Goal: Task Accomplishment & Management: Complete application form

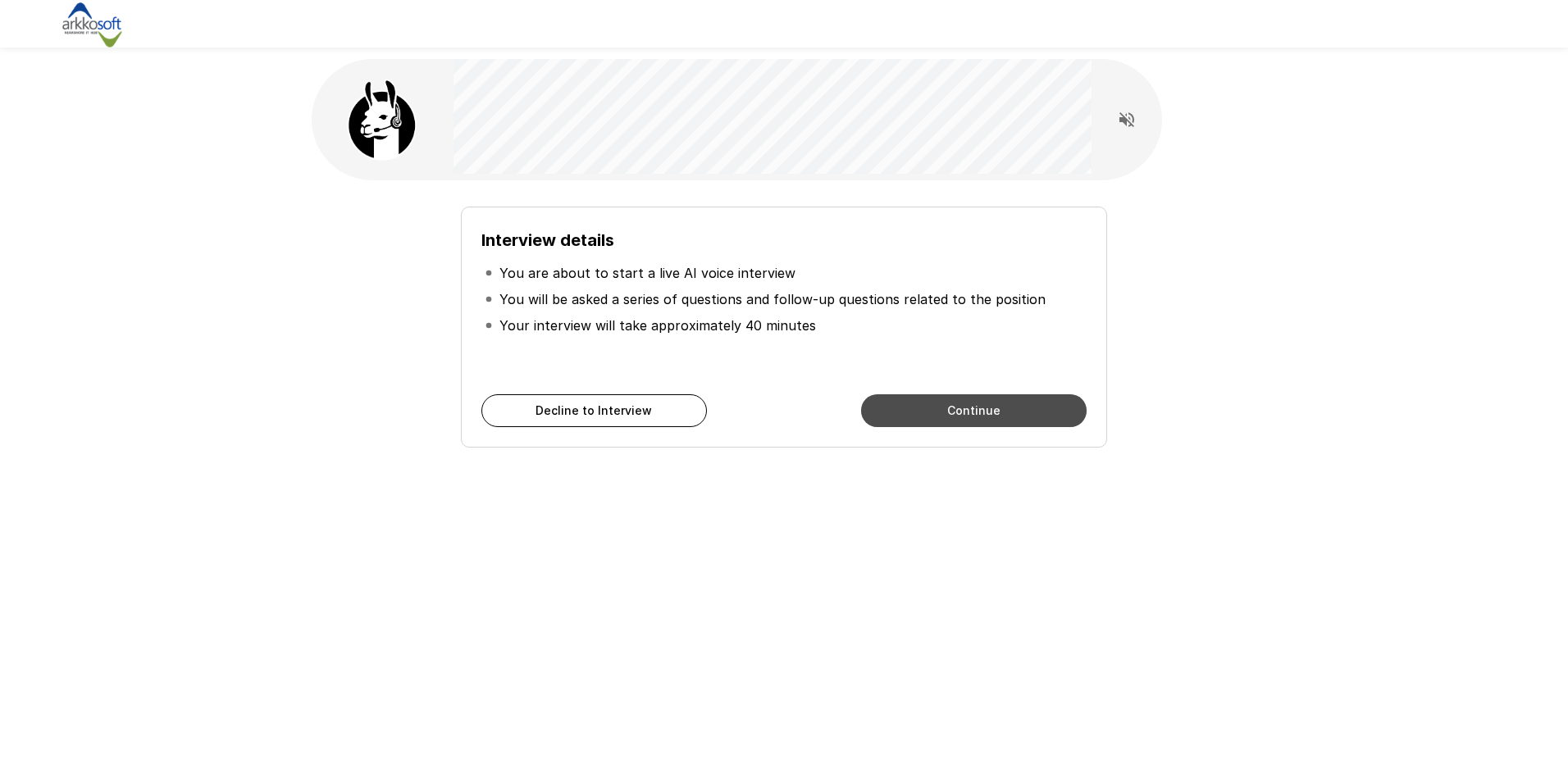
click at [955, 413] on button "Continue" at bounding box center [973, 411] width 226 height 33
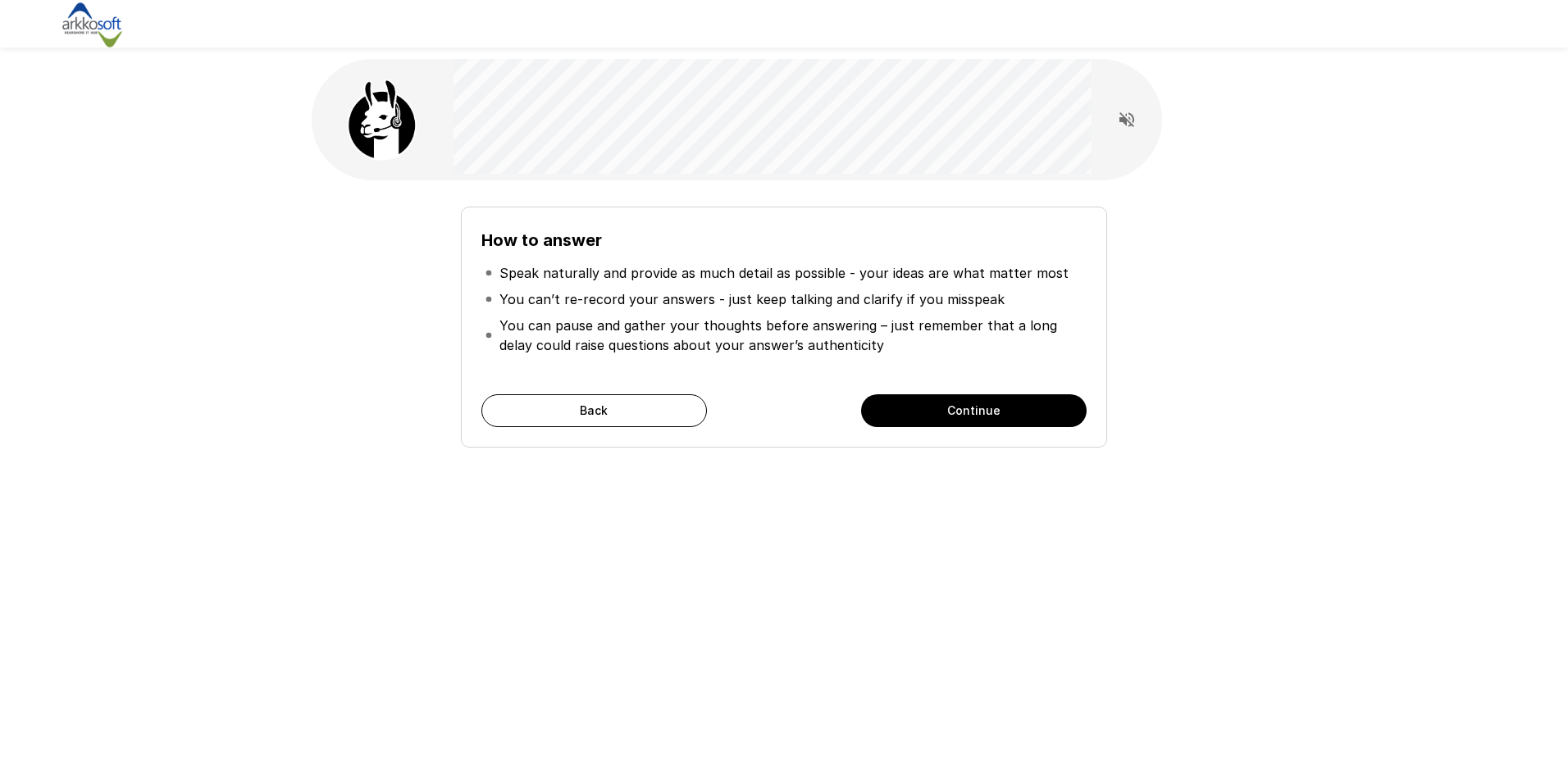
click at [974, 635] on div "How to answer Speak naturally and provide as much detail as possible - your ide…" at bounding box center [784, 391] width 1568 height 782
click at [950, 412] on button "Continue" at bounding box center [973, 411] width 226 height 33
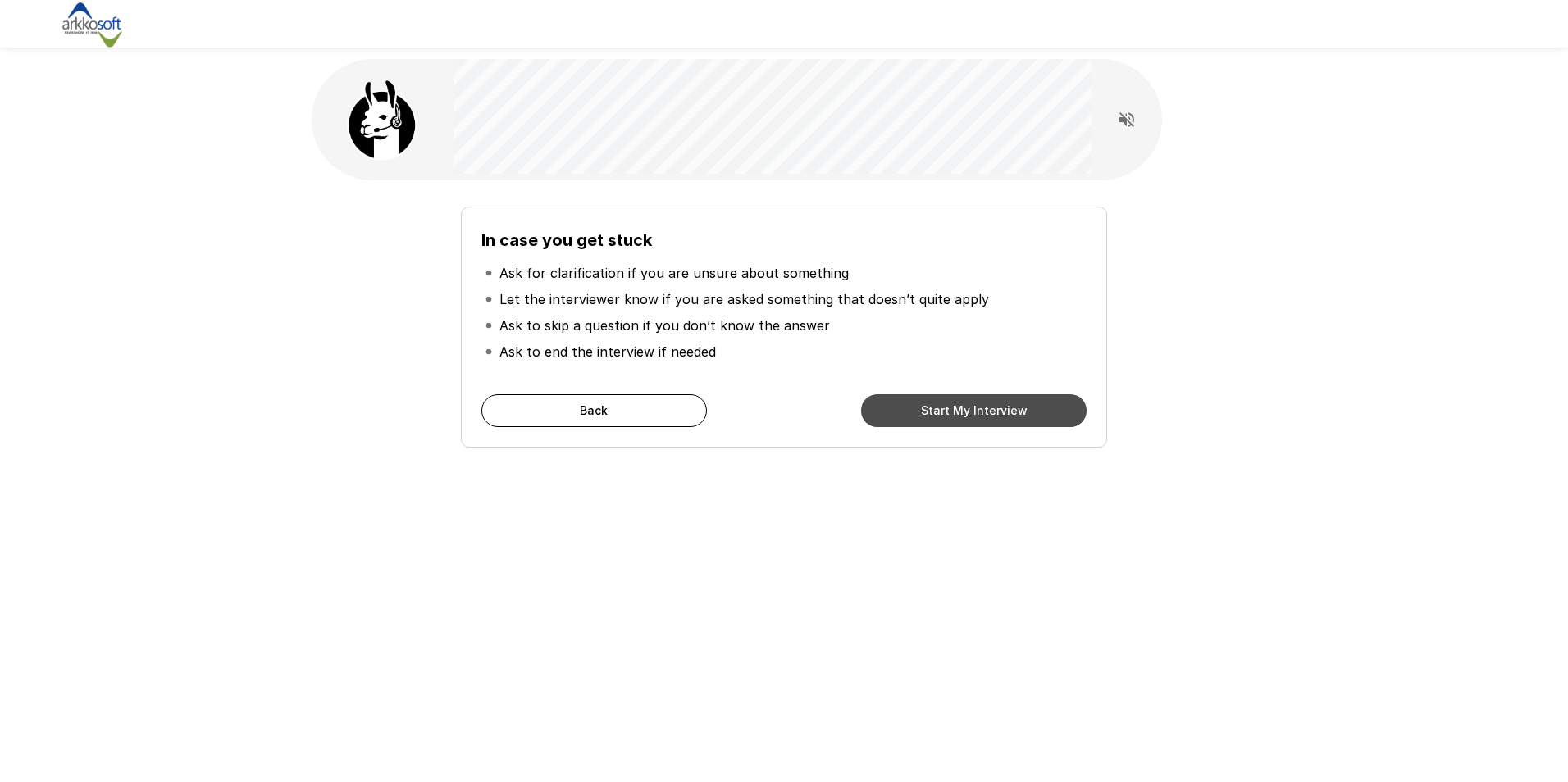
click at [950, 412] on button "Start My Interview" at bounding box center [973, 411] width 226 height 33
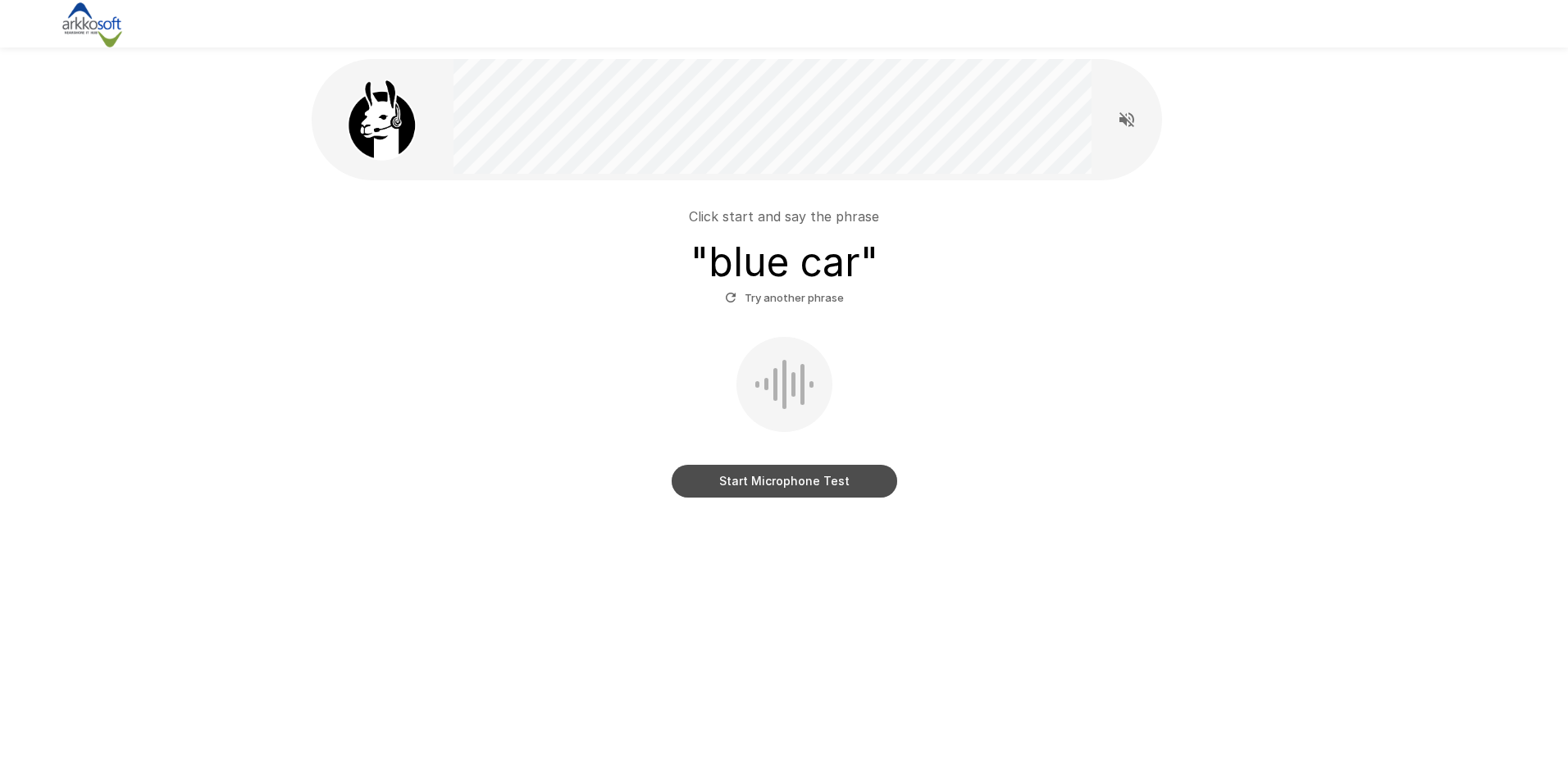
click at [852, 473] on button "Start Microphone Test" at bounding box center [784, 481] width 226 height 33
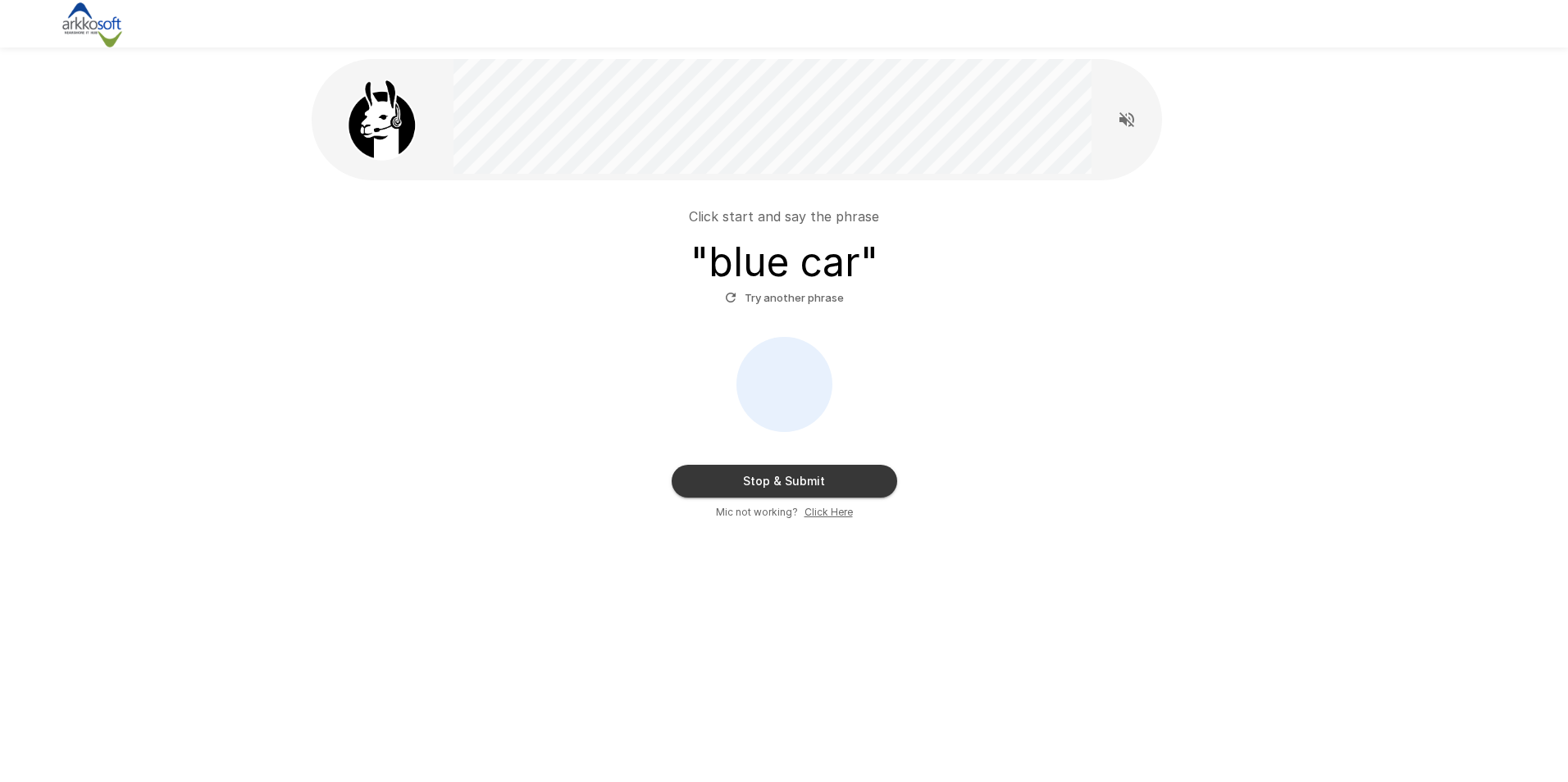
click at [852, 473] on button "Stop & Submit" at bounding box center [784, 481] width 226 height 33
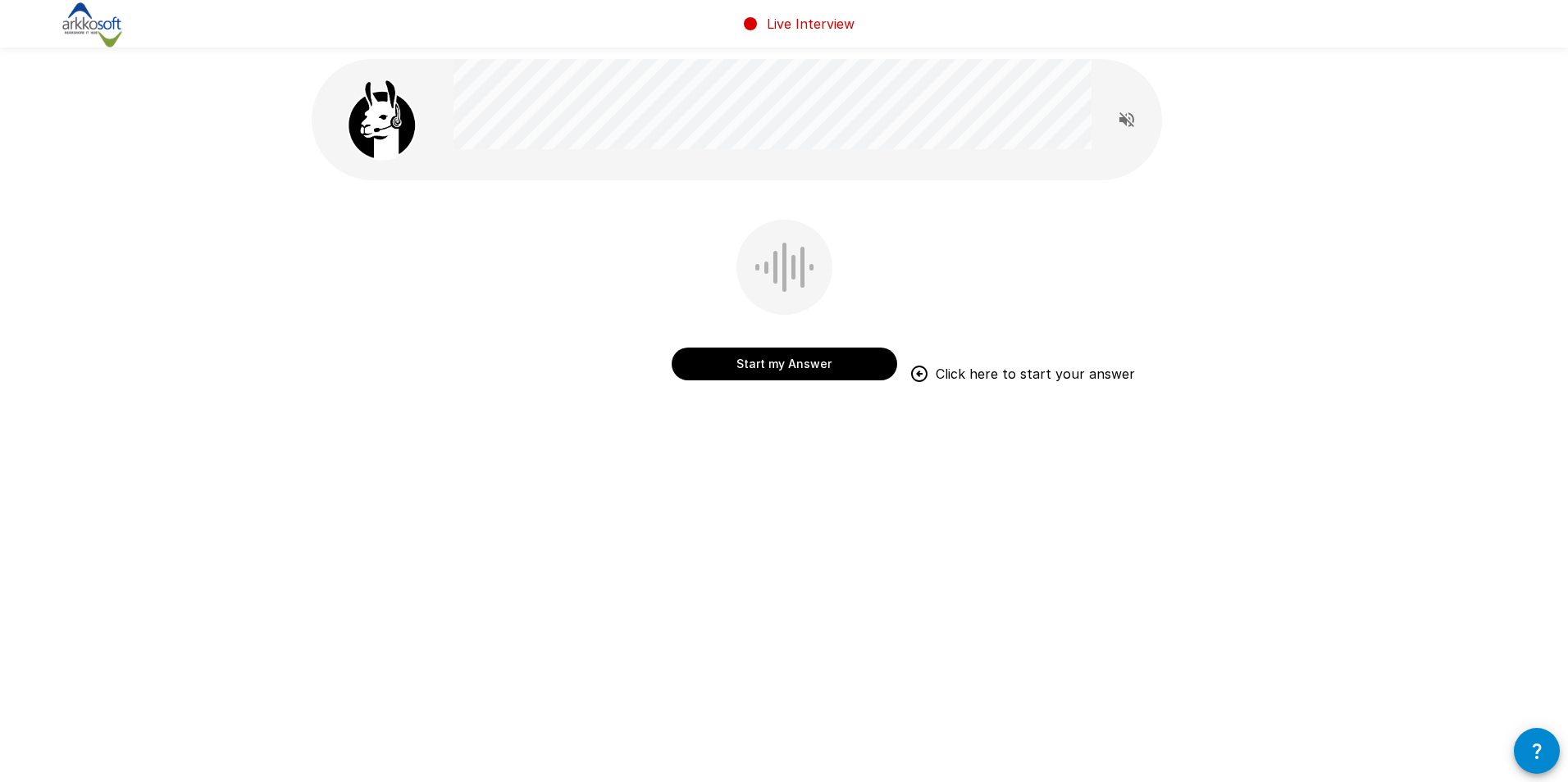
click at [797, 365] on button "Start my Answer" at bounding box center [784, 364] width 226 height 33
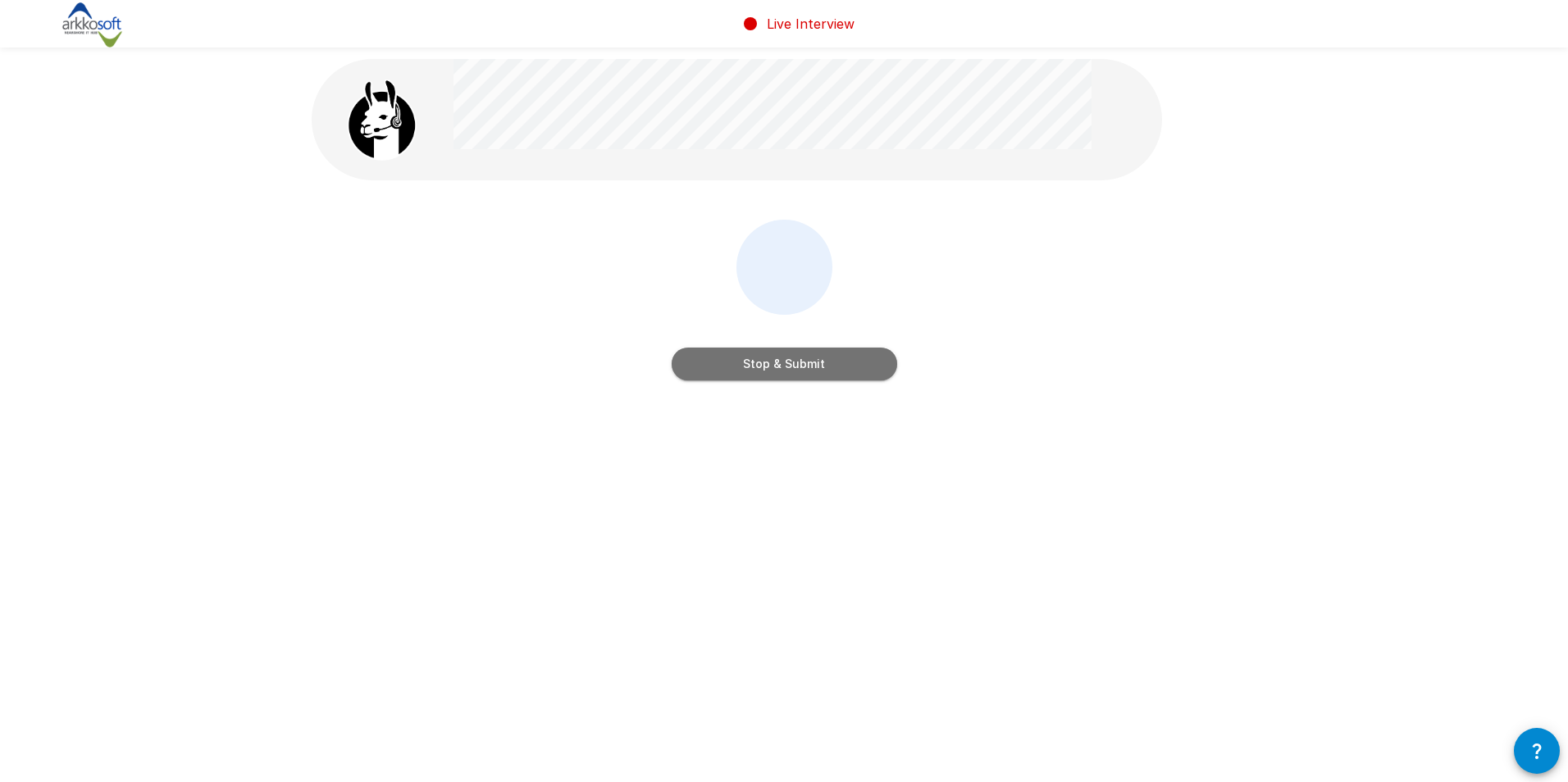
click at [797, 365] on button "Stop & Submit" at bounding box center [784, 364] width 226 height 33
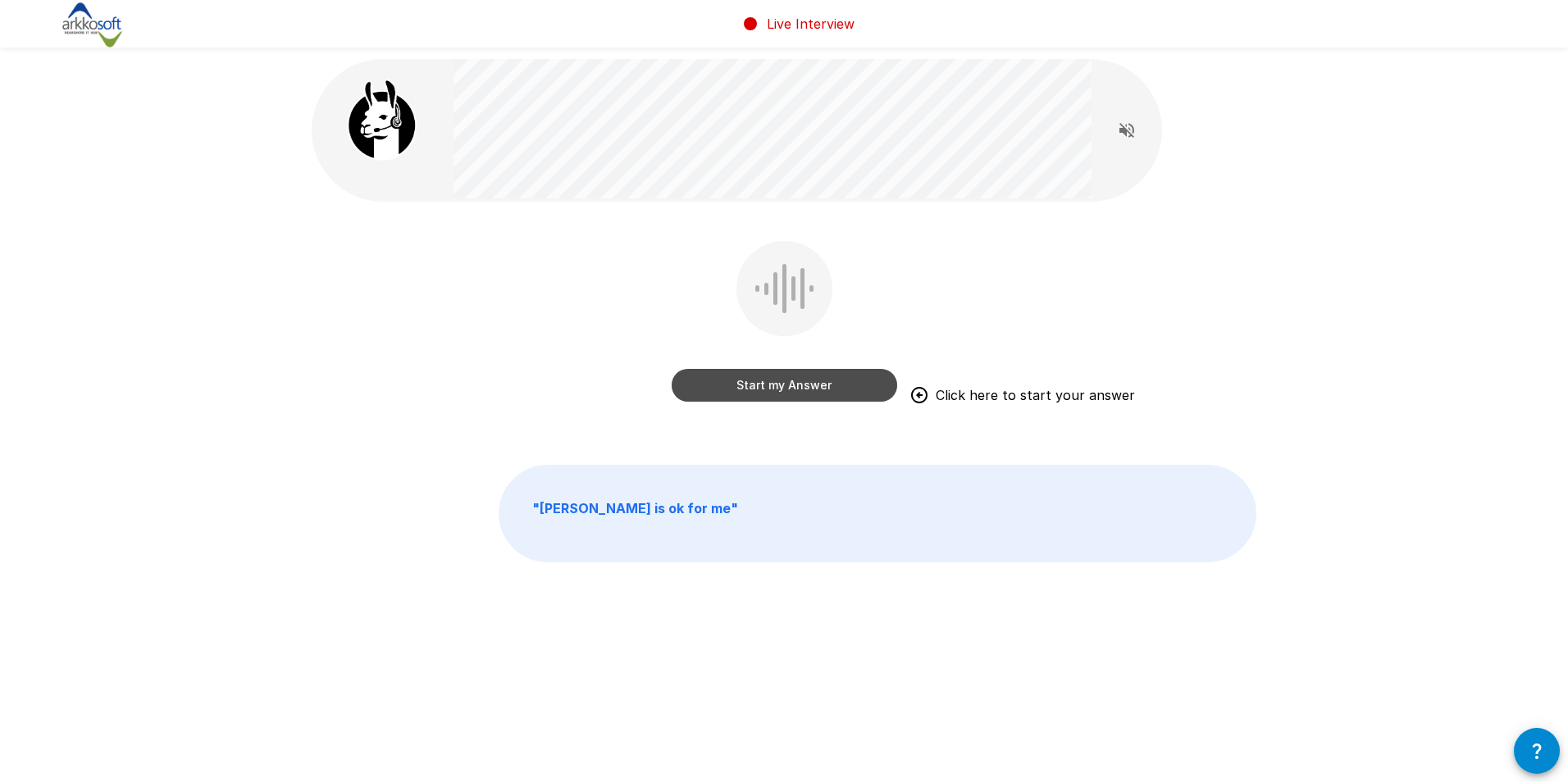
click at [829, 389] on button "Start my Answer" at bounding box center [784, 385] width 226 height 33
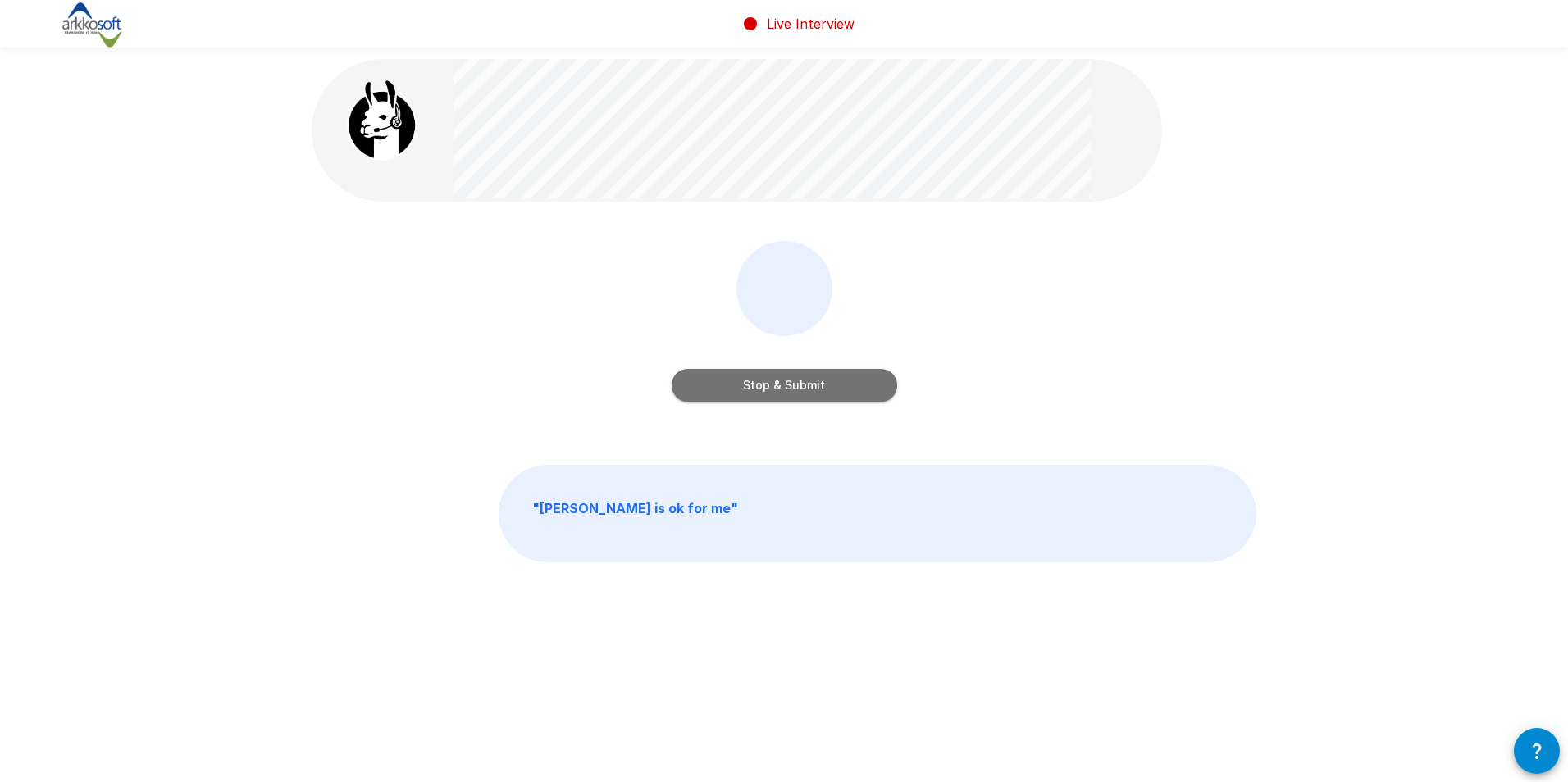
click at [827, 389] on button "Stop & Submit" at bounding box center [784, 385] width 226 height 33
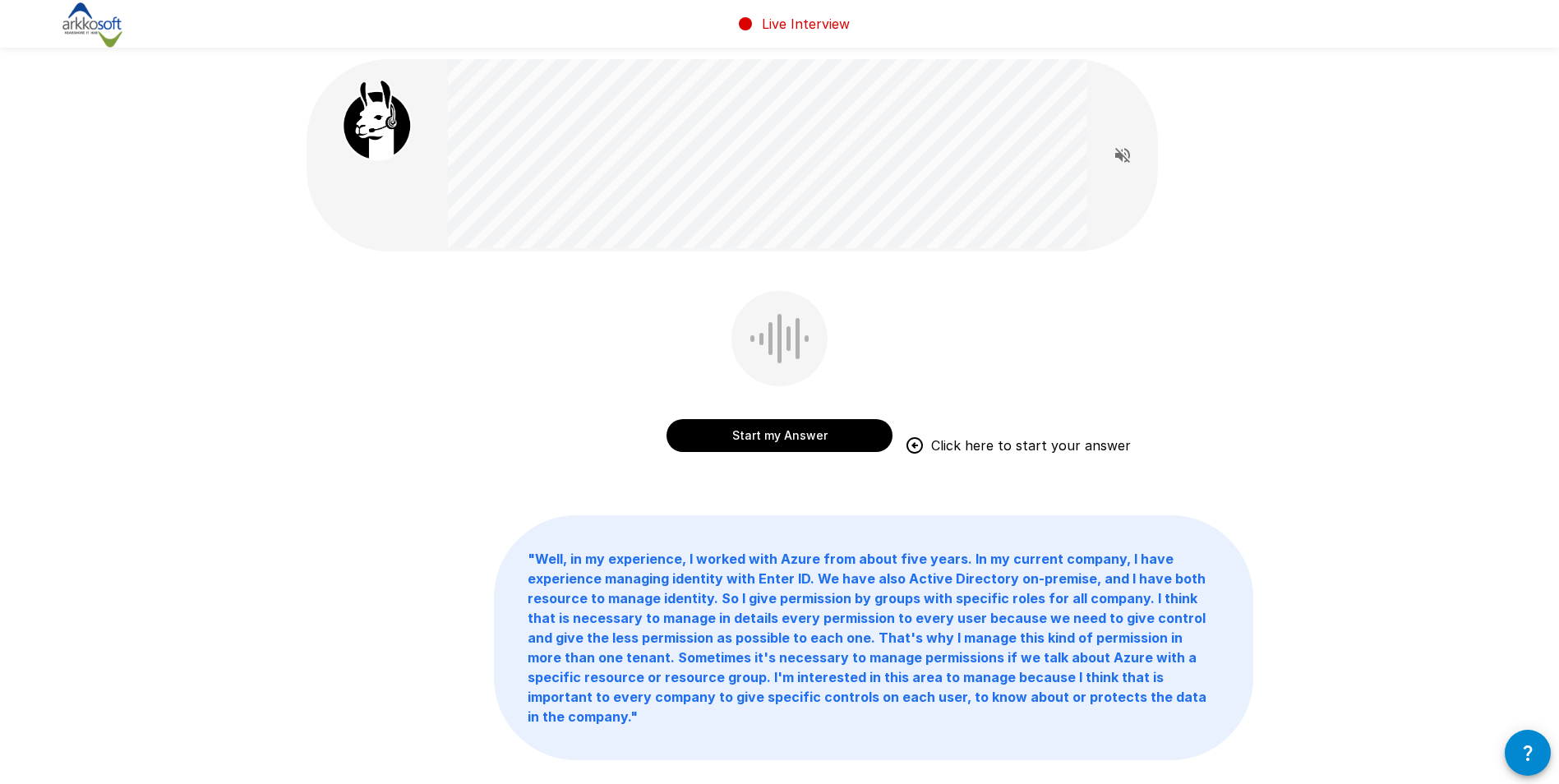
click at [790, 438] on button "Start my Answer" at bounding box center [779, 436] width 226 height 33
click at [790, 432] on button "Stopping in 0:05" at bounding box center [779, 436] width 226 height 33
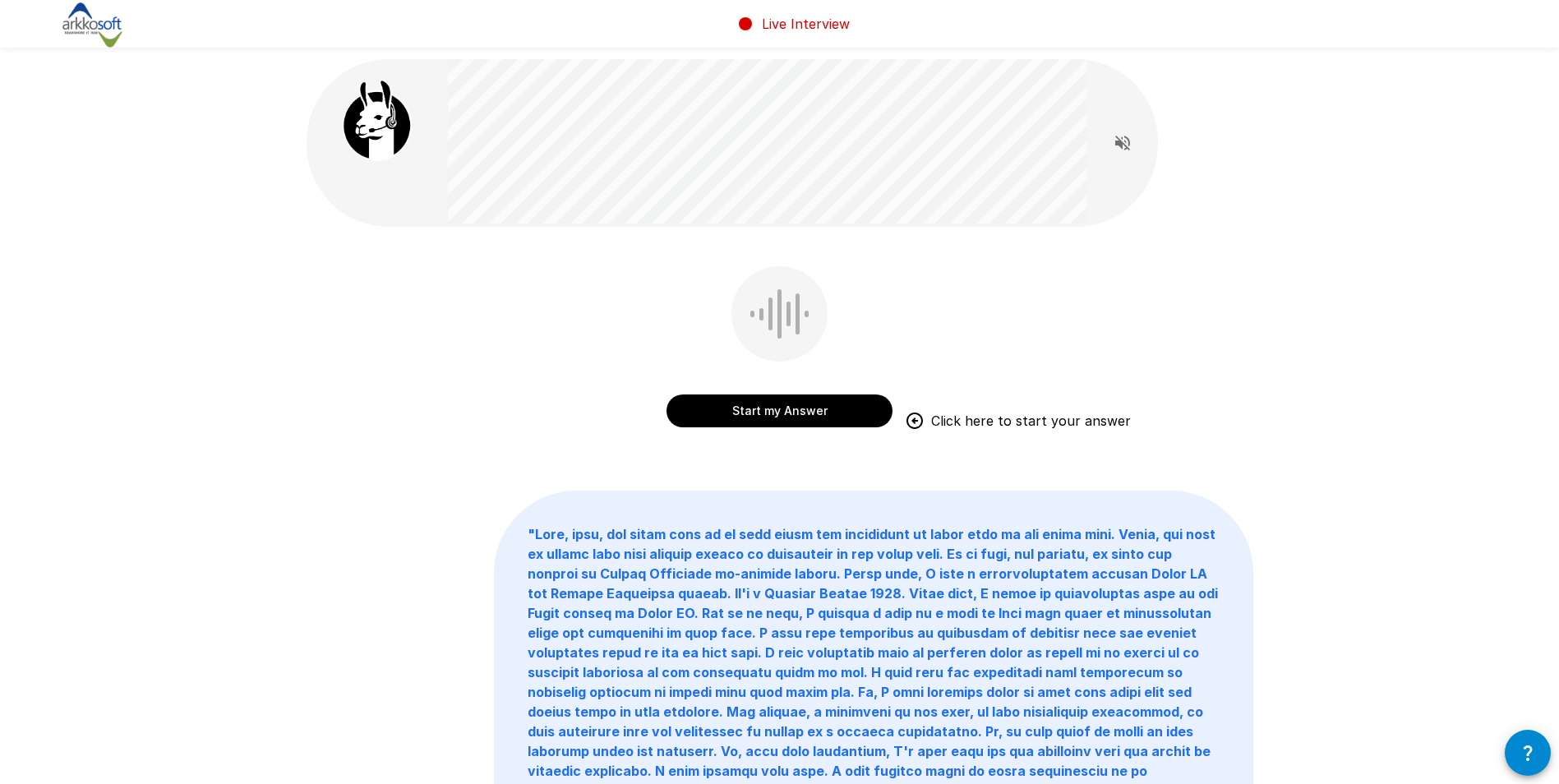
click at [823, 431] on div "Start my Answer Click here to start your answer" at bounding box center [779, 350] width 226 height 167
click at [821, 419] on button "Start my Answer" at bounding box center [779, 411] width 226 height 33
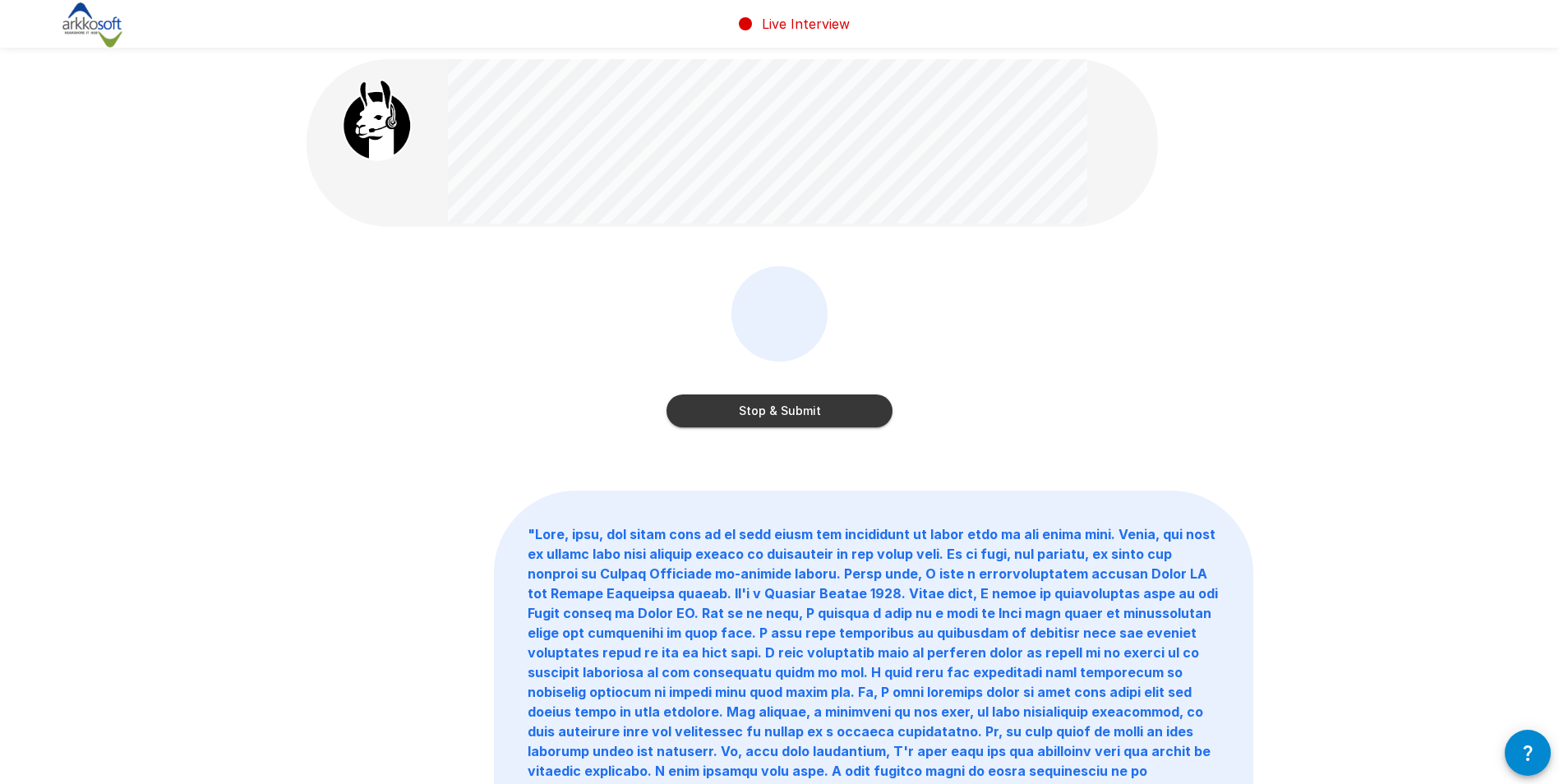
click at [811, 428] on div "Stop & Submit" at bounding box center [779, 350] width 226 height 167
click at [813, 419] on button "Stop & Submit" at bounding box center [779, 411] width 226 height 33
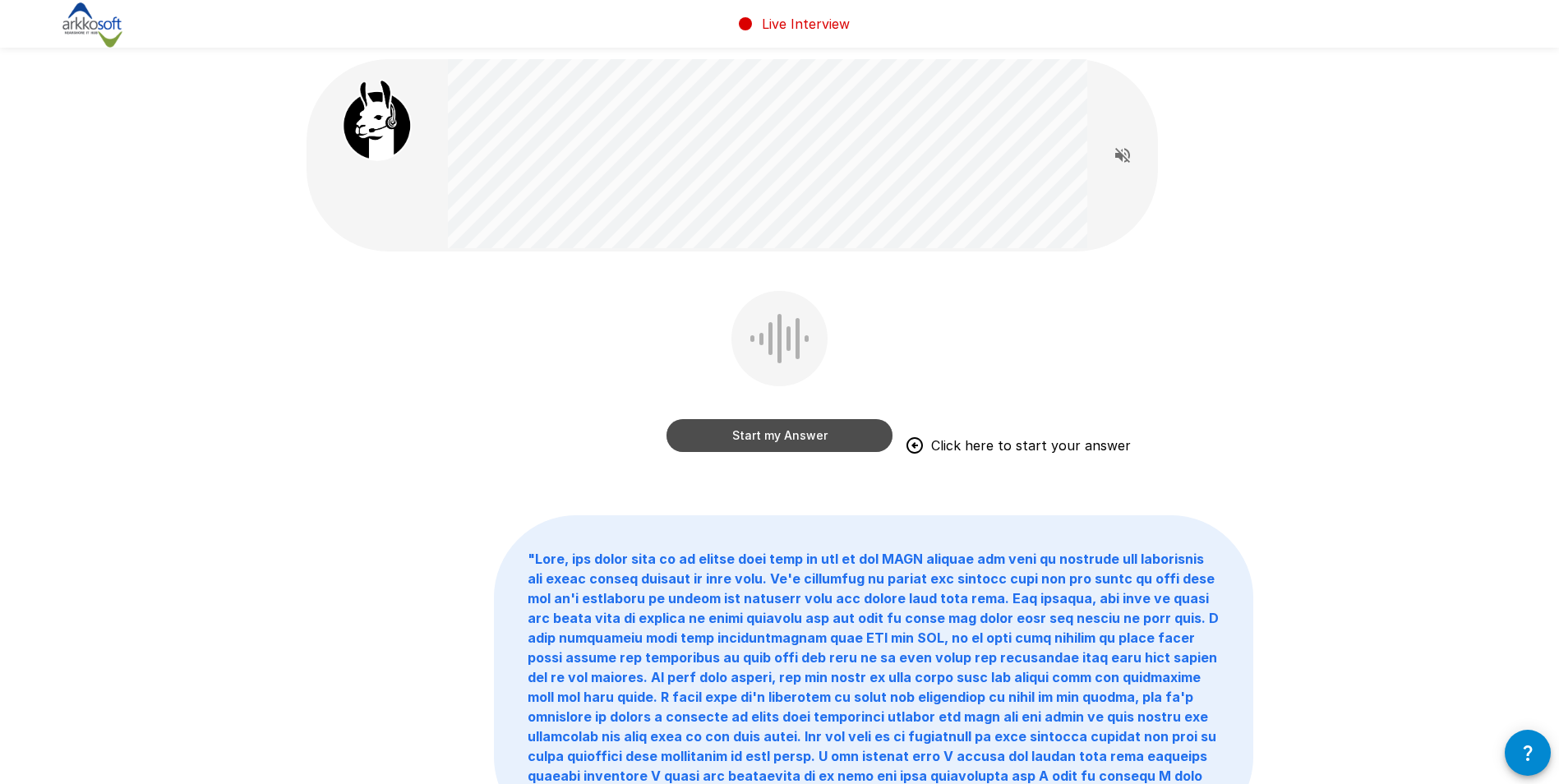
click at [757, 437] on button "Start my Answer" at bounding box center [779, 436] width 226 height 33
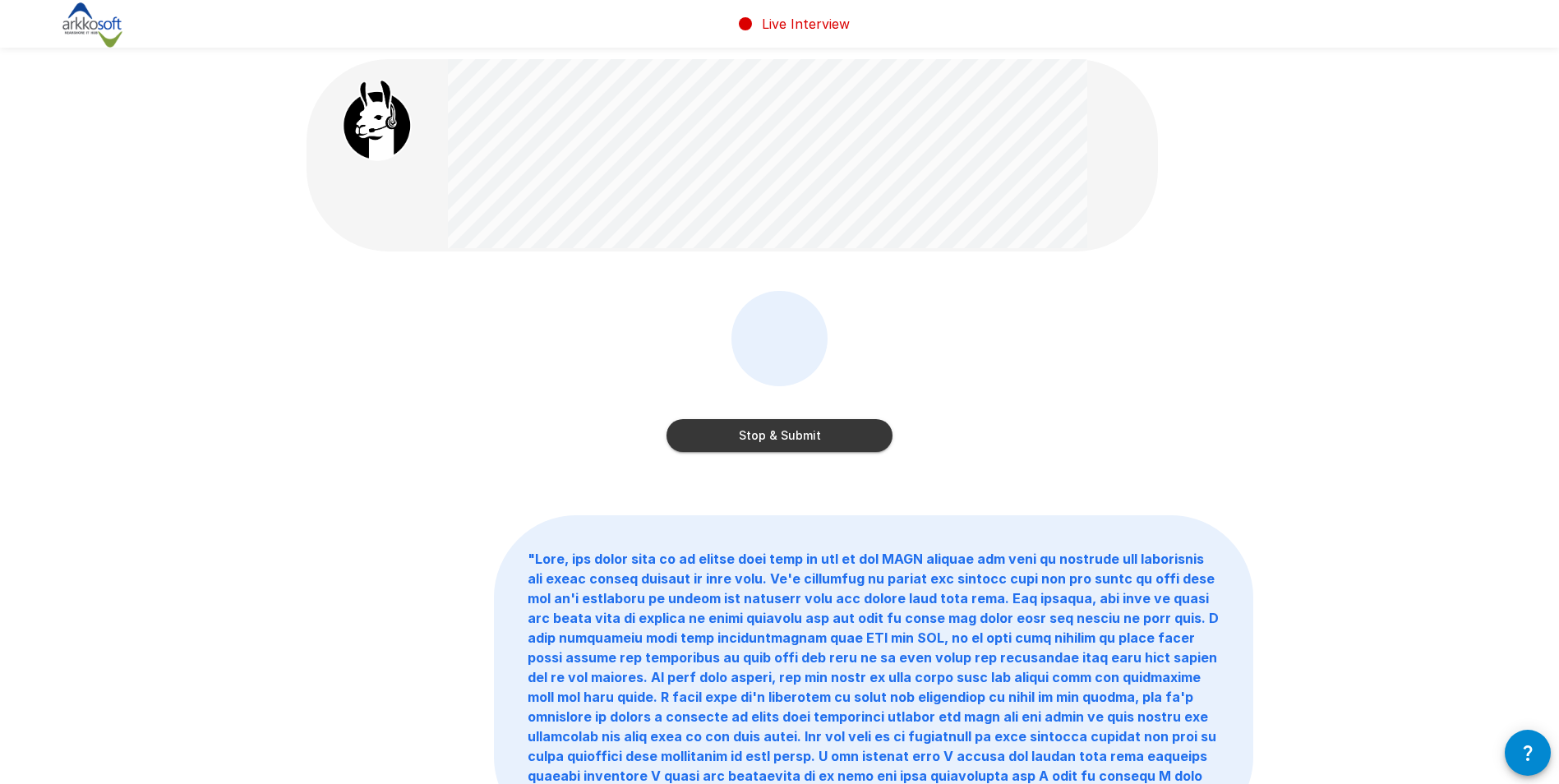
click at [818, 429] on button "Stop & Submit" at bounding box center [779, 436] width 226 height 33
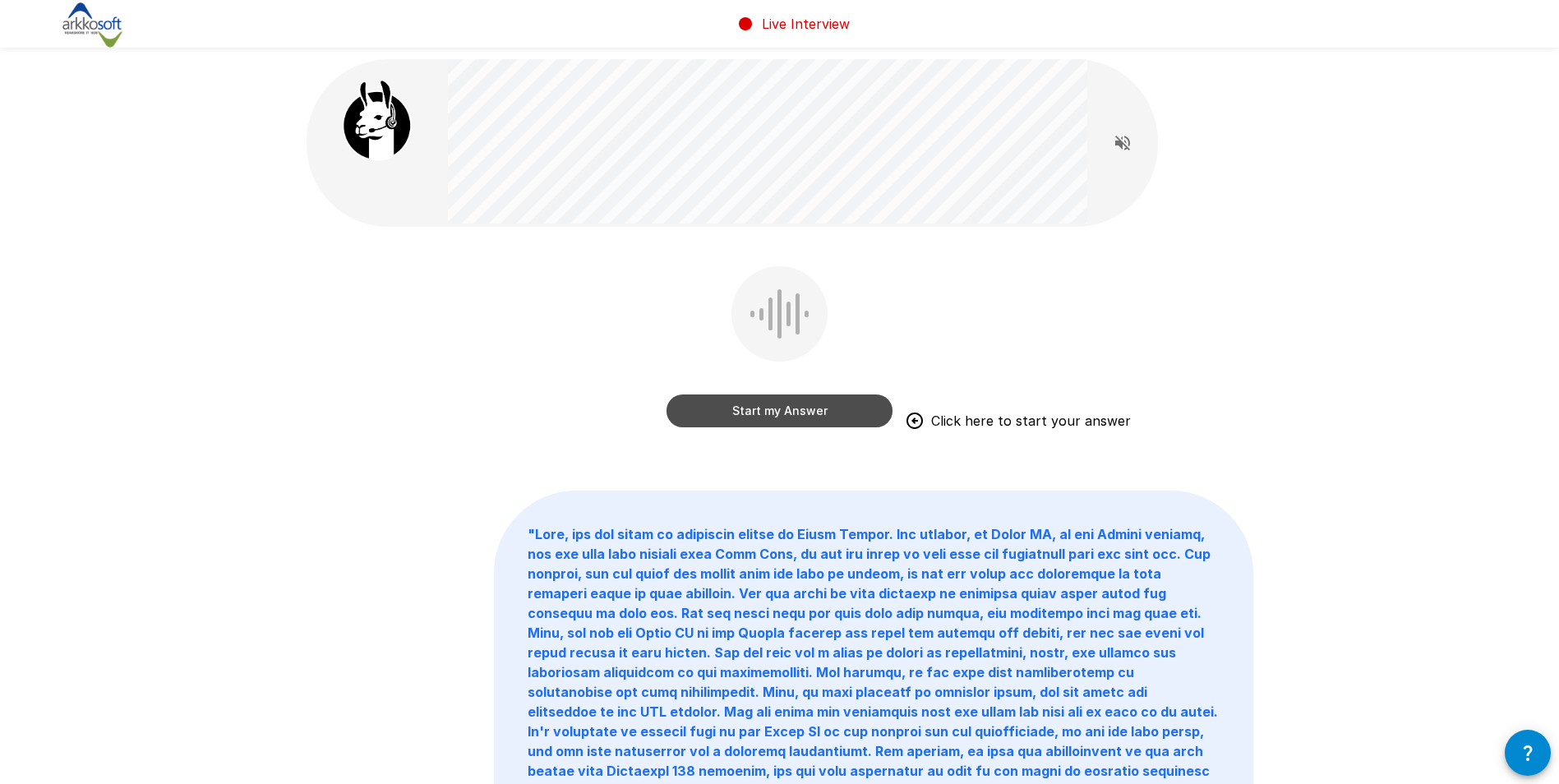
click at [816, 411] on button "Start my Answer" at bounding box center [779, 411] width 226 height 33
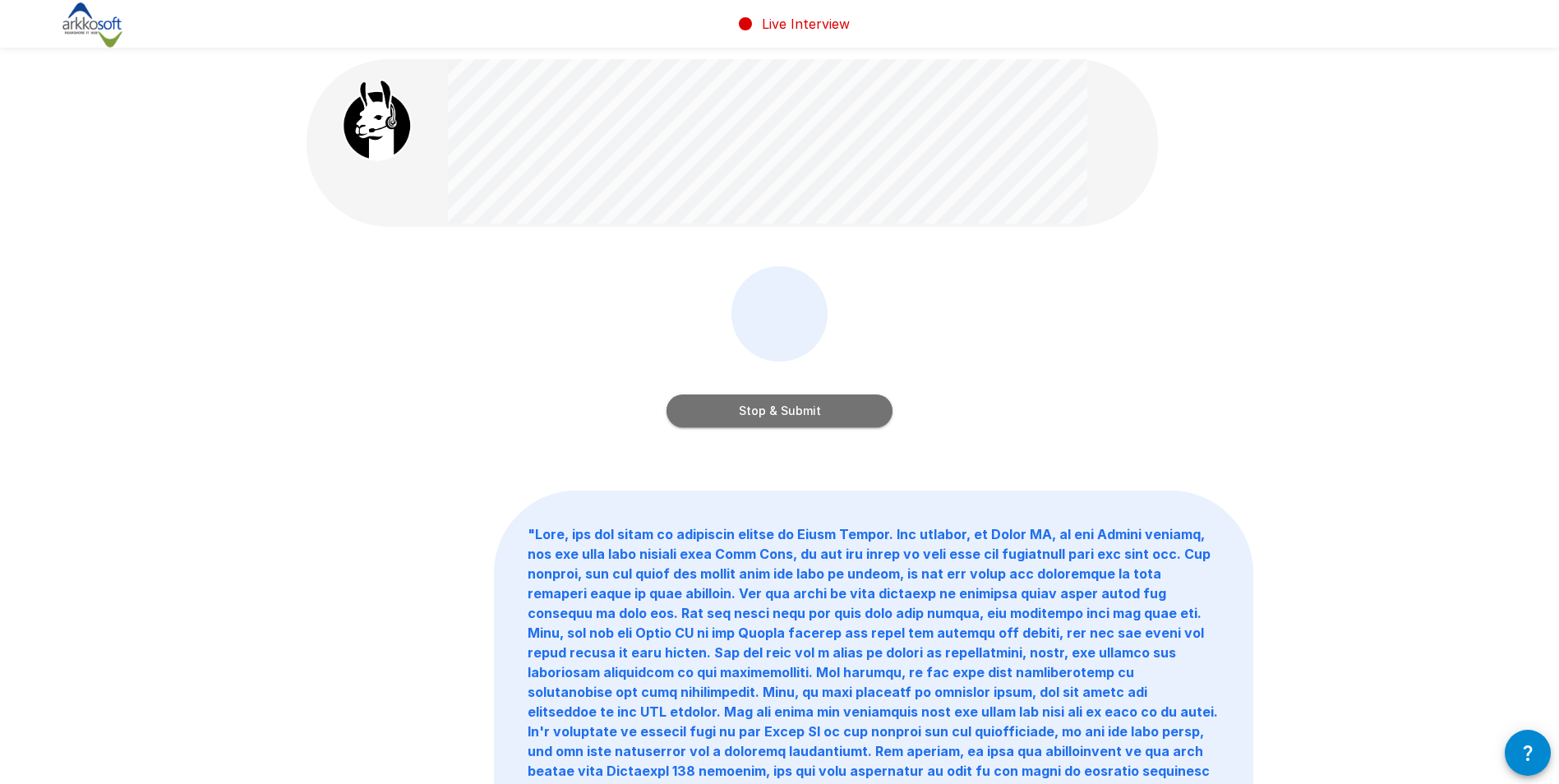
click at [812, 404] on button "Stop & Submit" at bounding box center [779, 411] width 226 height 33
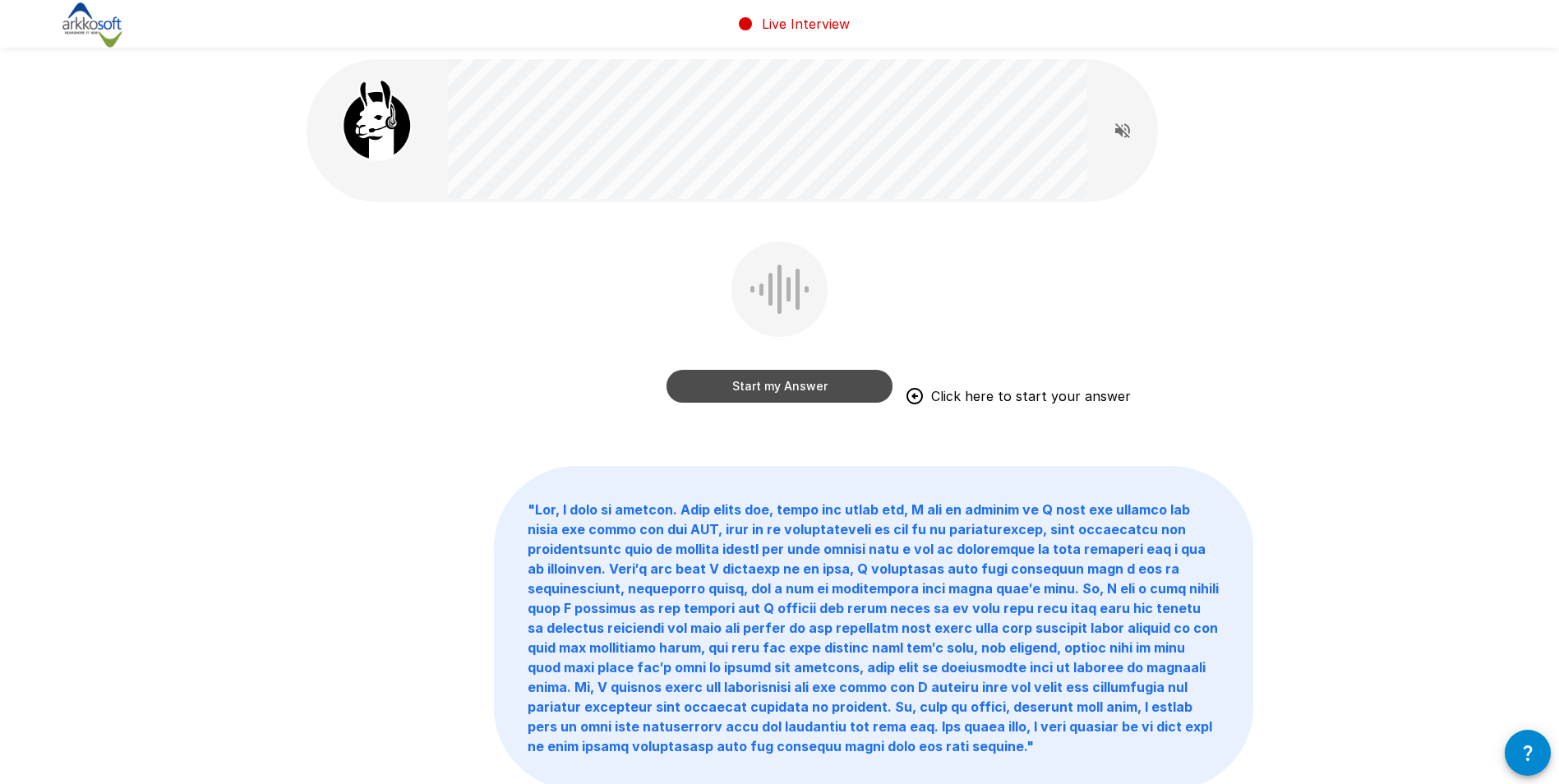
click at [850, 384] on button "Start my Answer" at bounding box center [779, 386] width 226 height 33
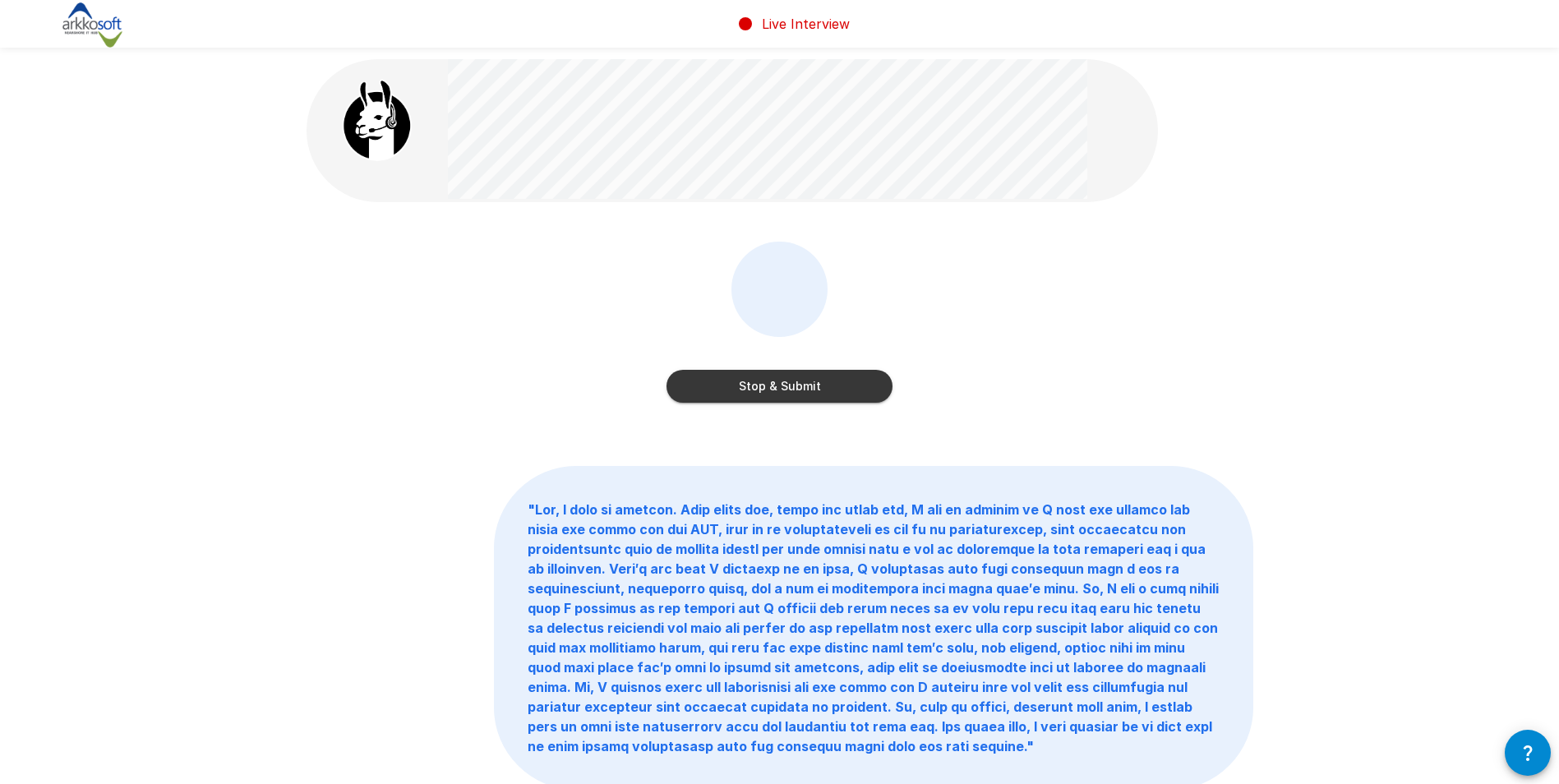
click at [791, 391] on button "Stop & Submit" at bounding box center [779, 386] width 226 height 33
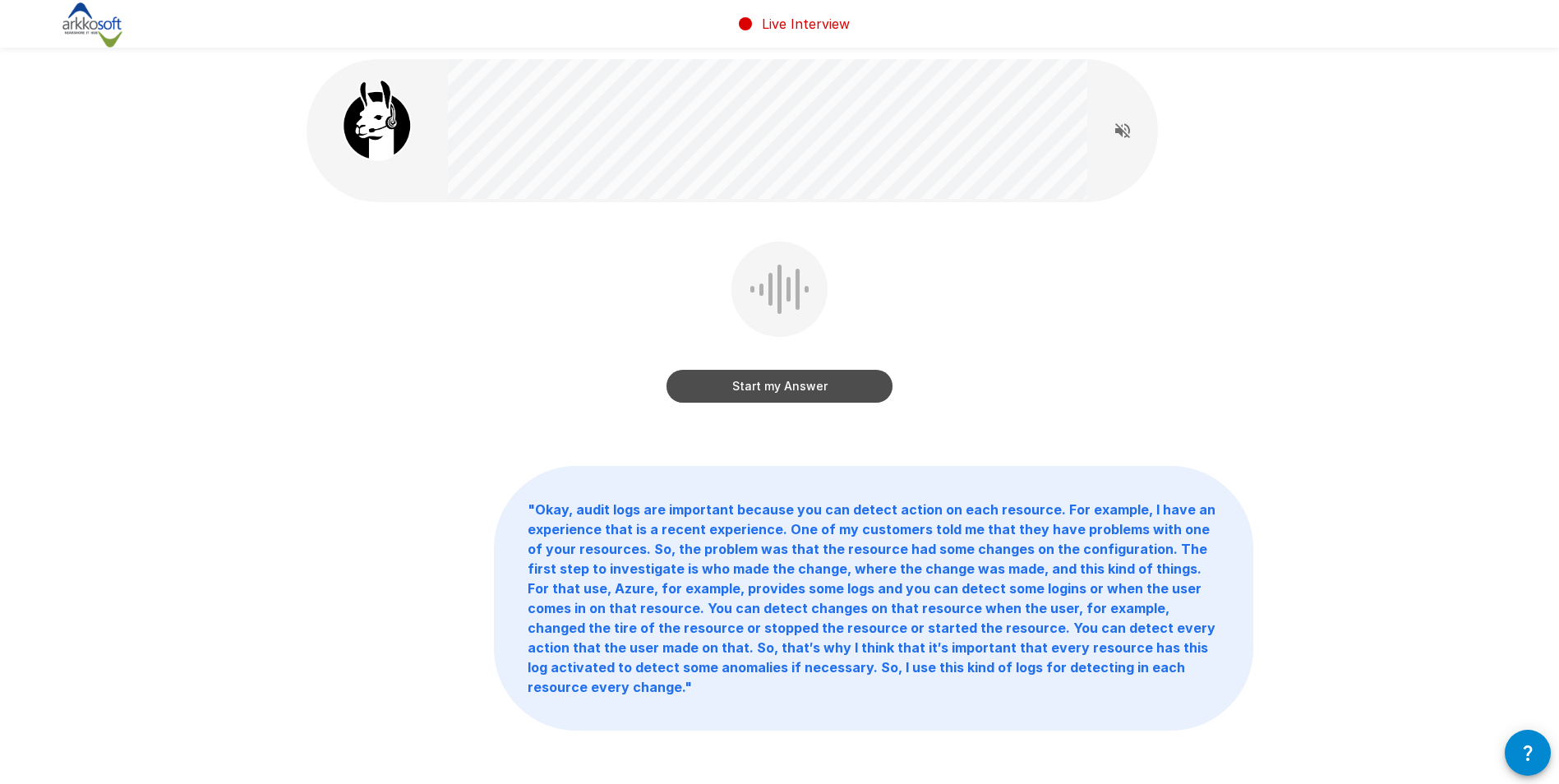
click at [806, 385] on button "Start my Answer" at bounding box center [779, 386] width 226 height 33
click at [796, 378] on button "Stop & Submit" at bounding box center [779, 386] width 226 height 33
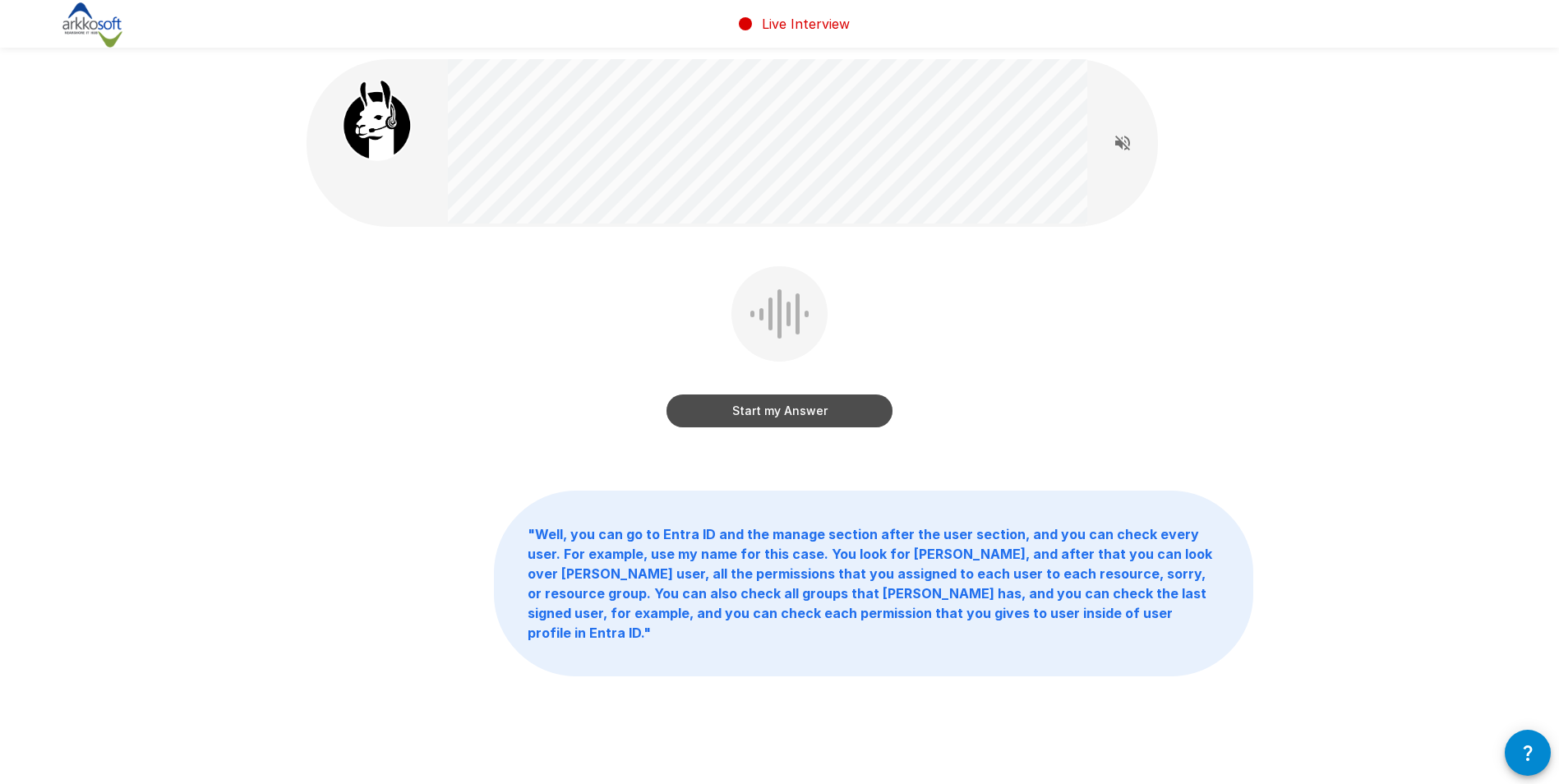
click at [729, 411] on button "Start my Answer" at bounding box center [779, 411] width 226 height 33
click at [747, 409] on button "Stop & Submit" at bounding box center [779, 411] width 226 height 33
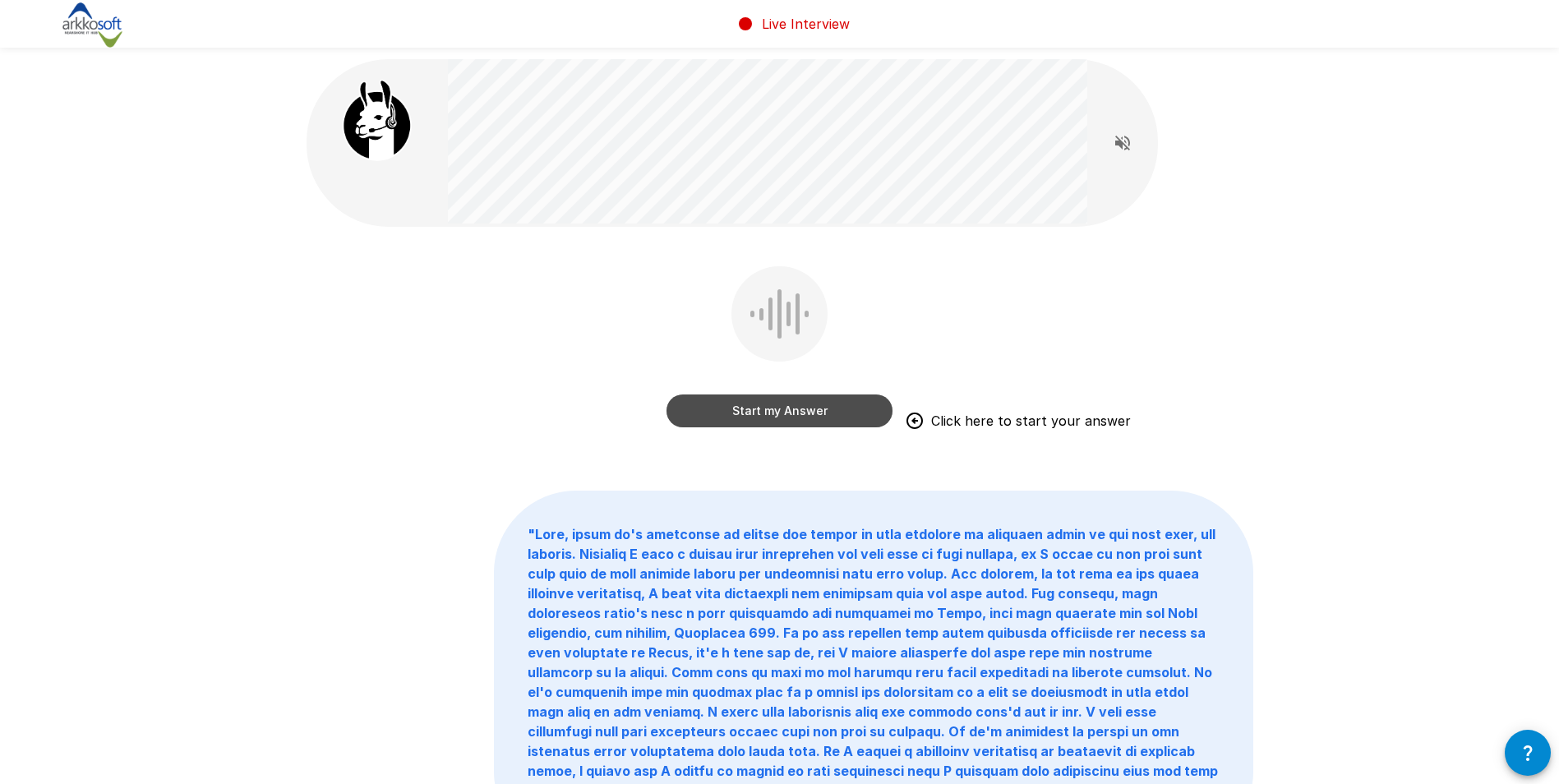
click at [852, 416] on button "Start my Answer" at bounding box center [779, 411] width 226 height 33
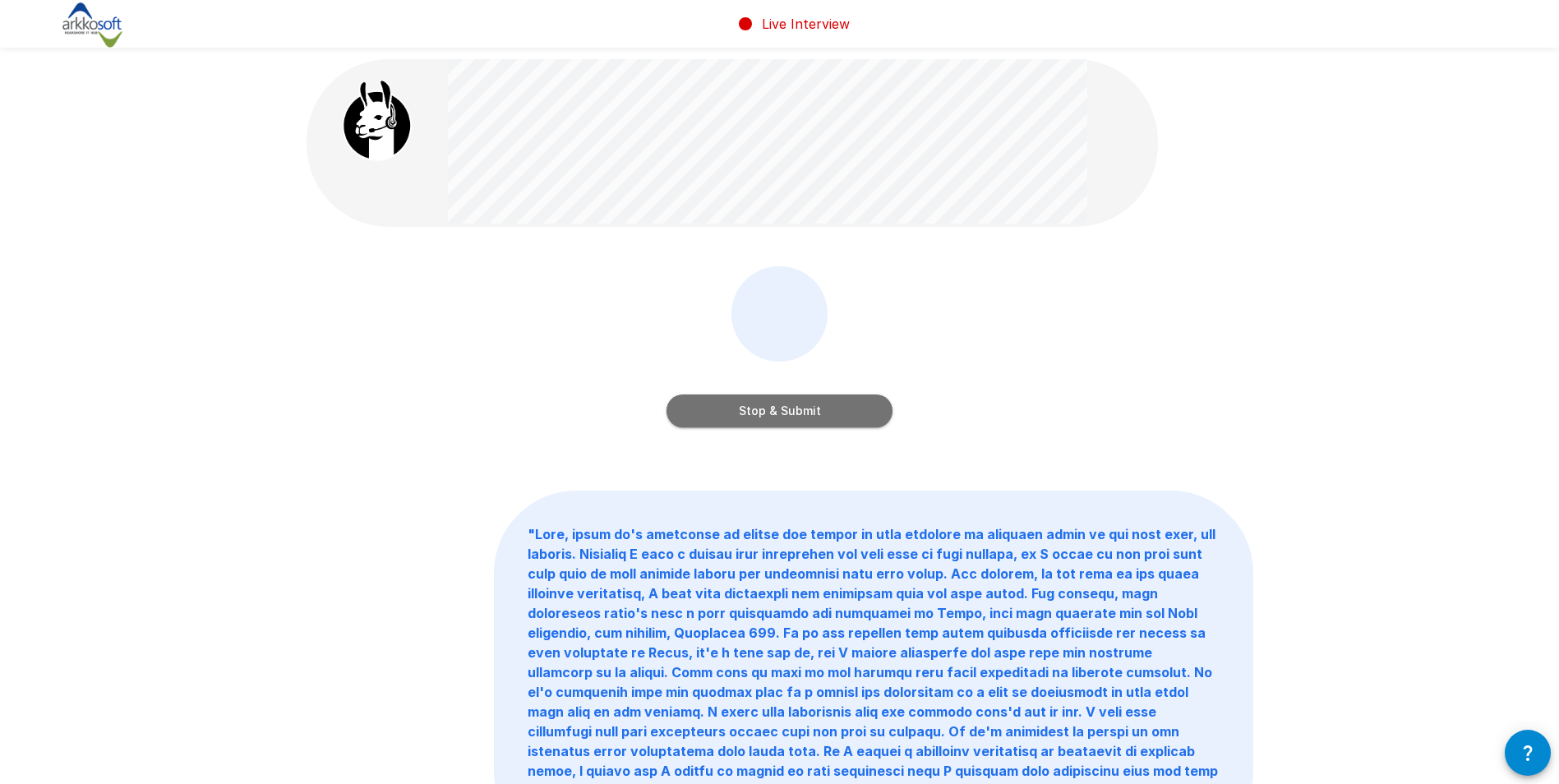
click at [841, 401] on button "Stop & Submit" at bounding box center [779, 411] width 226 height 33
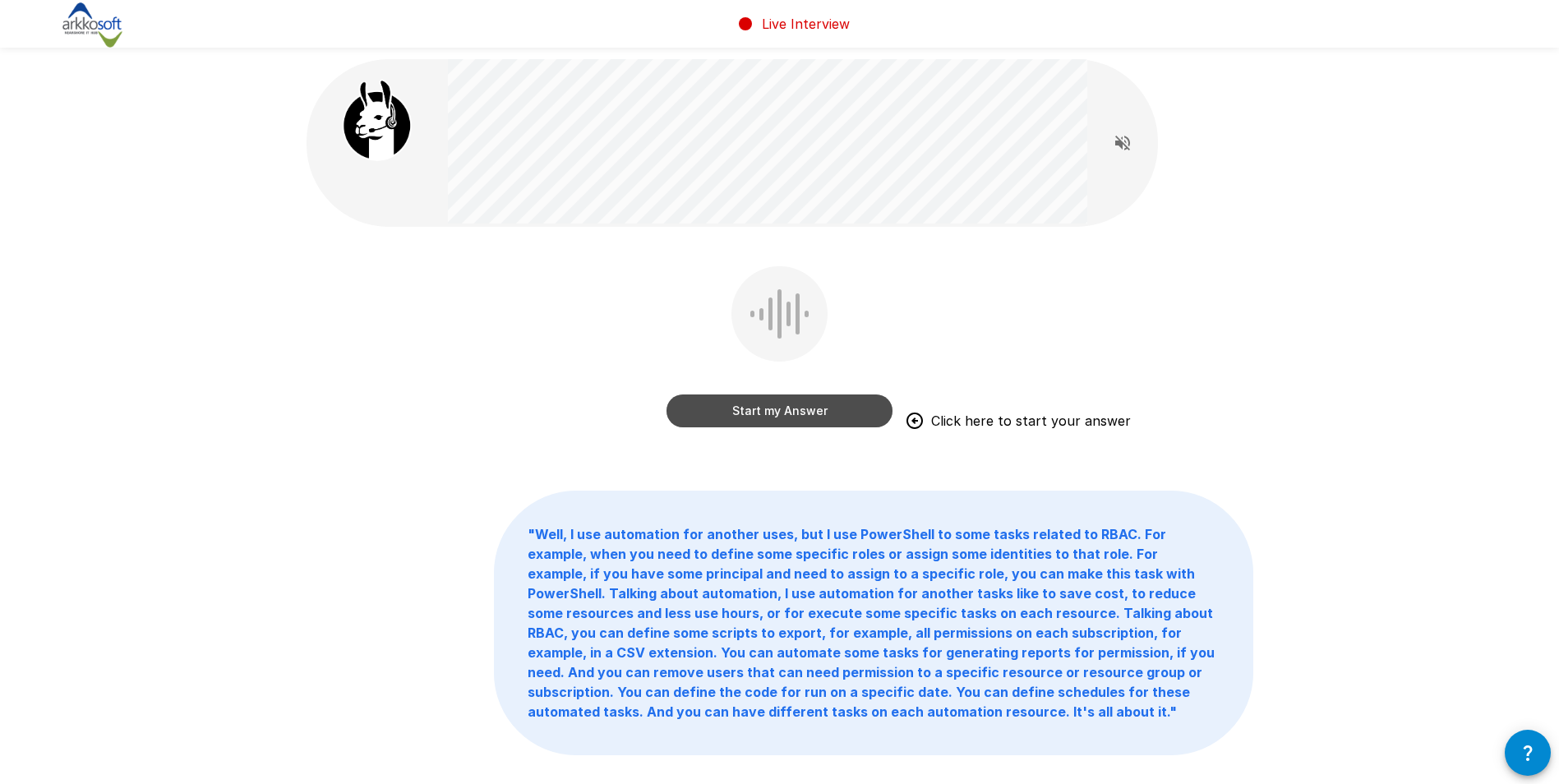
click at [812, 408] on button "Start my Answer" at bounding box center [779, 411] width 226 height 33
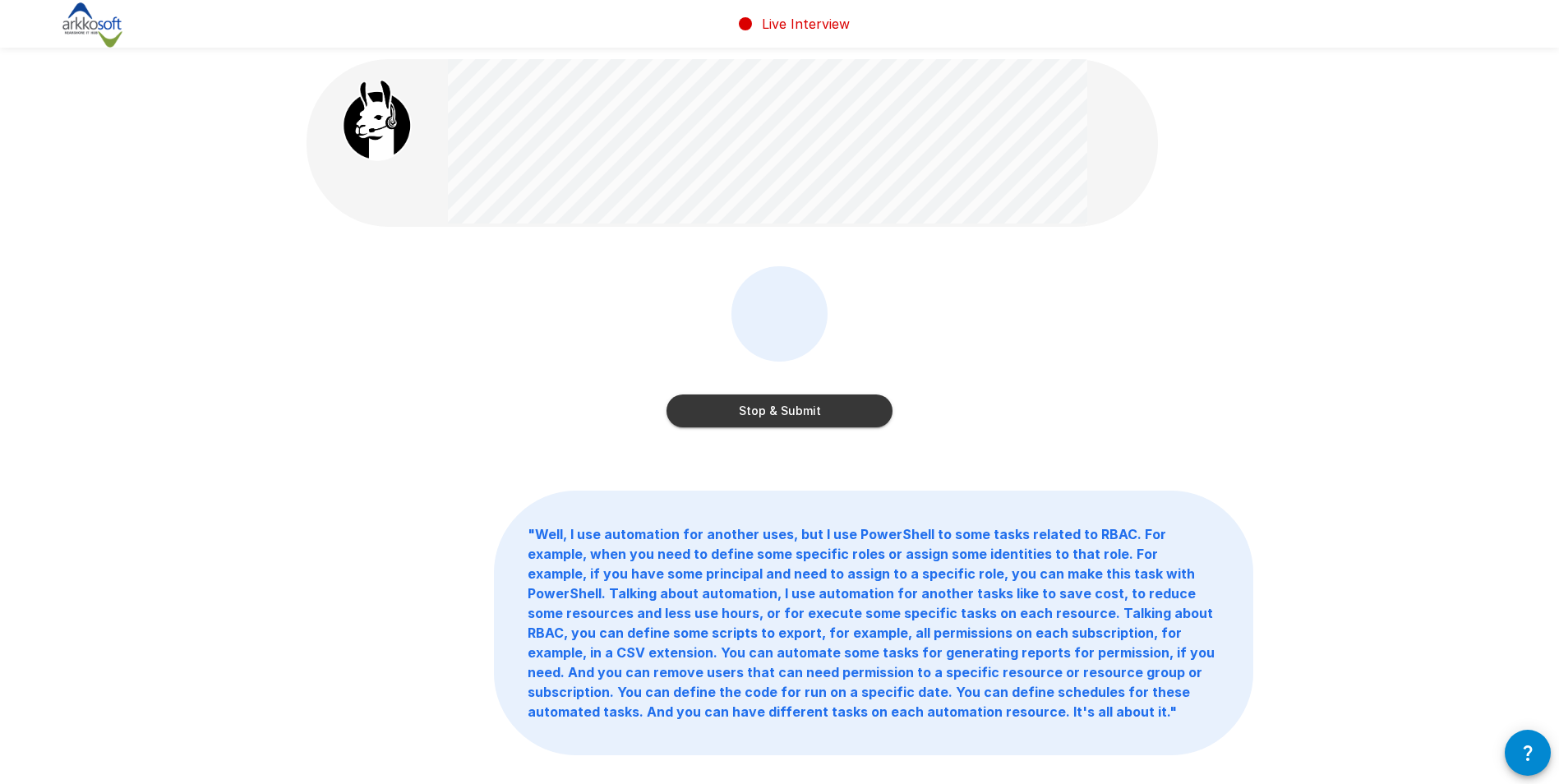
click at [761, 419] on button "Stop & Submit" at bounding box center [779, 411] width 226 height 33
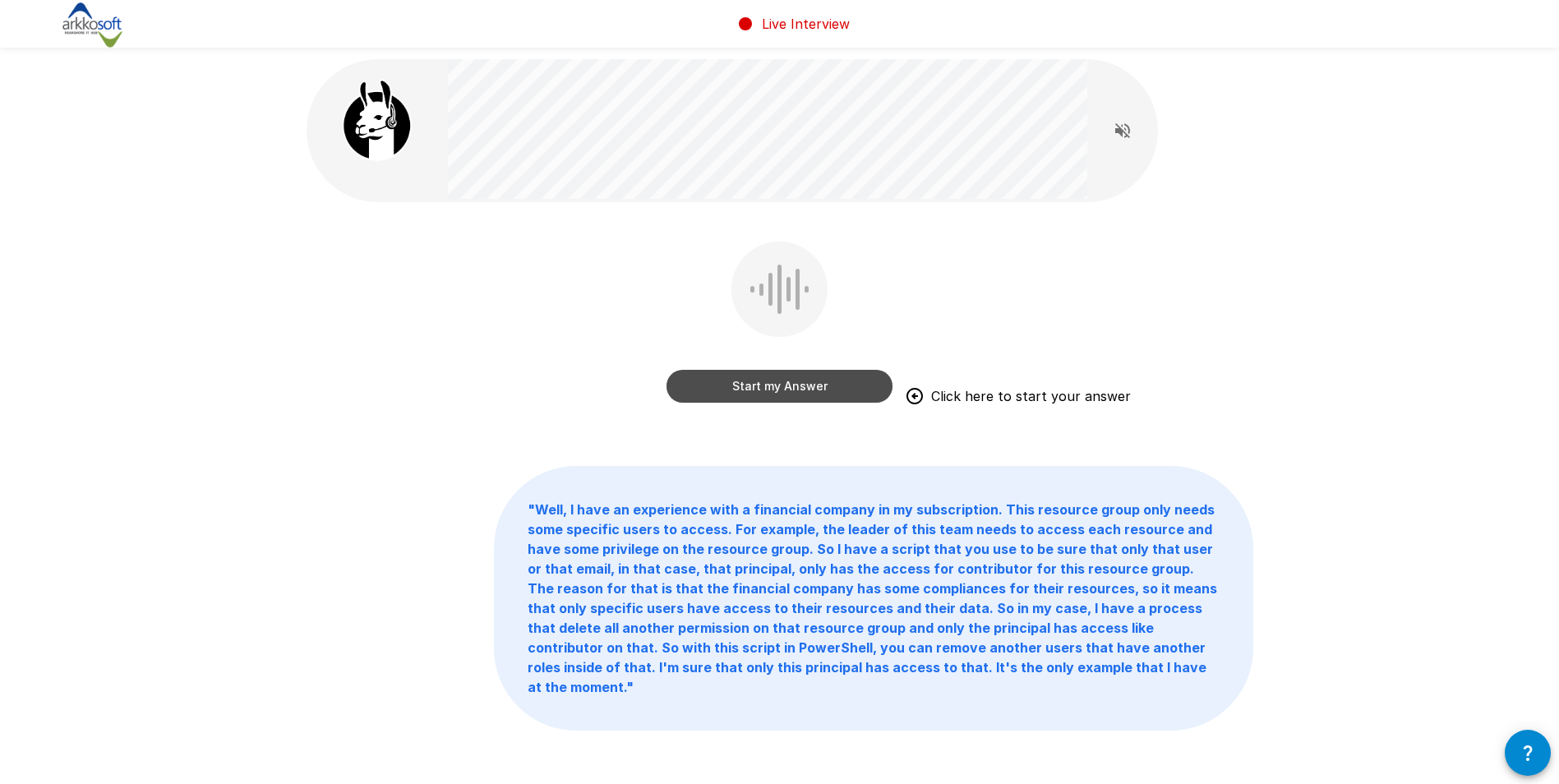
click at [716, 382] on button "Start my Answer" at bounding box center [779, 386] width 226 height 33
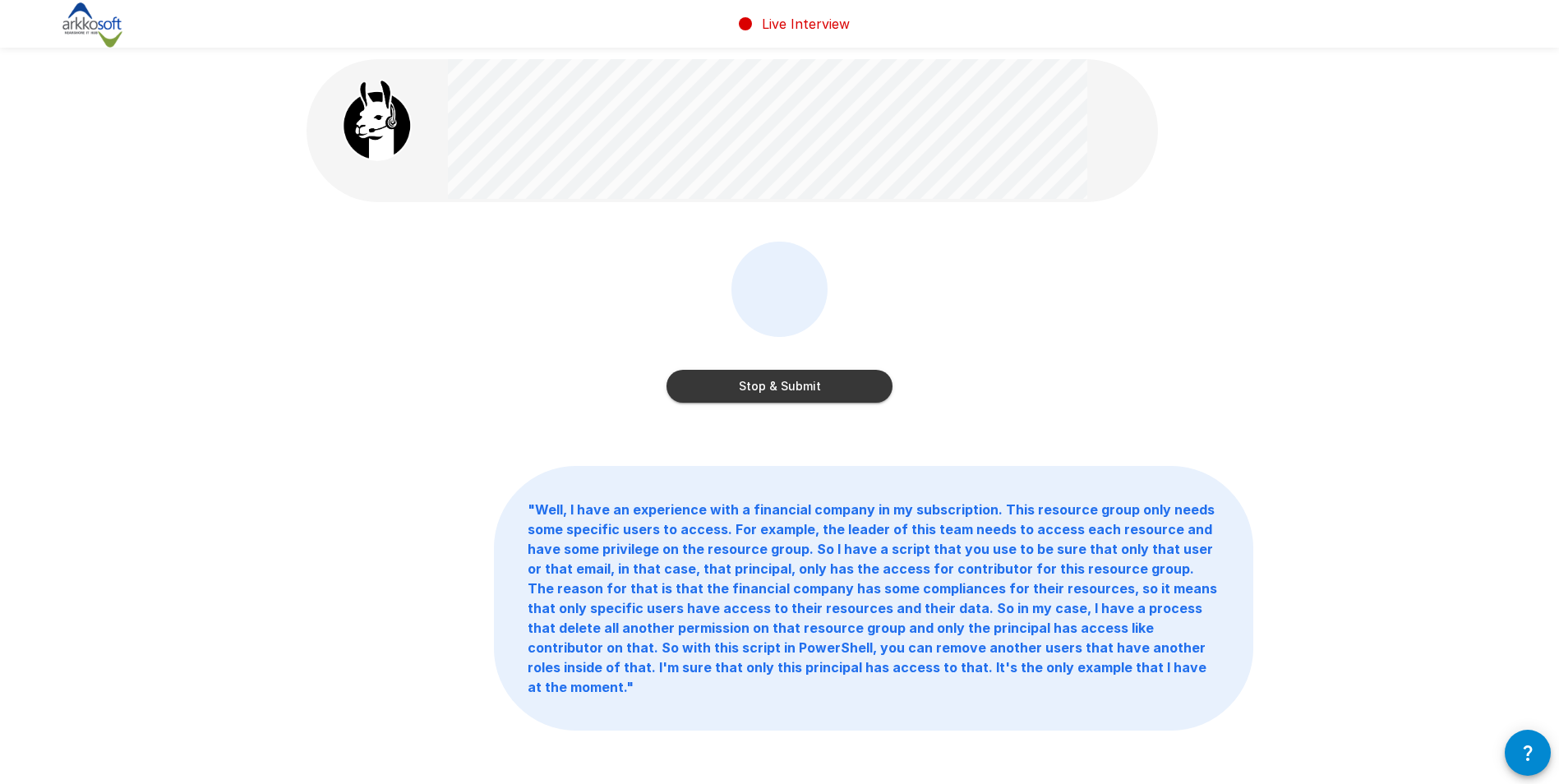
click at [739, 403] on div "Stop & Submit" at bounding box center [779, 326] width 226 height 167
click at [728, 390] on button "Stop & Submit" at bounding box center [779, 386] width 226 height 33
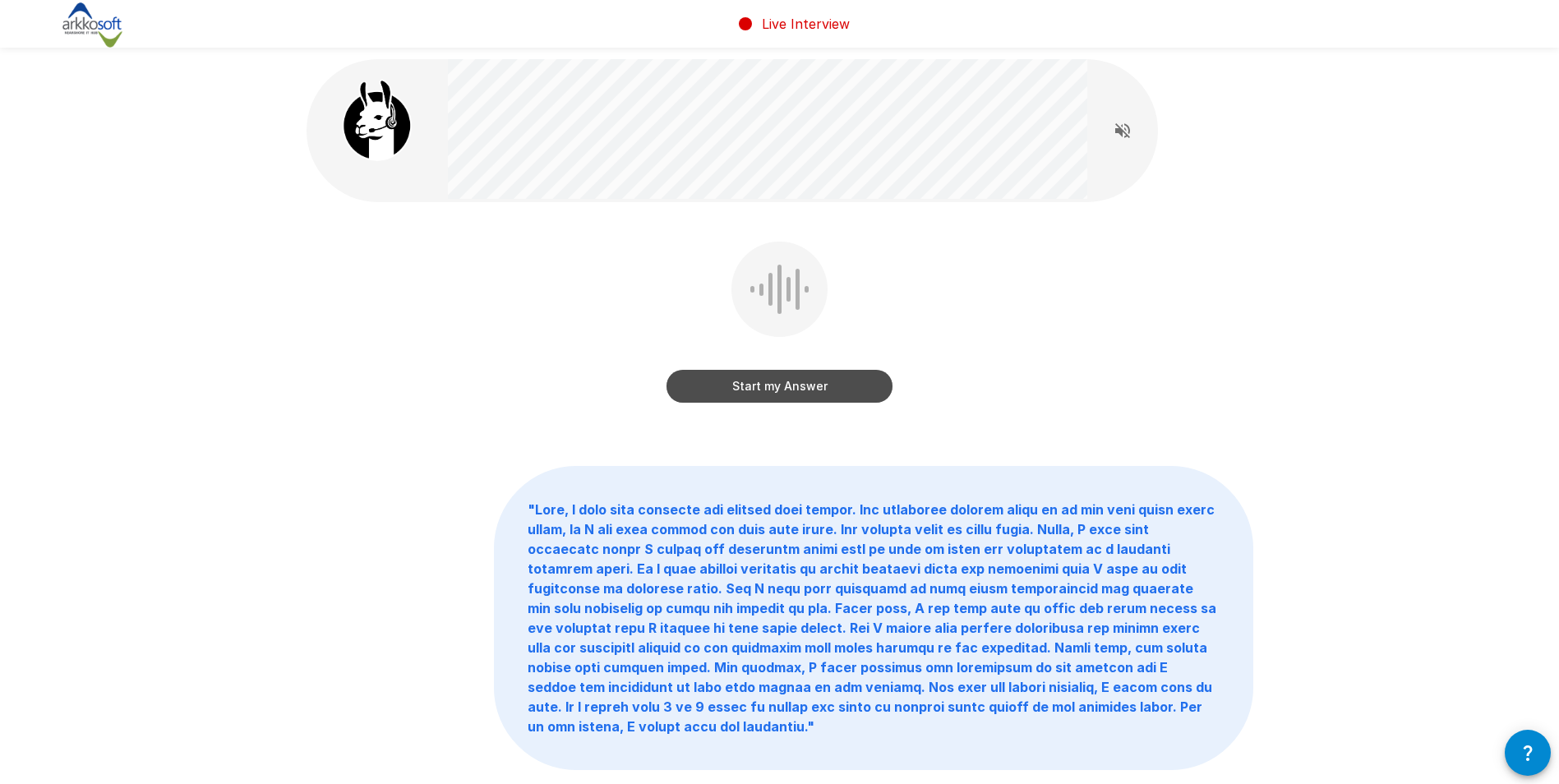
click at [797, 398] on button "Start my Answer" at bounding box center [779, 386] width 226 height 33
click at [804, 390] on button "Stop & Submit" at bounding box center [779, 386] width 226 height 33
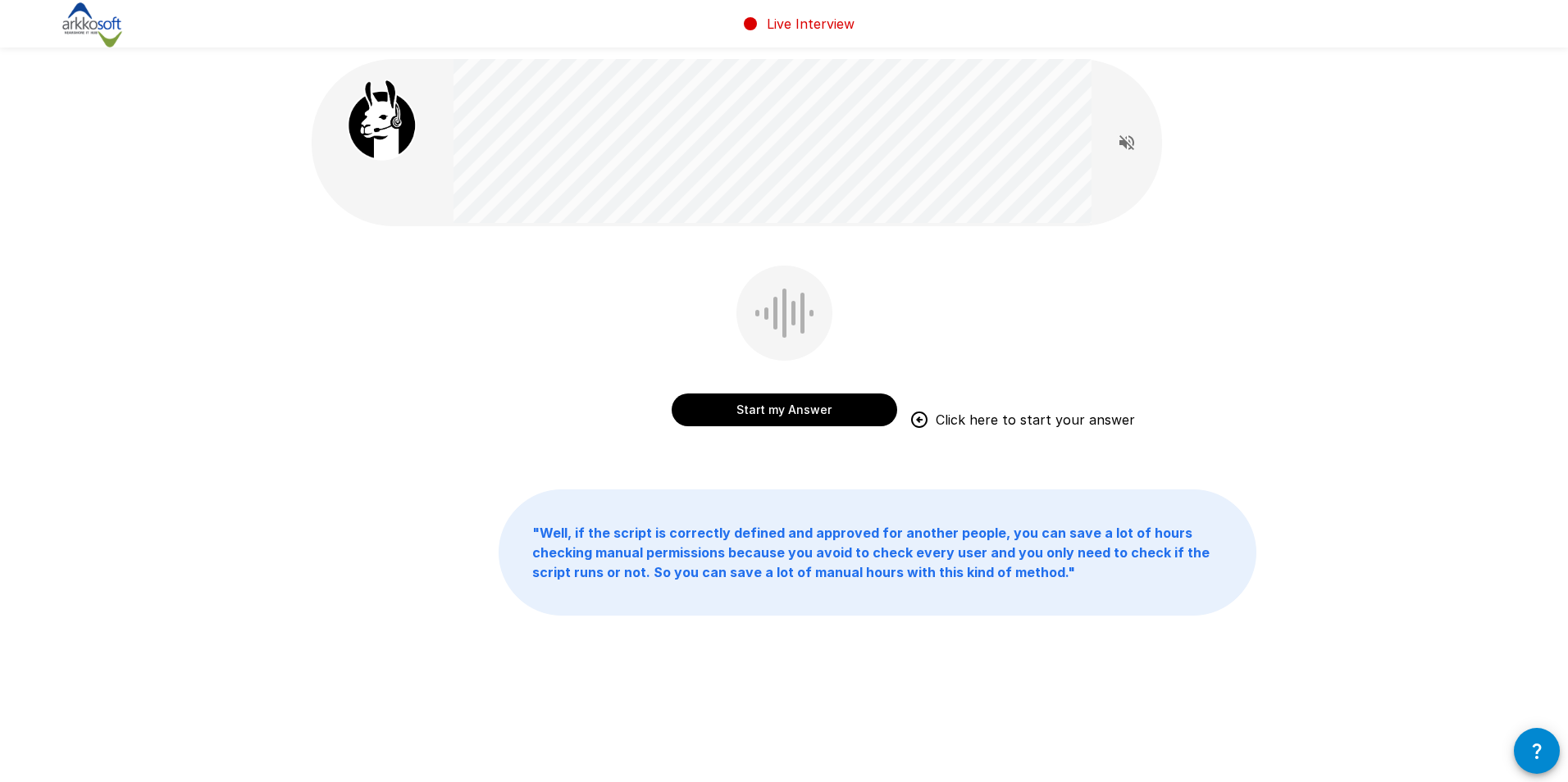
click at [769, 412] on button "Start my Answer" at bounding box center [784, 410] width 226 height 33
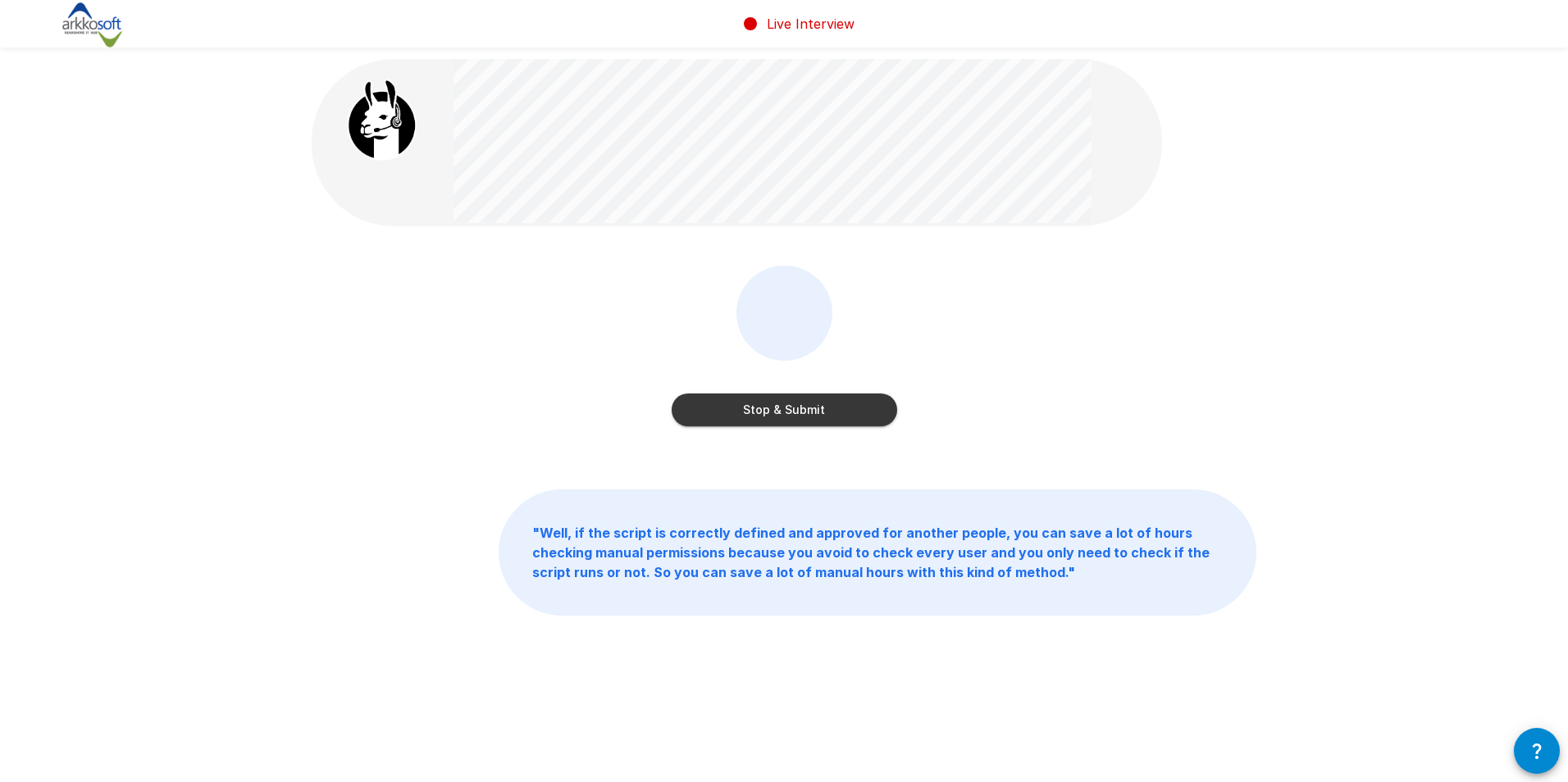
click at [742, 417] on button "Stop & Submit" at bounding box center [784, 410] width 226 height 33
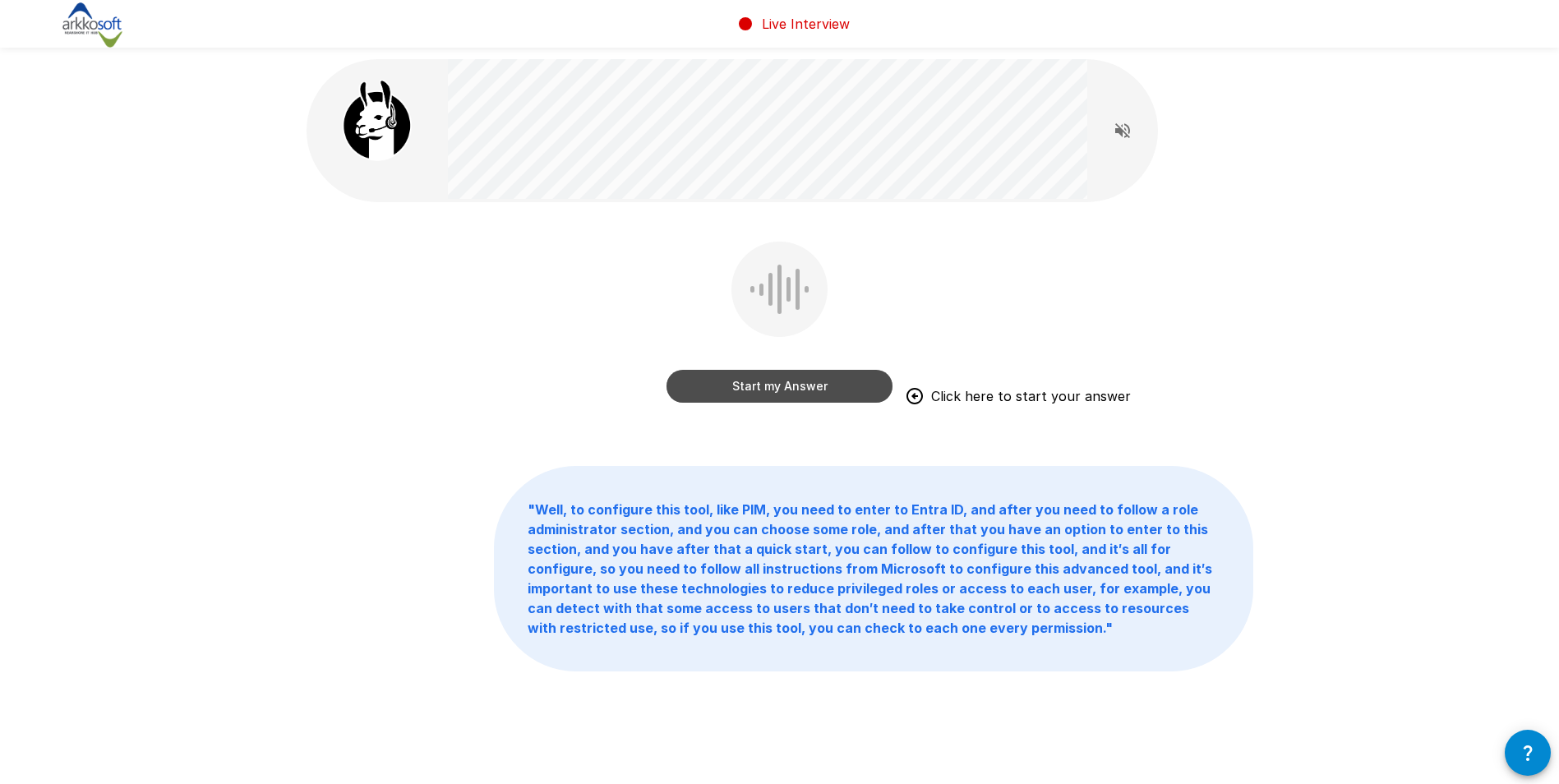
click at [734, 394] on button "Start my Answer" at bounding box center [779, 386] width 226 height 33
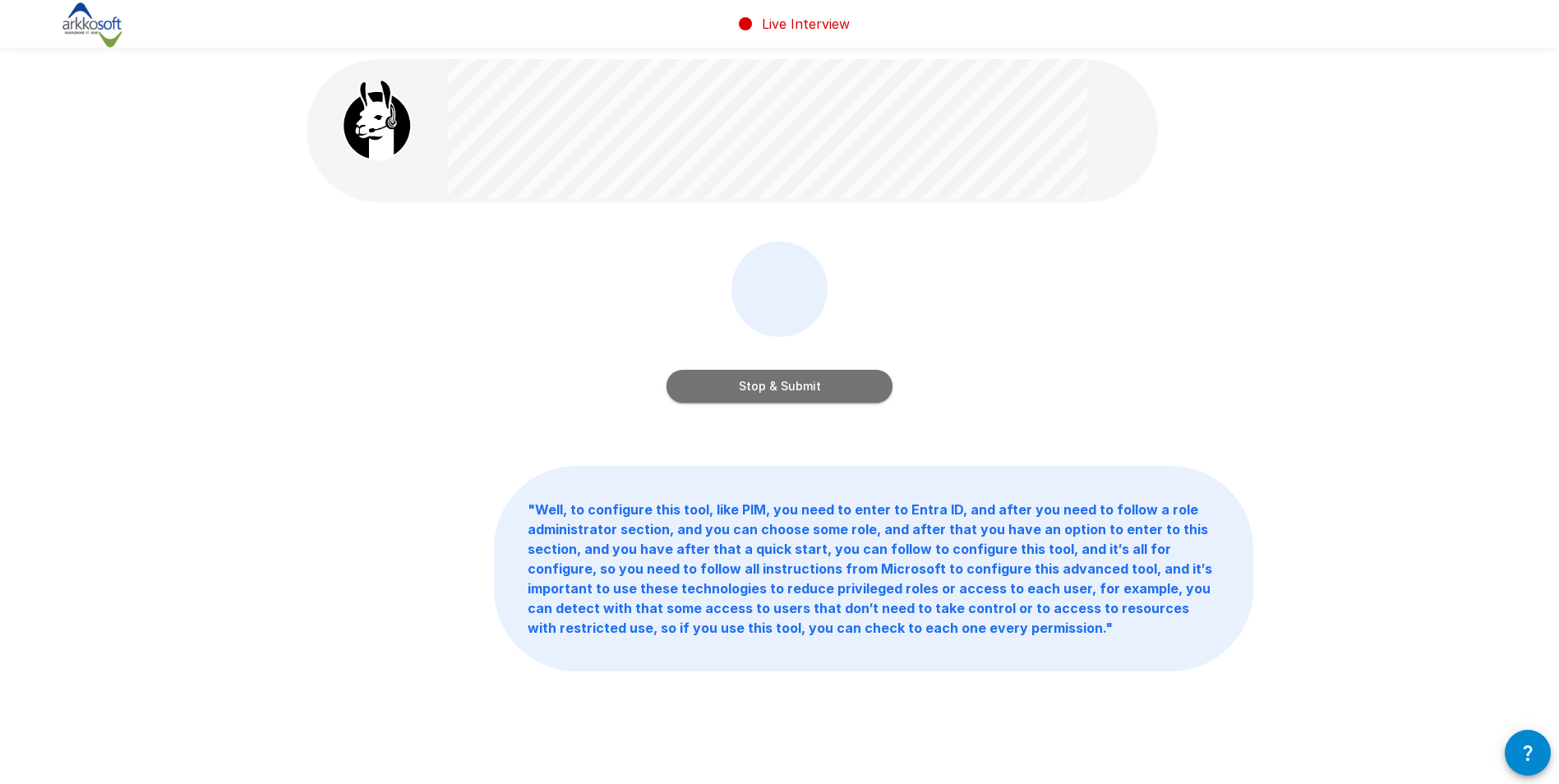
click at [840, 390] on button "Stop & Submit" at bounding box center [779, 386] width 226 height 33
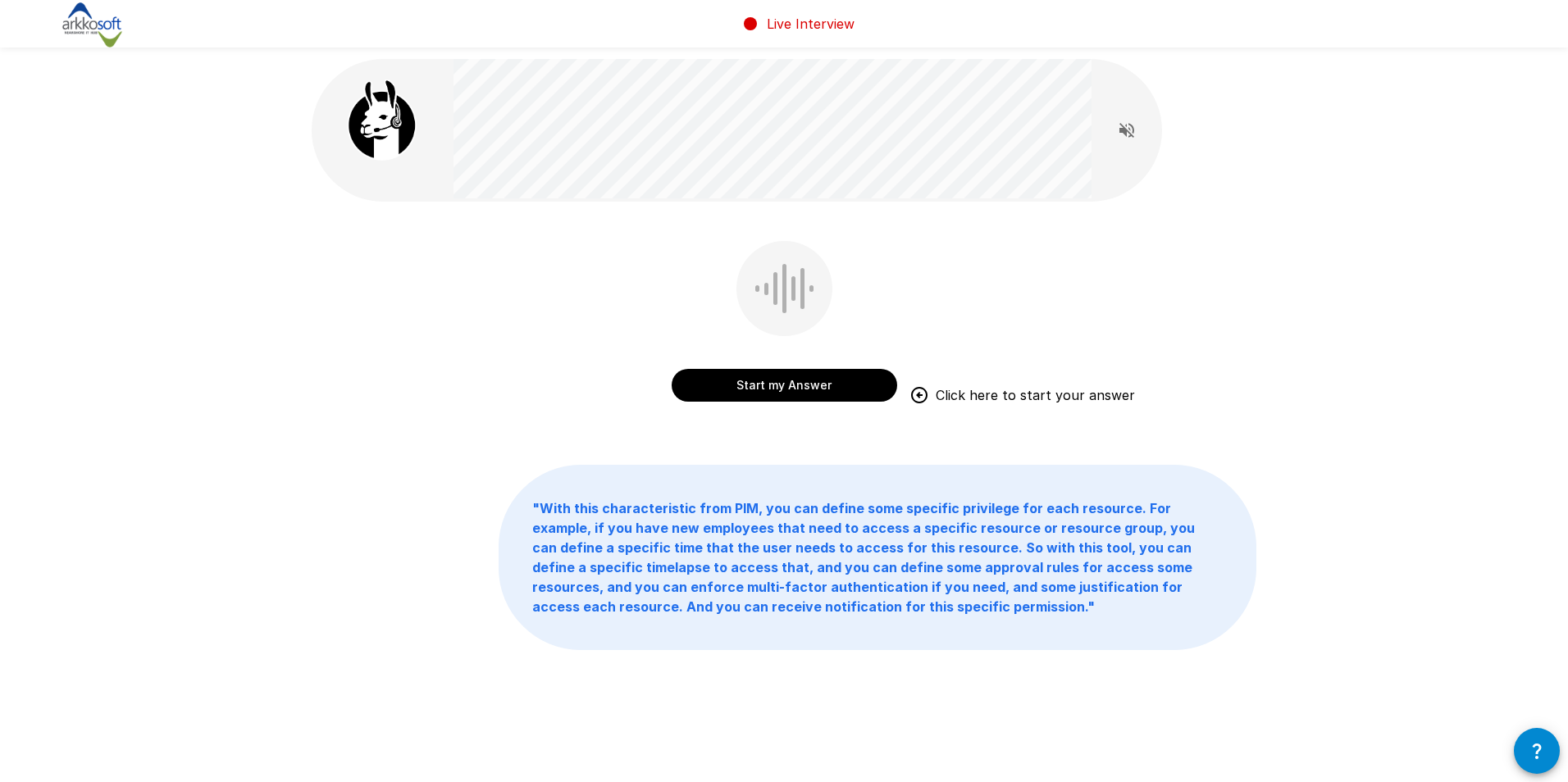
click at [1446, 43] on div "Live Interview" at bounding box center [784, 24] width 1568 height 48
click at [818, 388] on button "Start my Answer" at bounding box center [784, 385] width 226 height 33
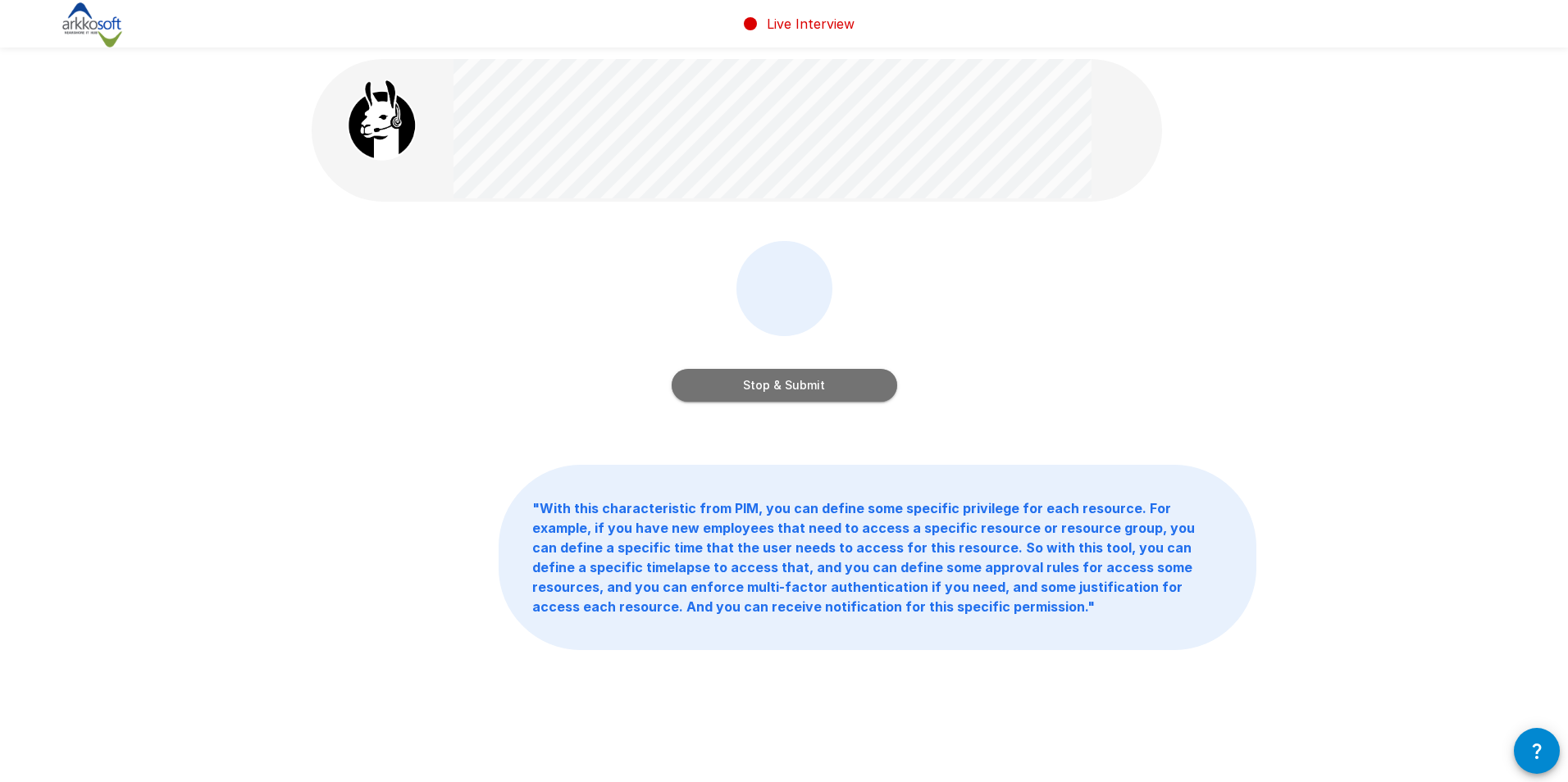
click at [838, 383] on button "Stop & Submit" at bounding box center [784, 385] width 226 height 33
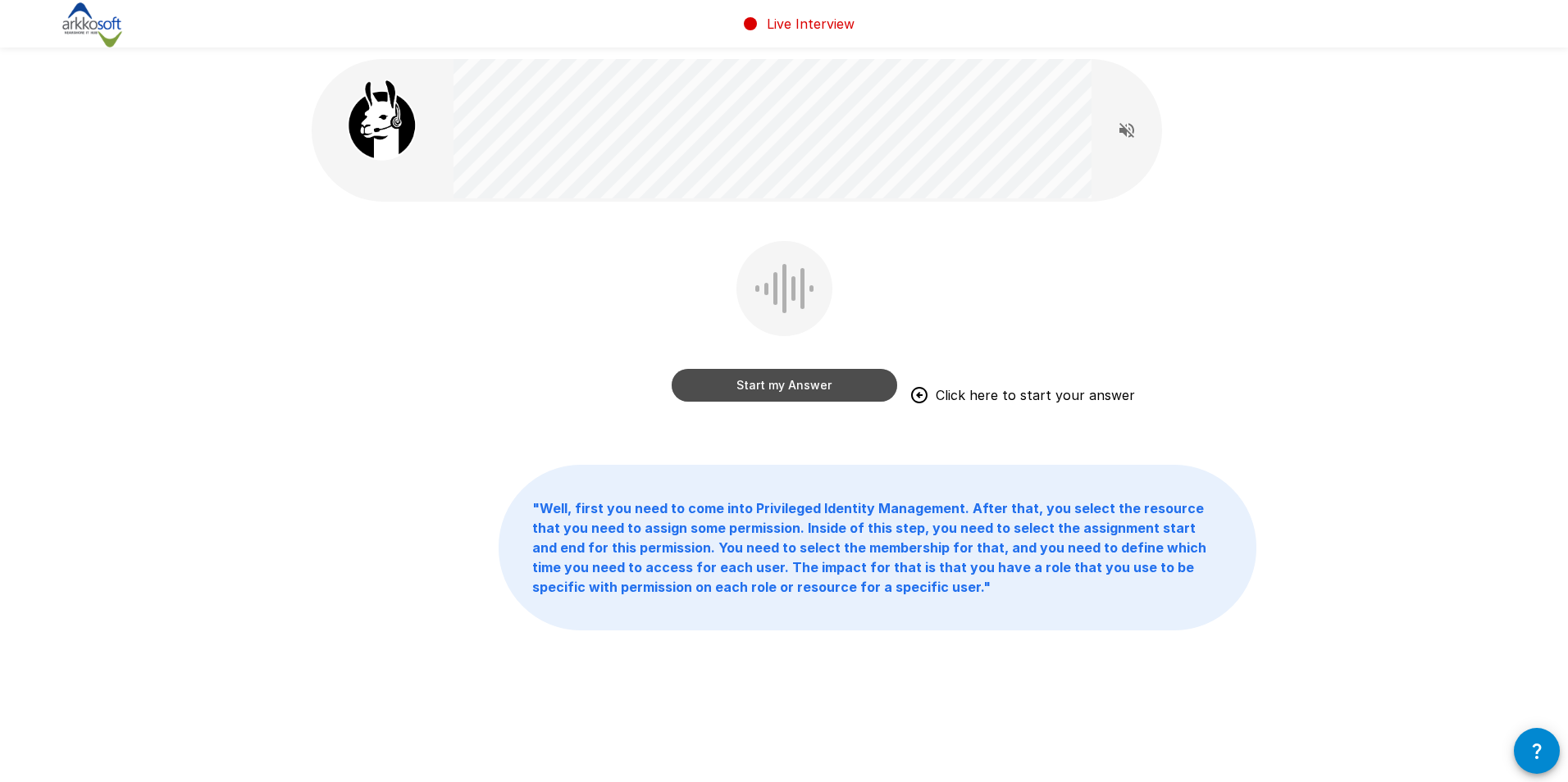
click at [780, 386] on button "Start my Answer" at bounding box center [784, 385] width 226 height 33
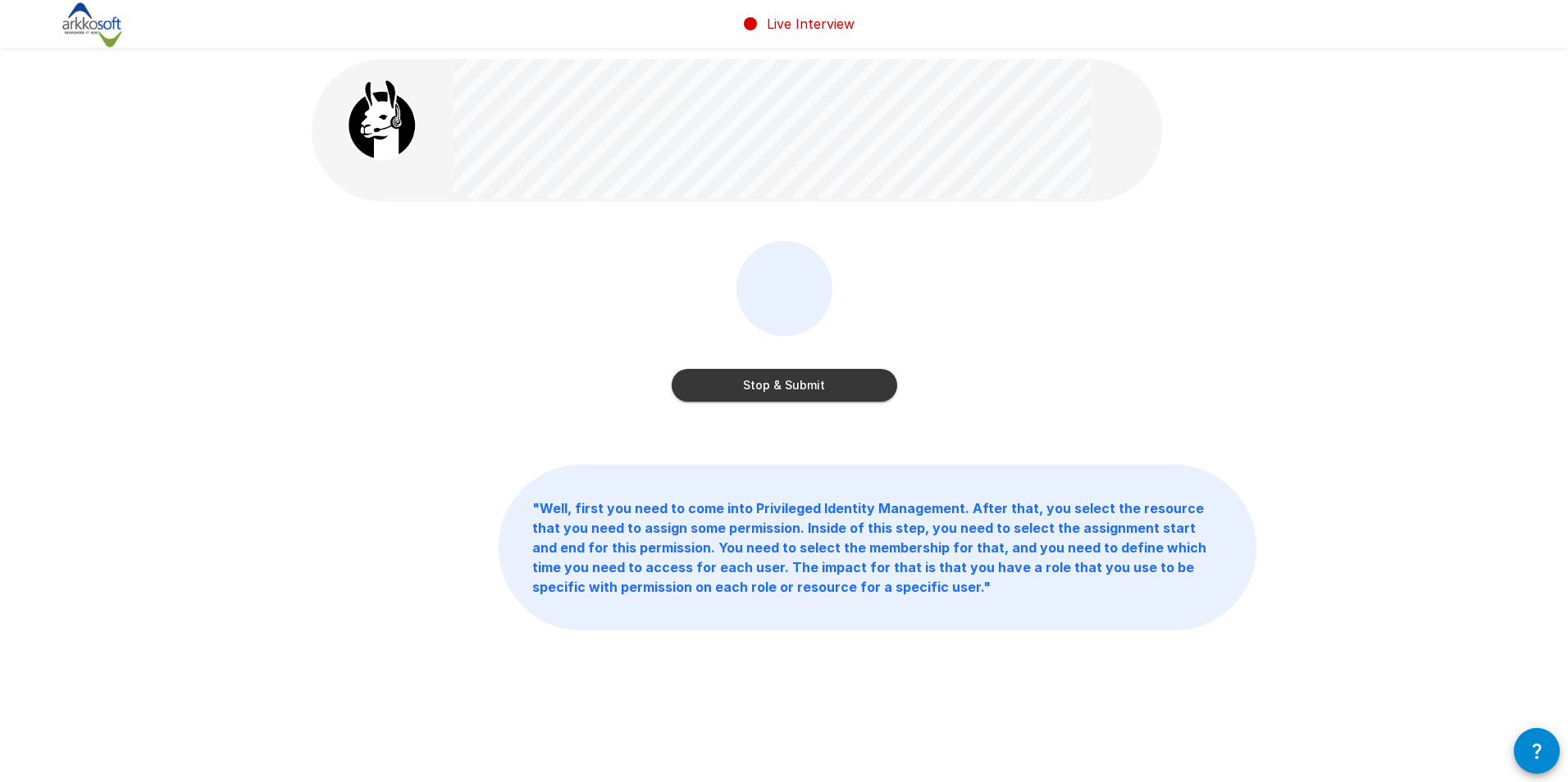
click at [776, 384] on button "Stop & Submit" at bounding box center [784, 385] width 226 height 33
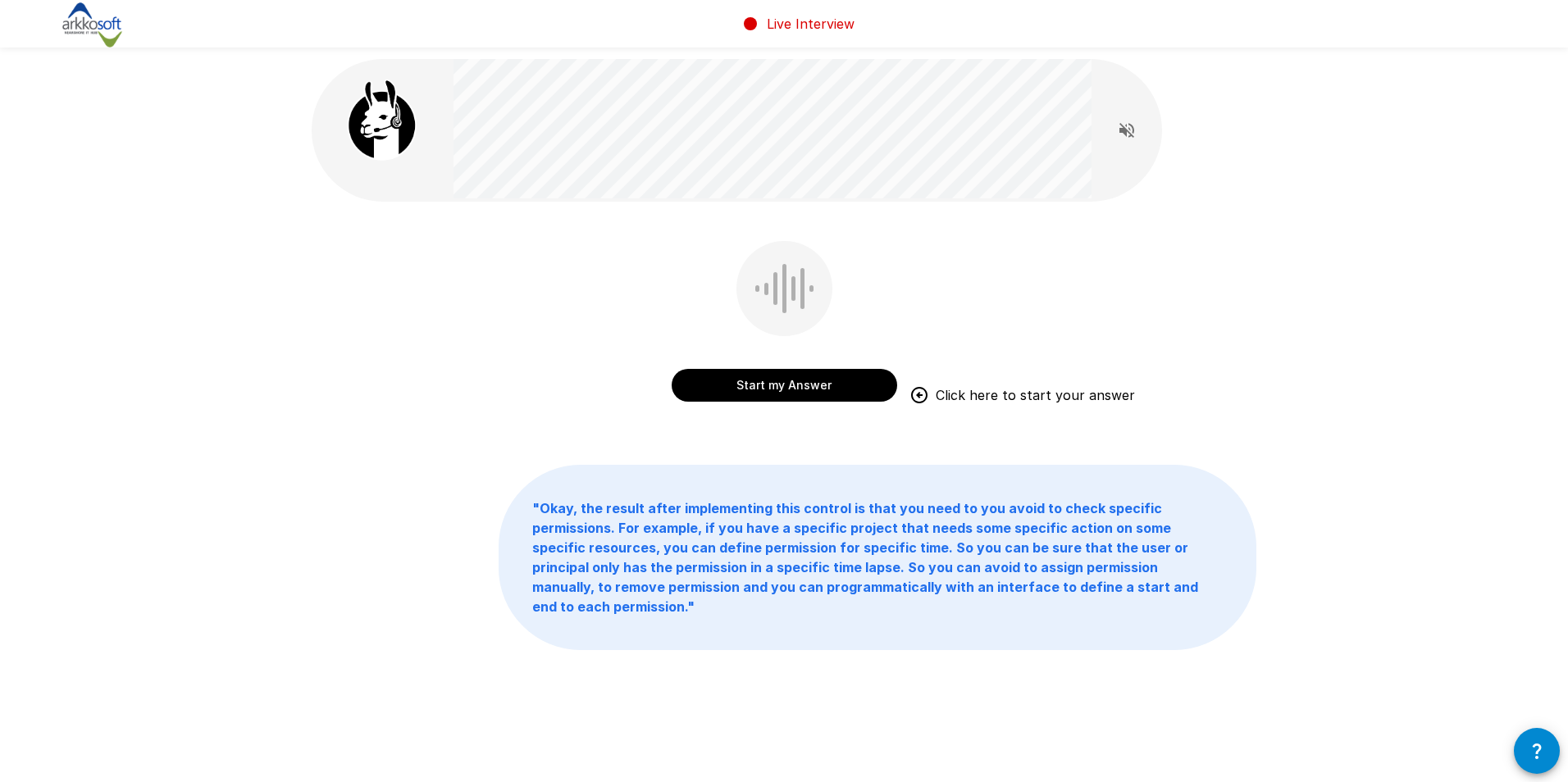
click at [834, 384] on button "Start my Answer" at bounding box center [784, 385] width 226 height 33
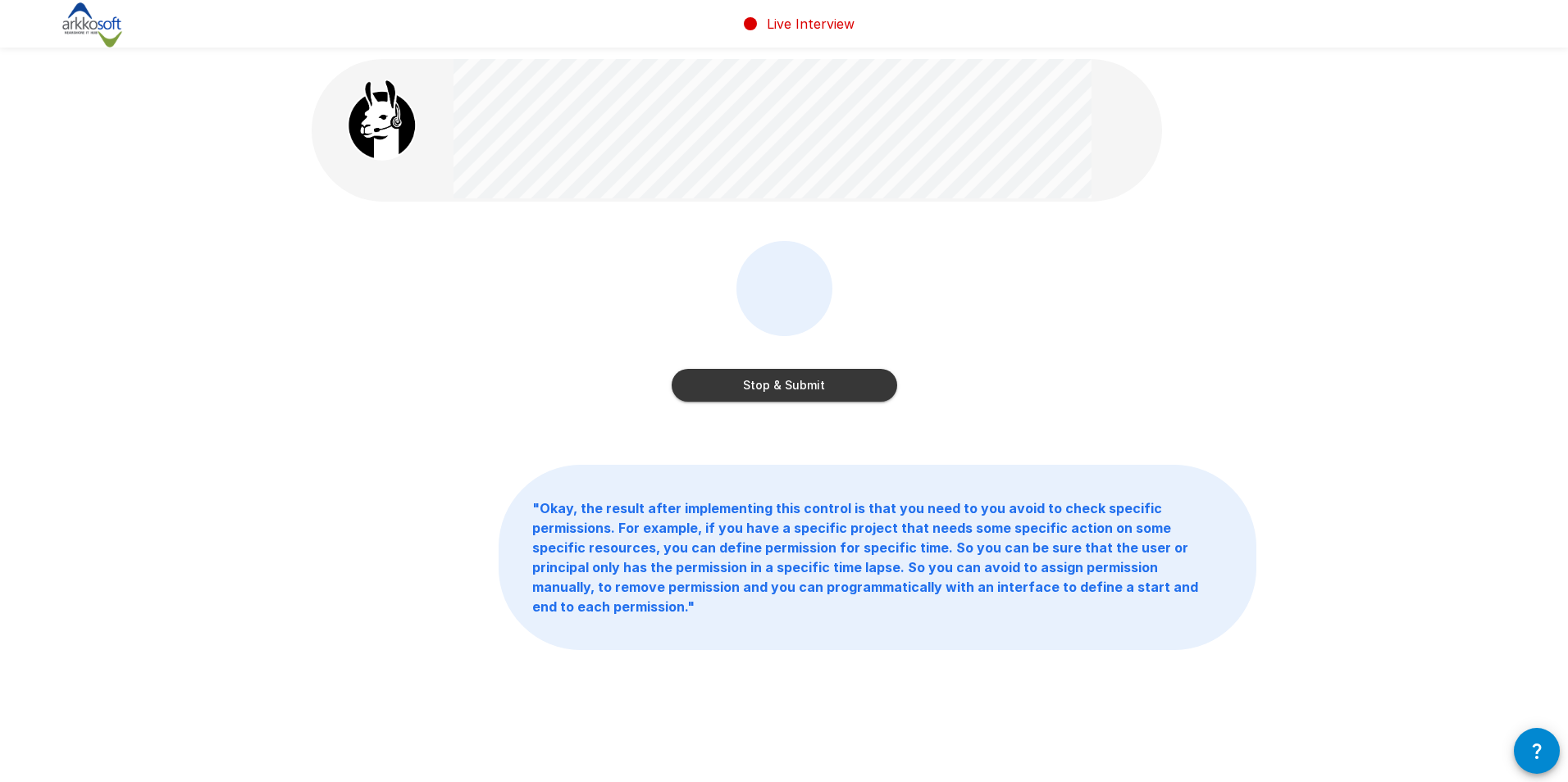
click at [834, 384] on button "Stop & Submit" at bounding box center [784, 385] width 226 height 33
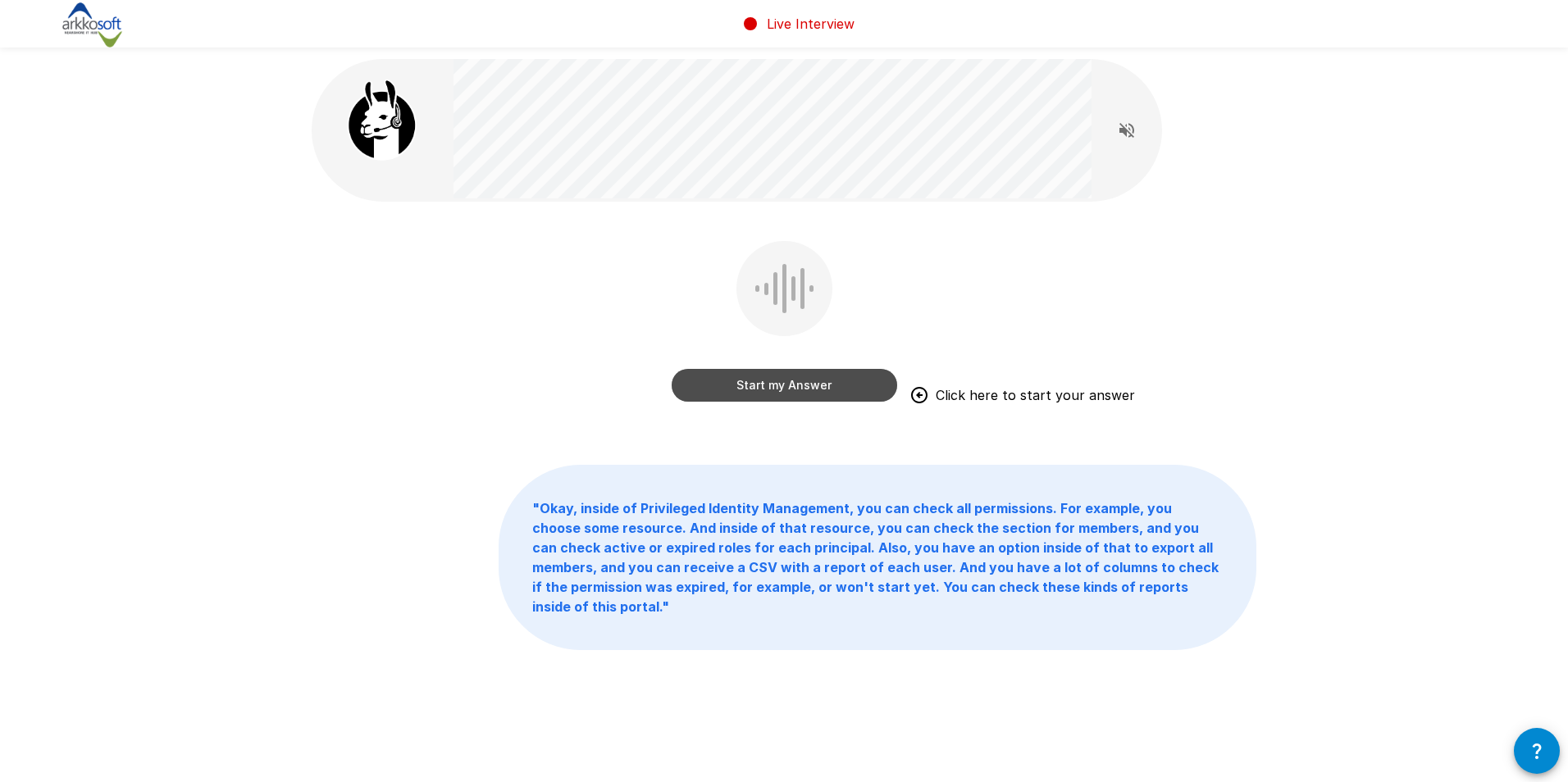
click at [859, 379] on button "Start my Answer" at bounding box center [784, 385] width 226 height 33
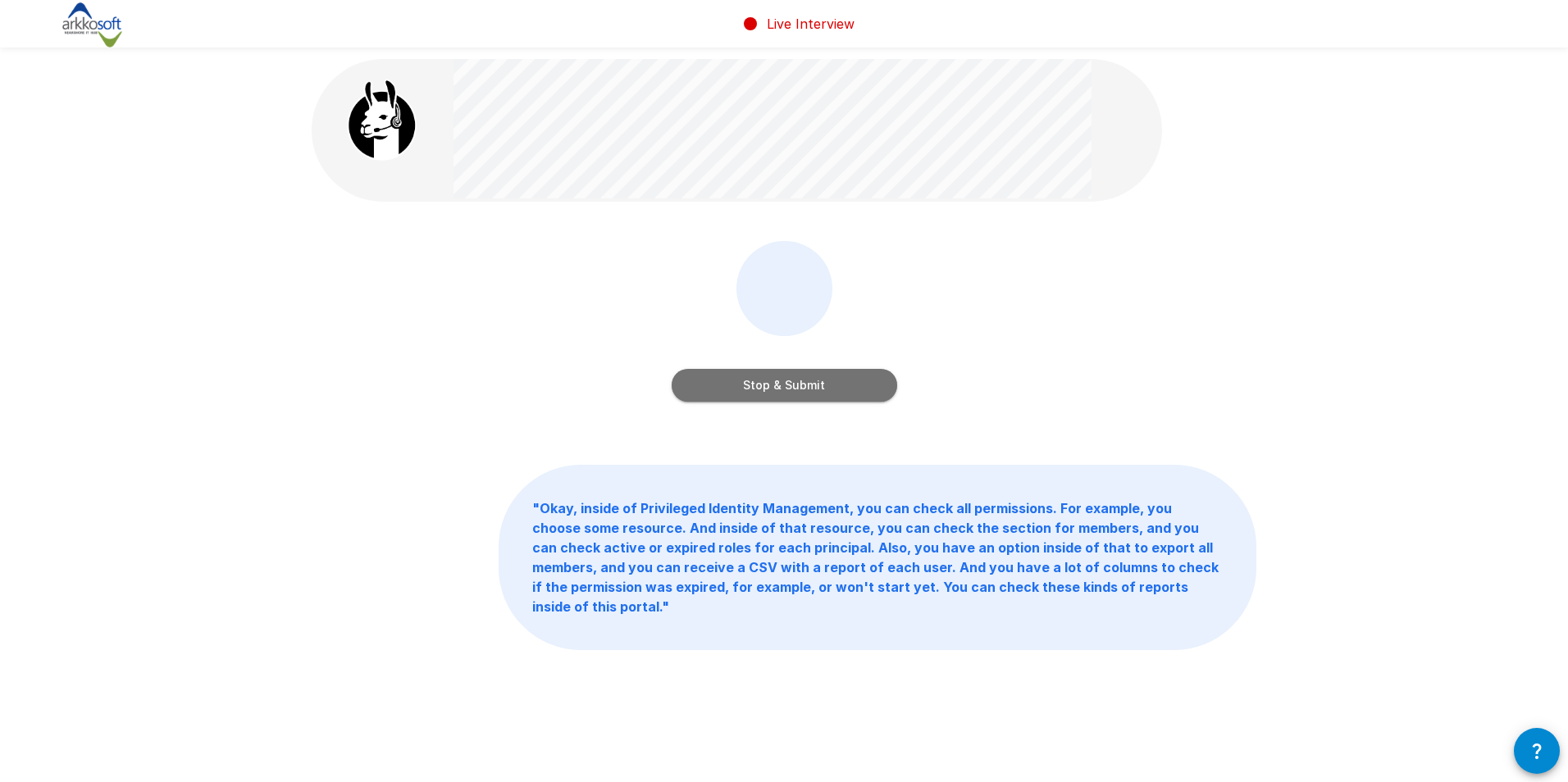
click at [748, 382] on button "Stop & Submit" at bounding box center [784, 385] width 226 height 33
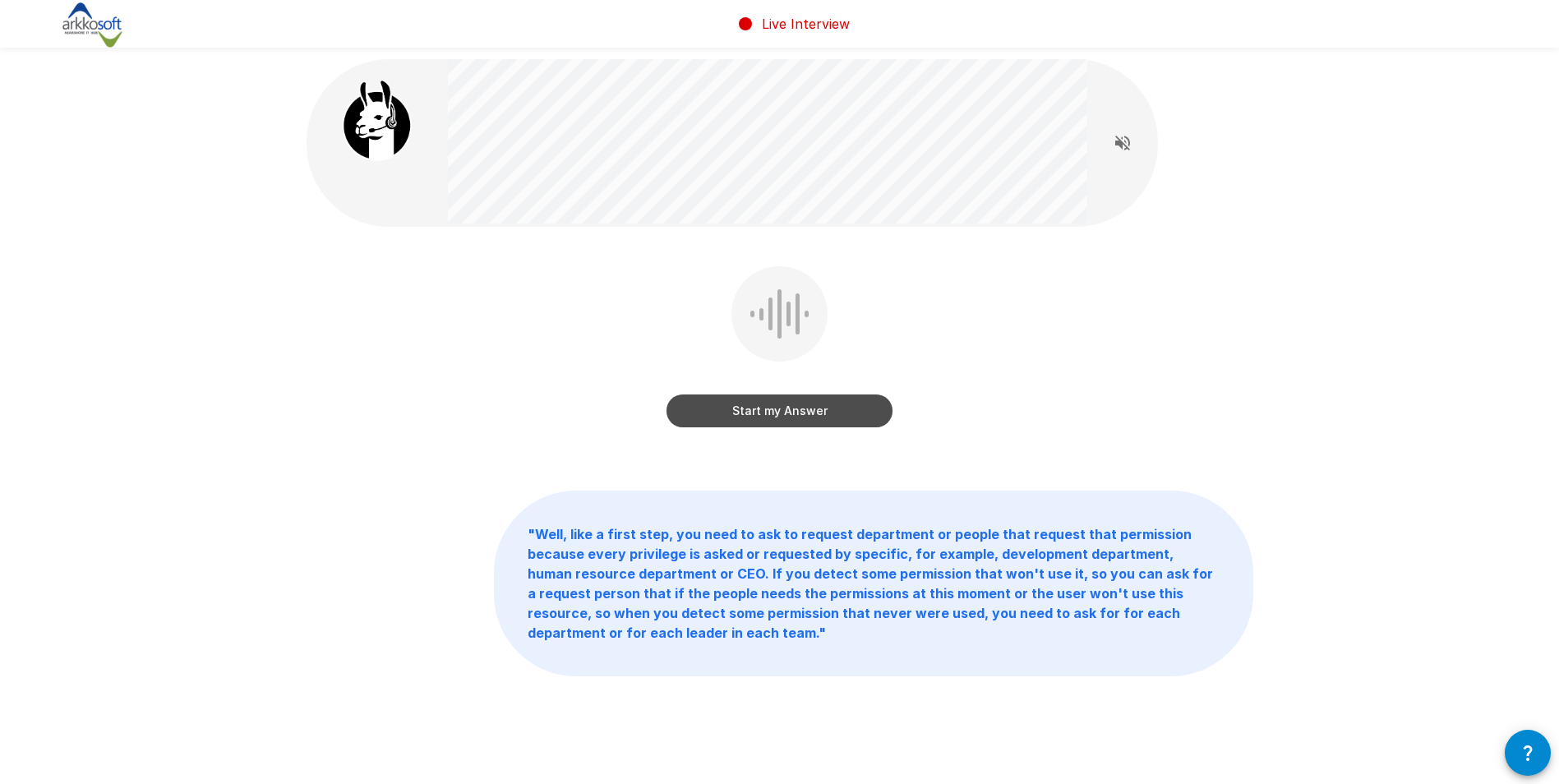
click at [718, 408] on button "Start my Answer" at bounding box center [779, 411] width 226 height 33
click at [713, 415] on button "Stop & Submit" at bounding box center [779, 411] width 226 height 33
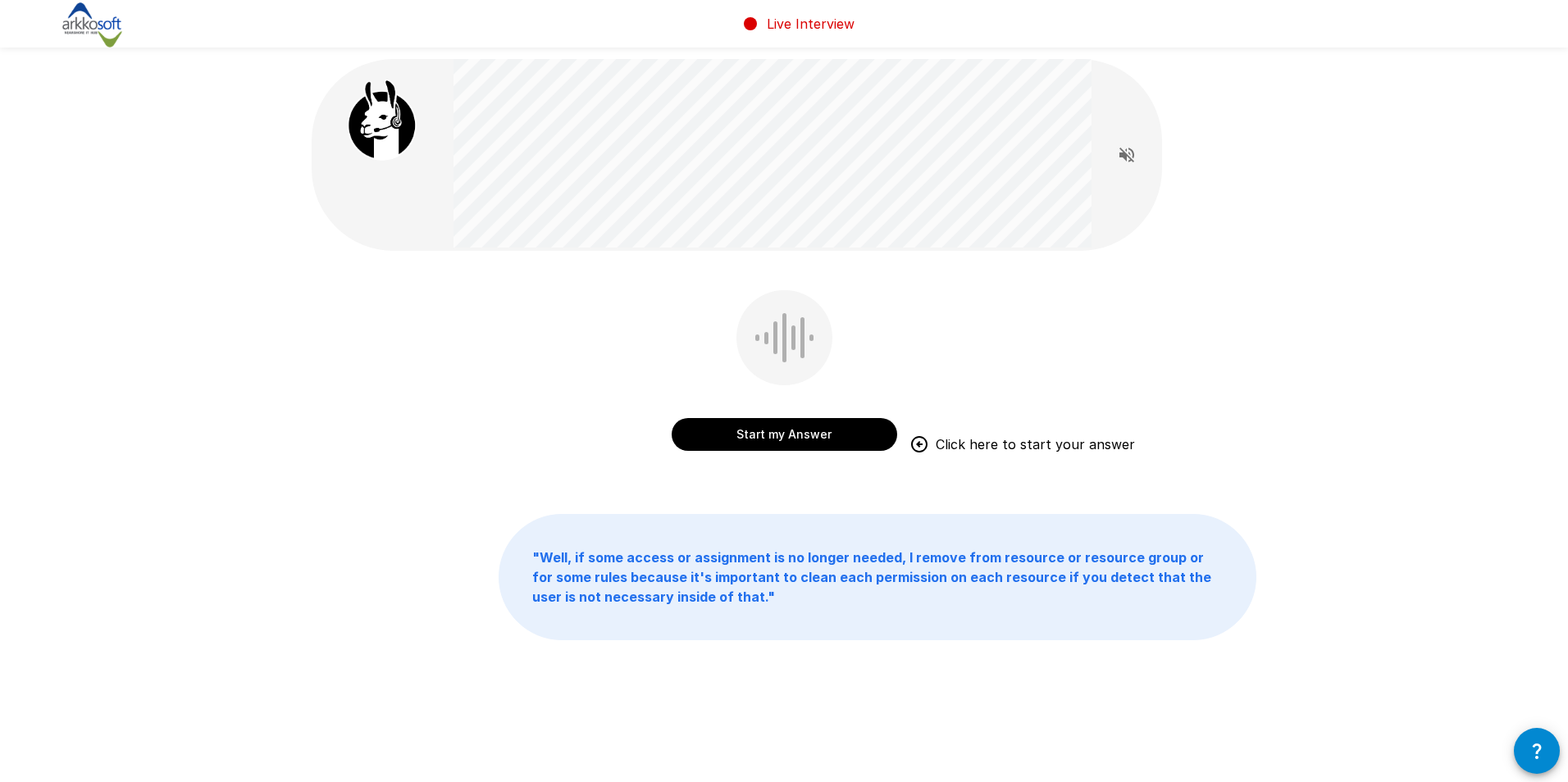
click at [788, 437] on button "Start my Answer" at bounding box center [784, 435] width 226 height 33
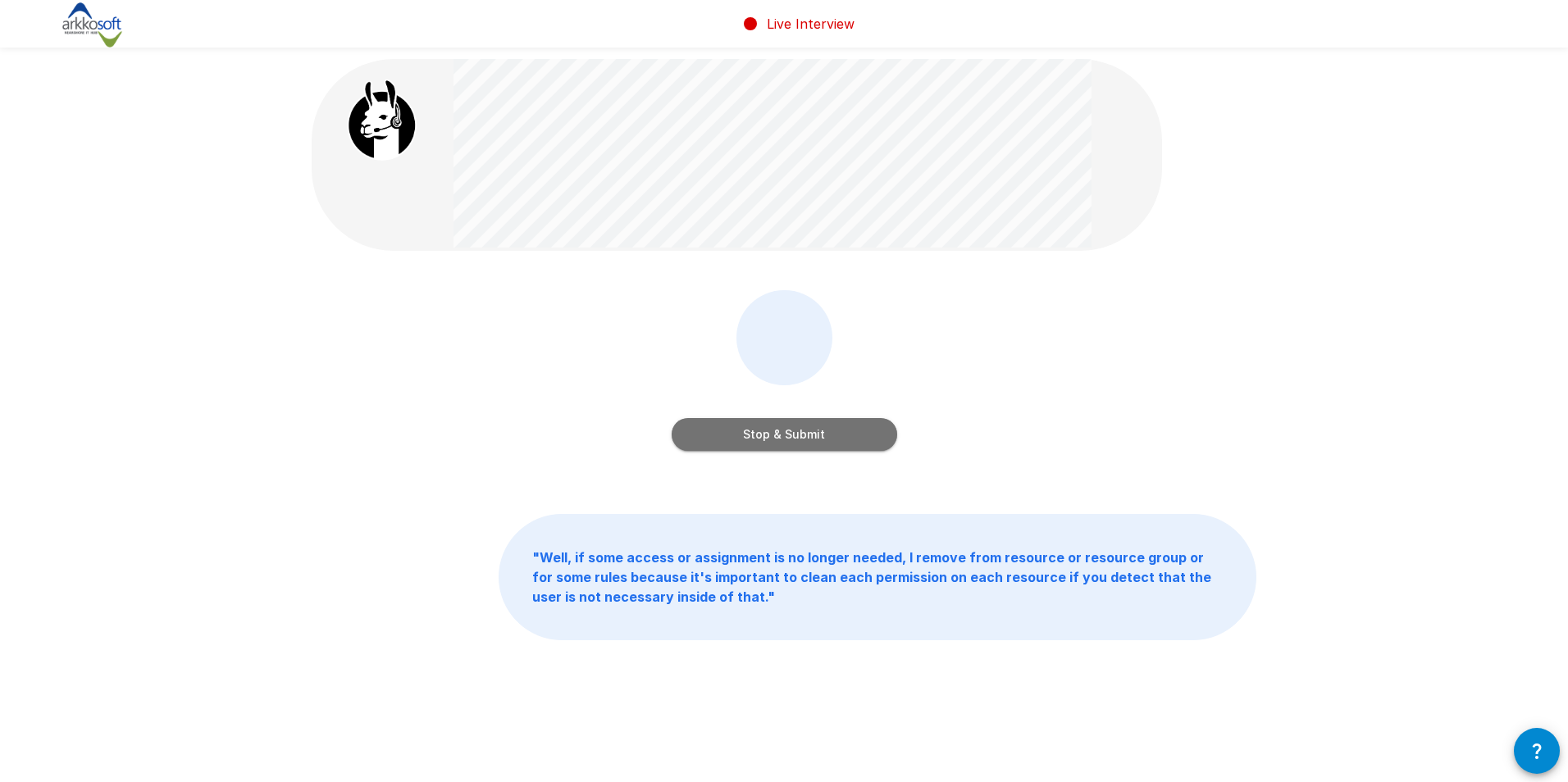
click at [794, 429] on button "Stop & Submit" at bounding box center [784, 435] width 226 height 33
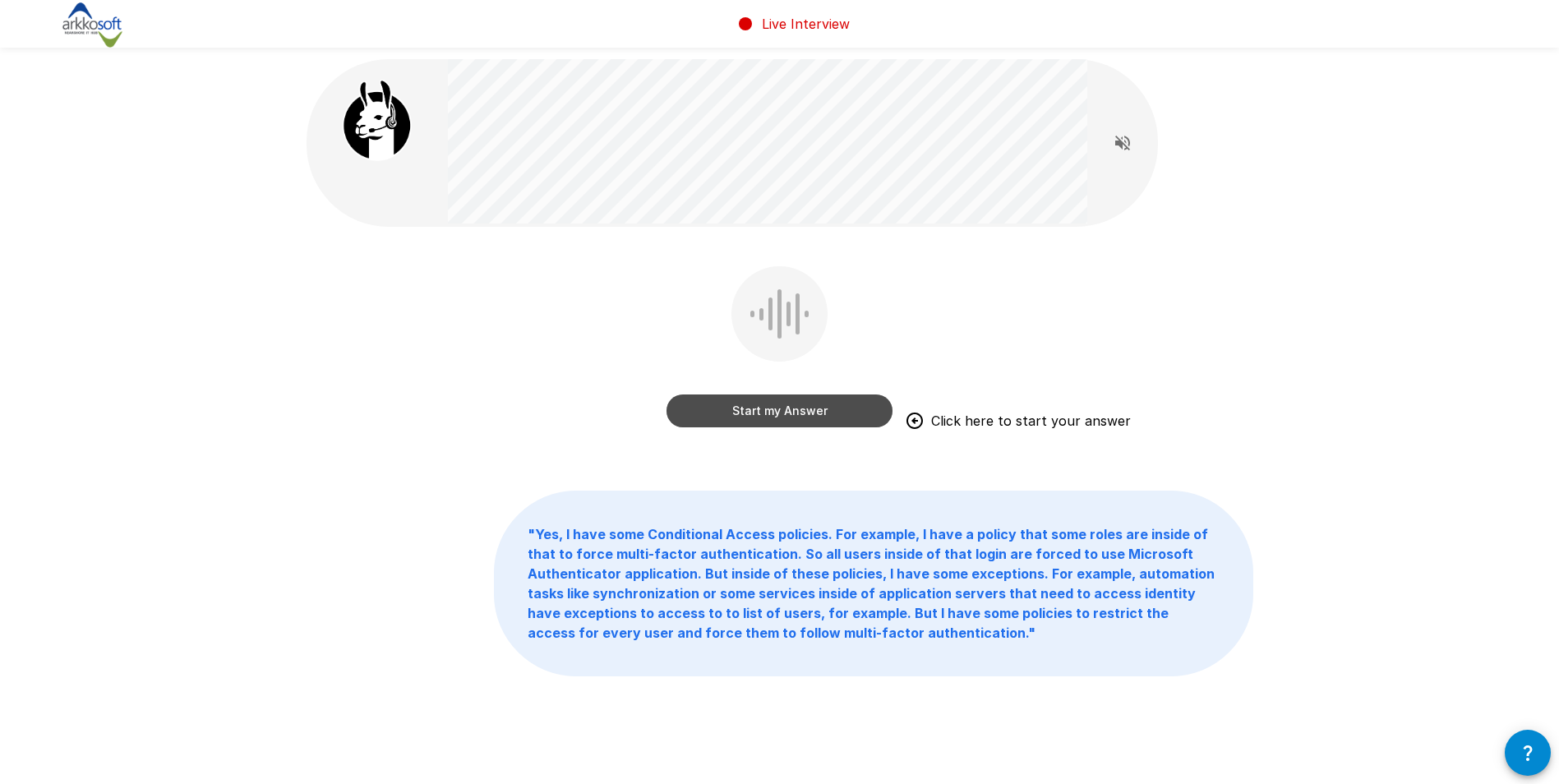
click at [795, 409] on button "Start my Answer" at bounding box center [779, 411] width 226 height 33
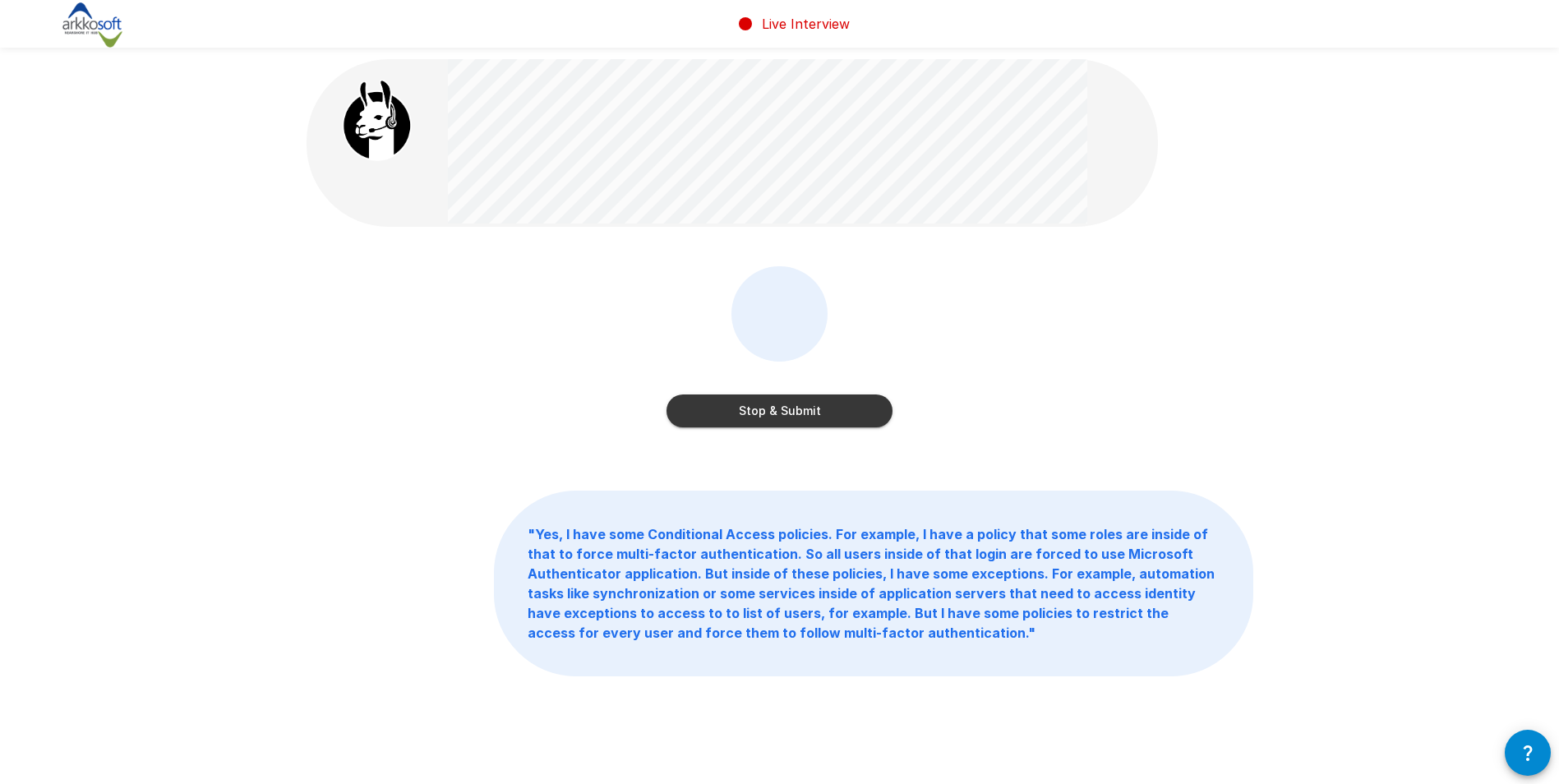
click at [771, 419] on button "Stop & Submit" at bounding box center [779, 411] width 226 height 33
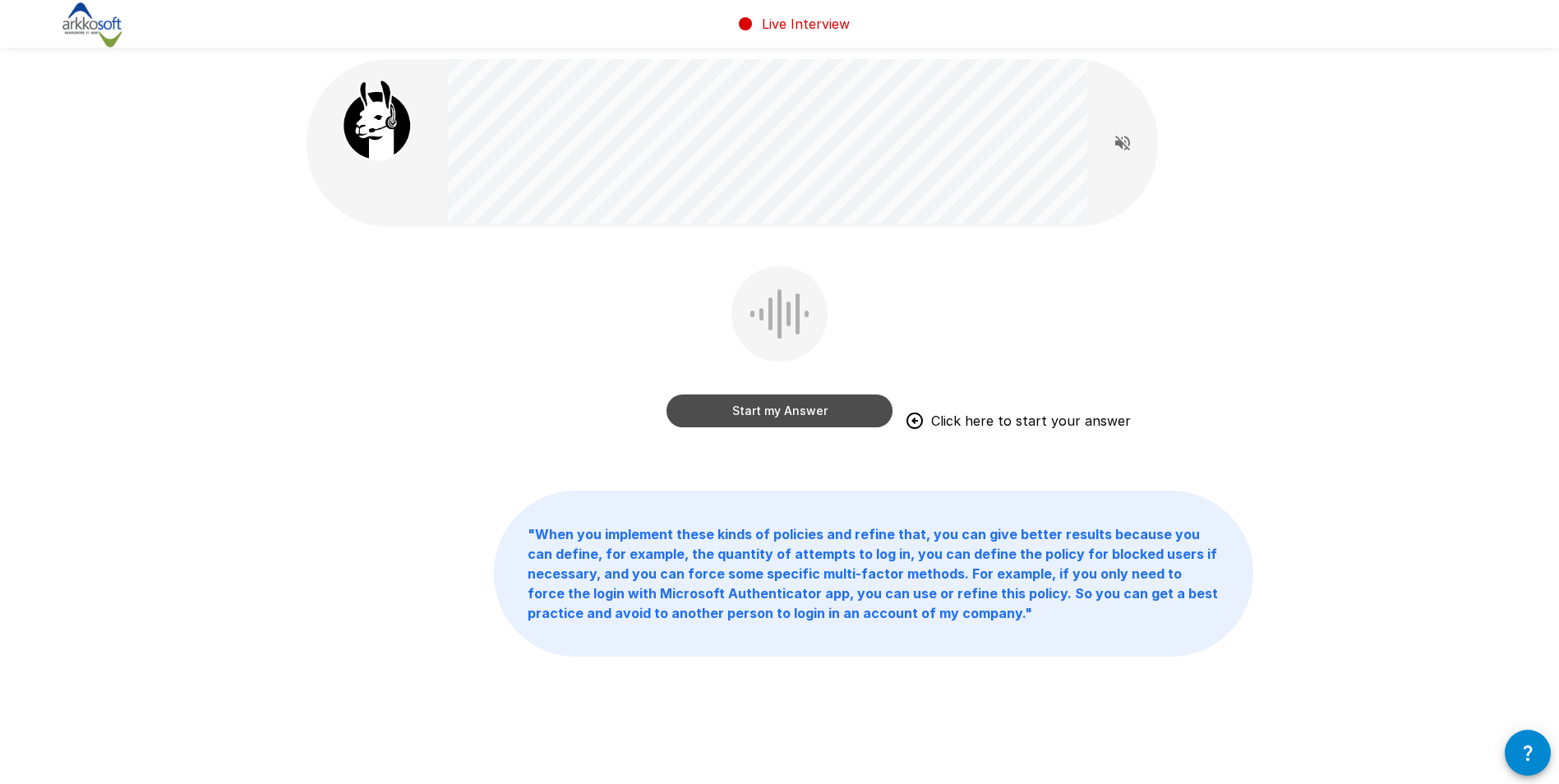
click at [744, 403] on button "Start my Answer" at bounding box center [779, 411] width 226 height 33
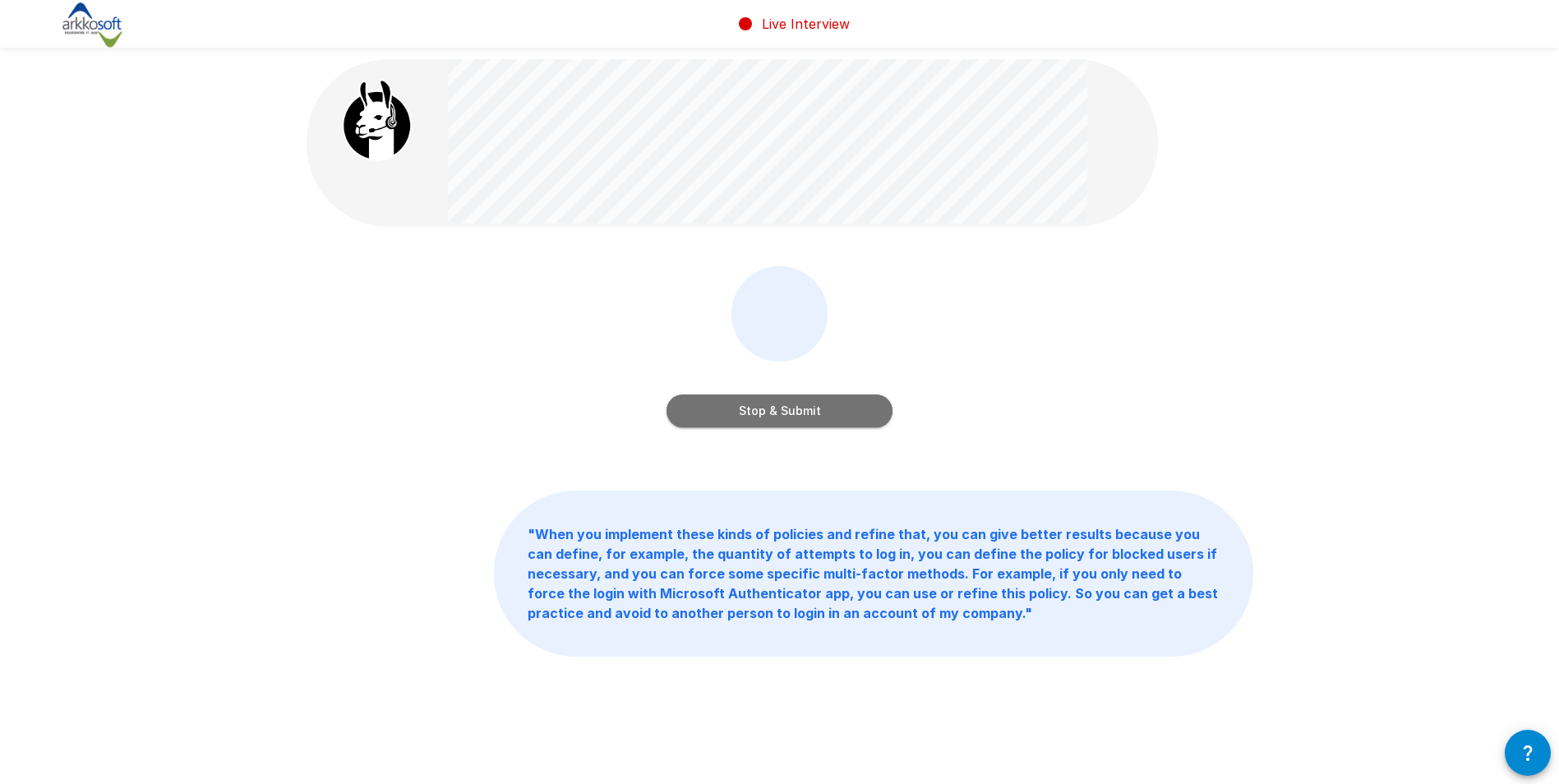
click at [763, 411] on button "Stop & Submit" at bounding box center [779, 411] width 226 height 33
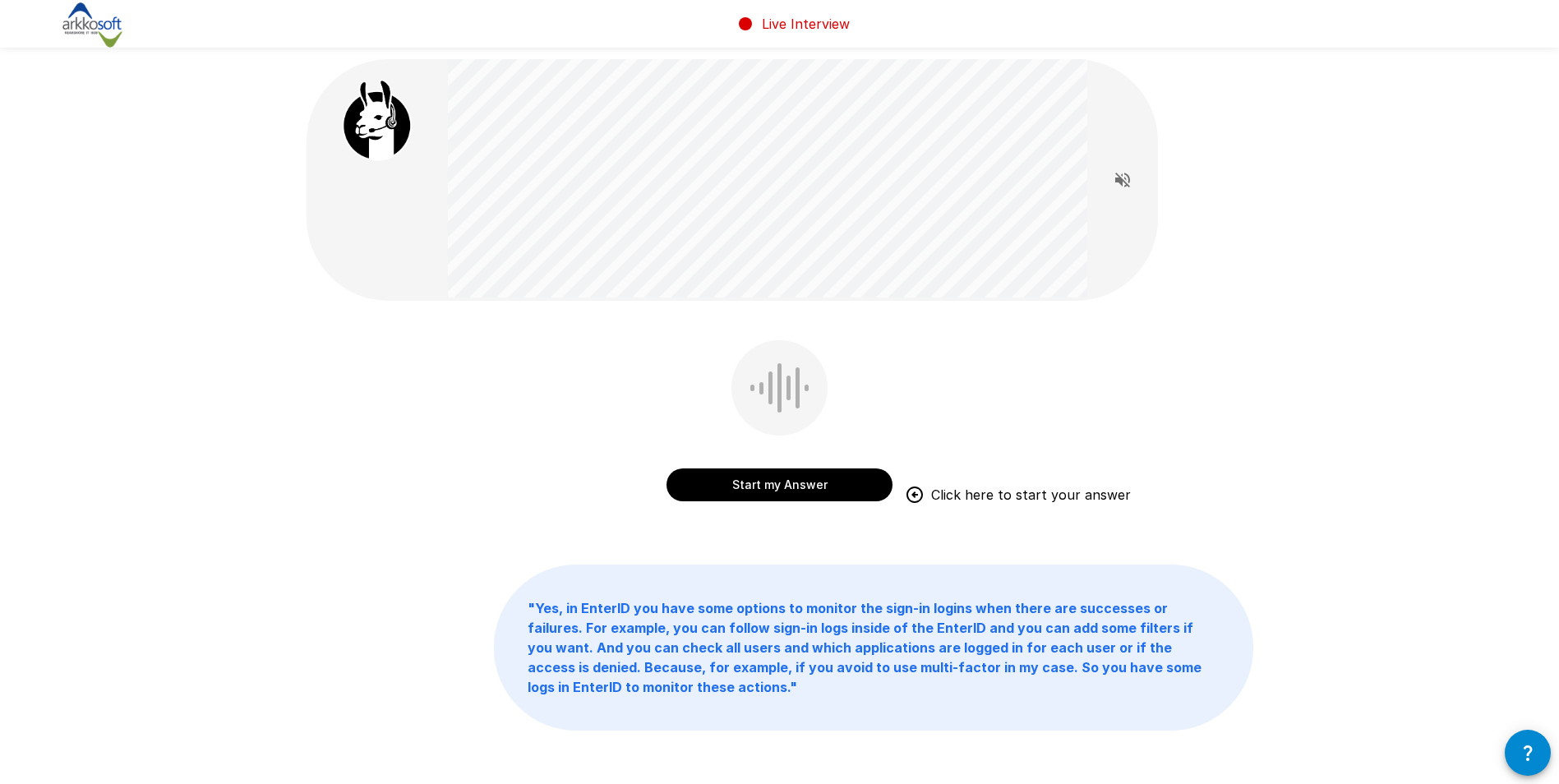
click at [709, 493] on button "Start my Answer" at bounding box center [779, 485] width 226 height 33
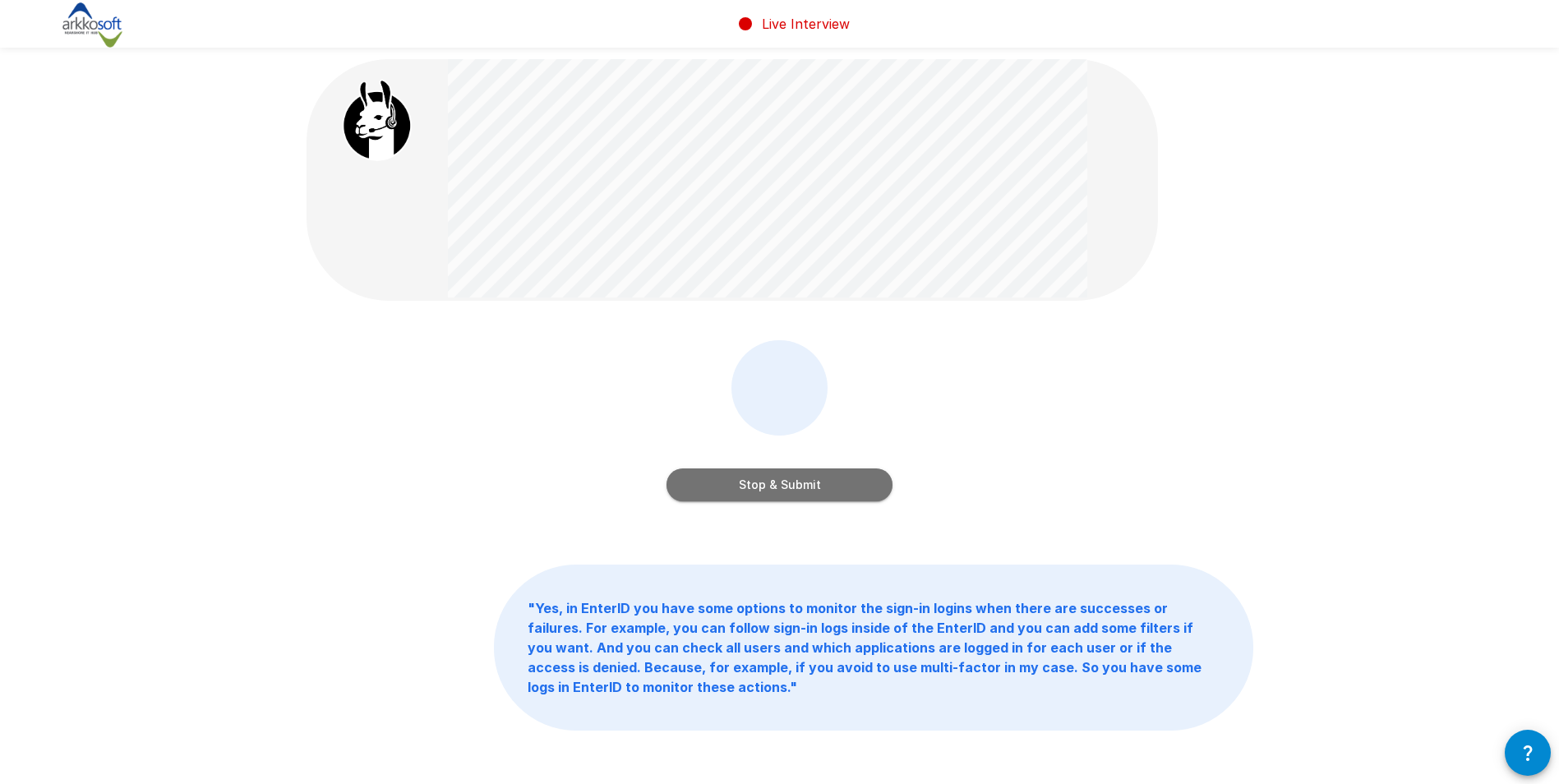
click at [825, 486] on button "Stop & Submit" at bounding box center [779, 485] width 226 height 33
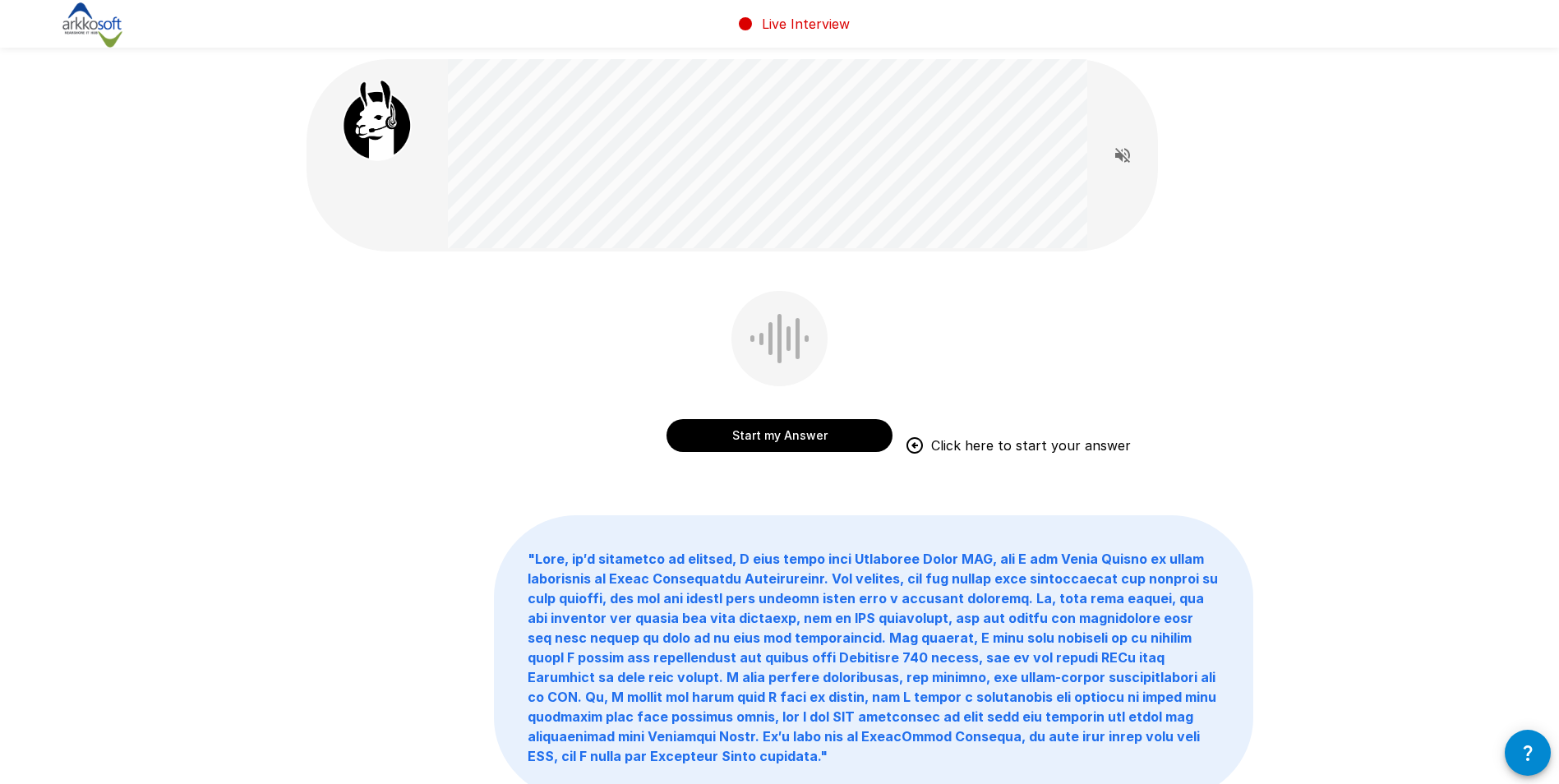
click at [800, 440] on button "Start my Answer" at bounding box center [779, 436] width 226 height 33
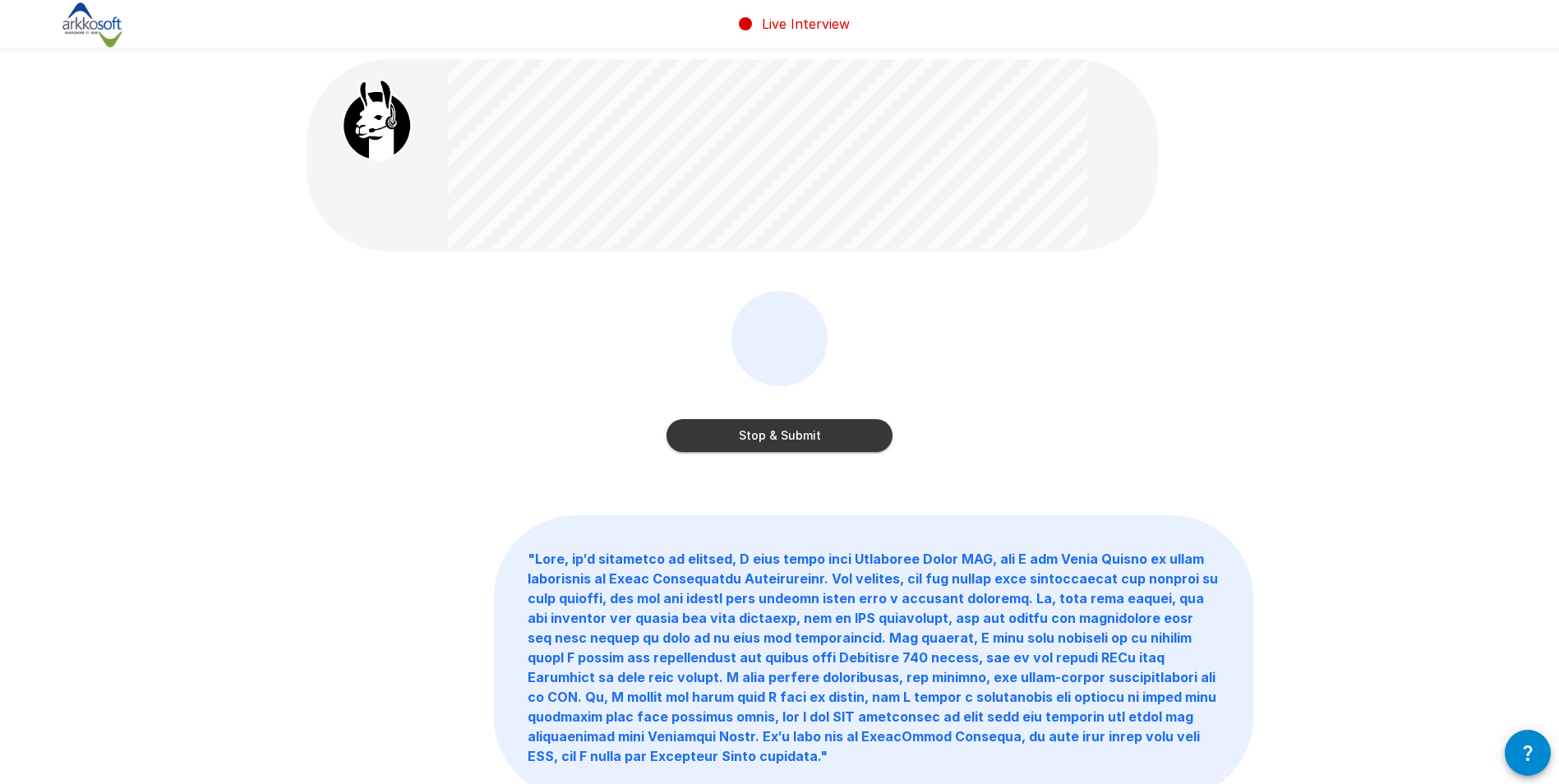
click at [787, 443] on button "Stop & Submit" at bounding box center [779, 436] width 226 height 33
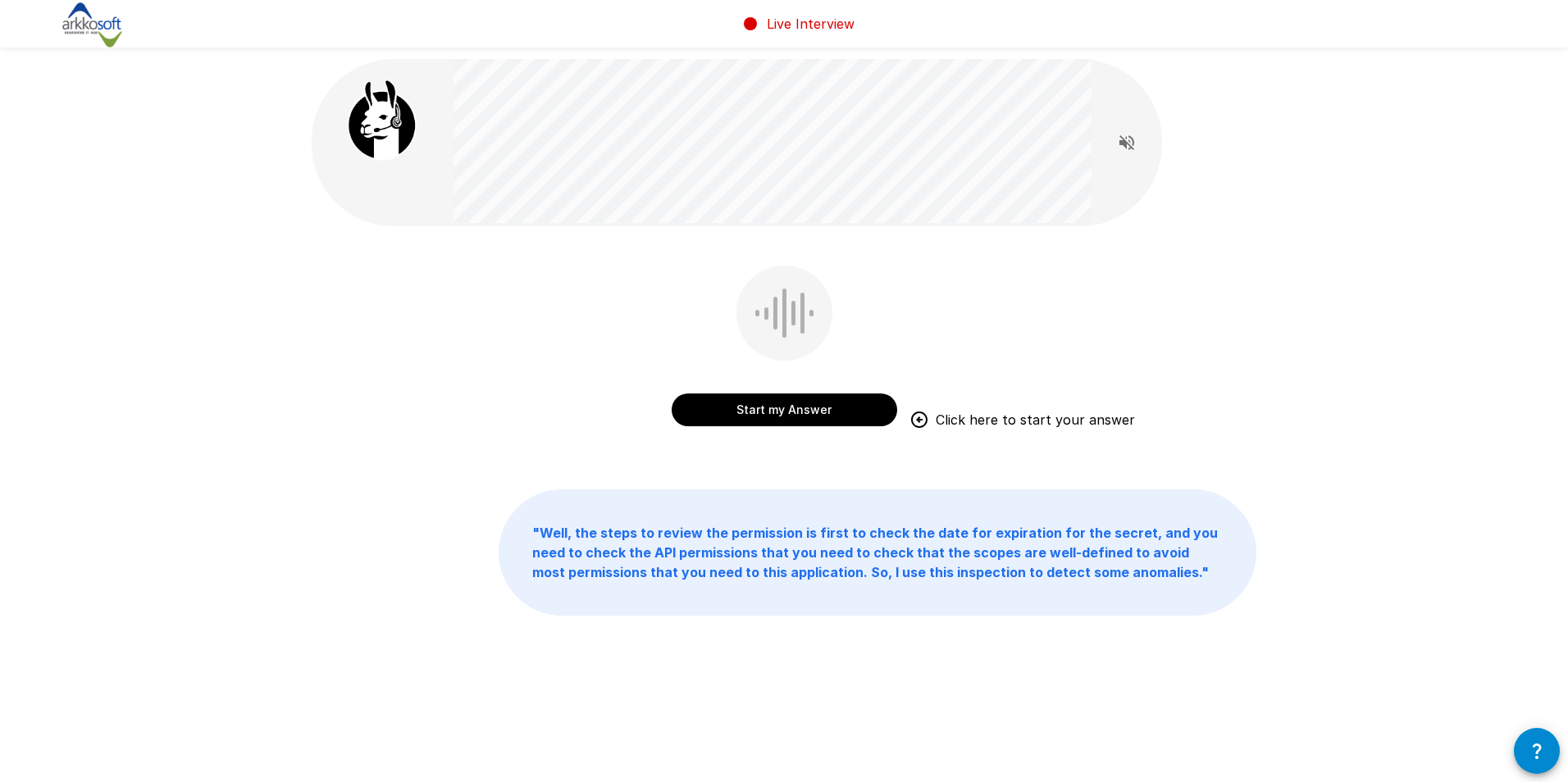
click at [803, 412] on button "Start my Answer" at bounding box center [784, 410] width 226 height 33
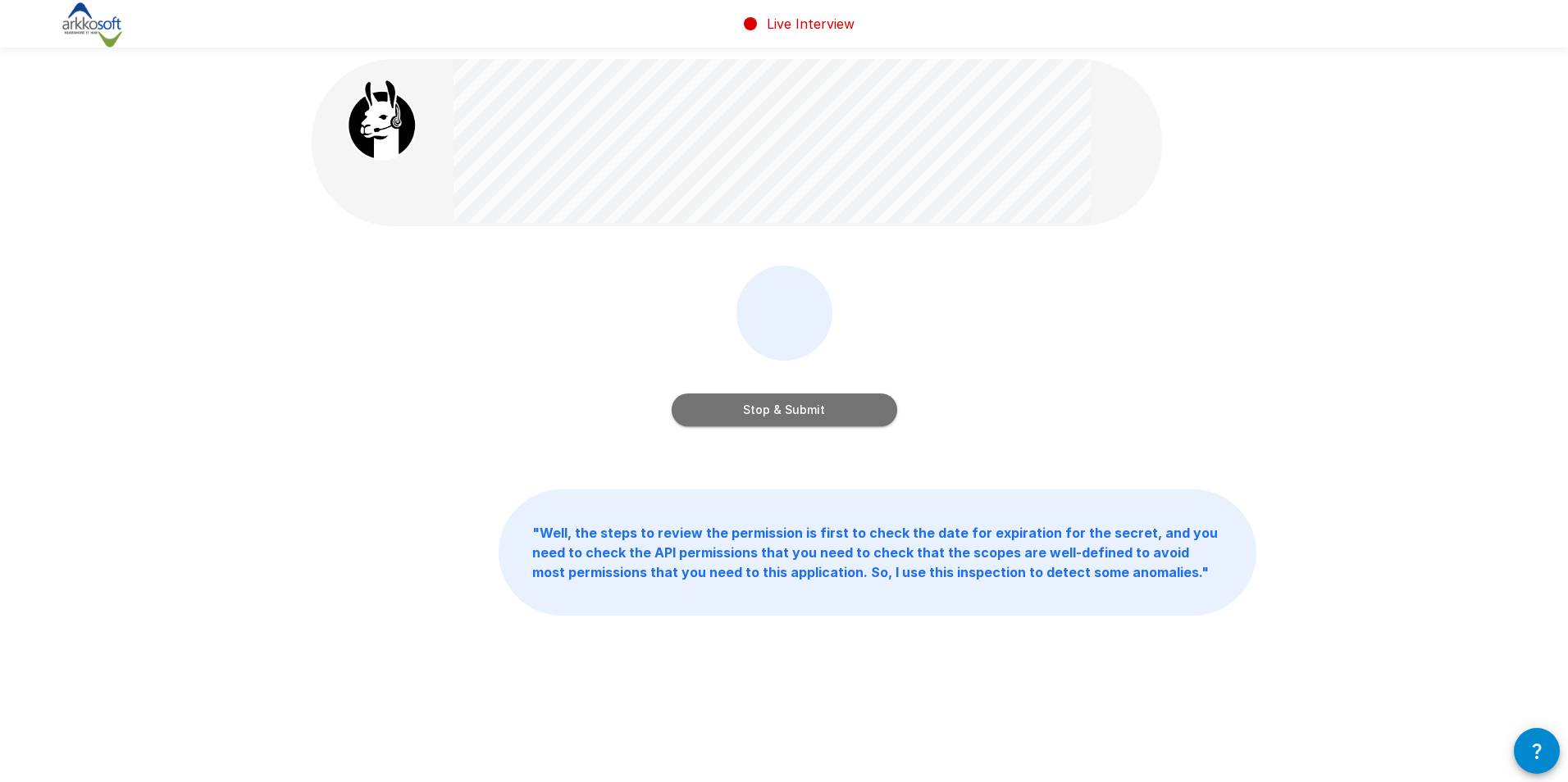
click at [803, 412] on button "Stop & Submit" at bounding box center [784, 410] width 226 height 33
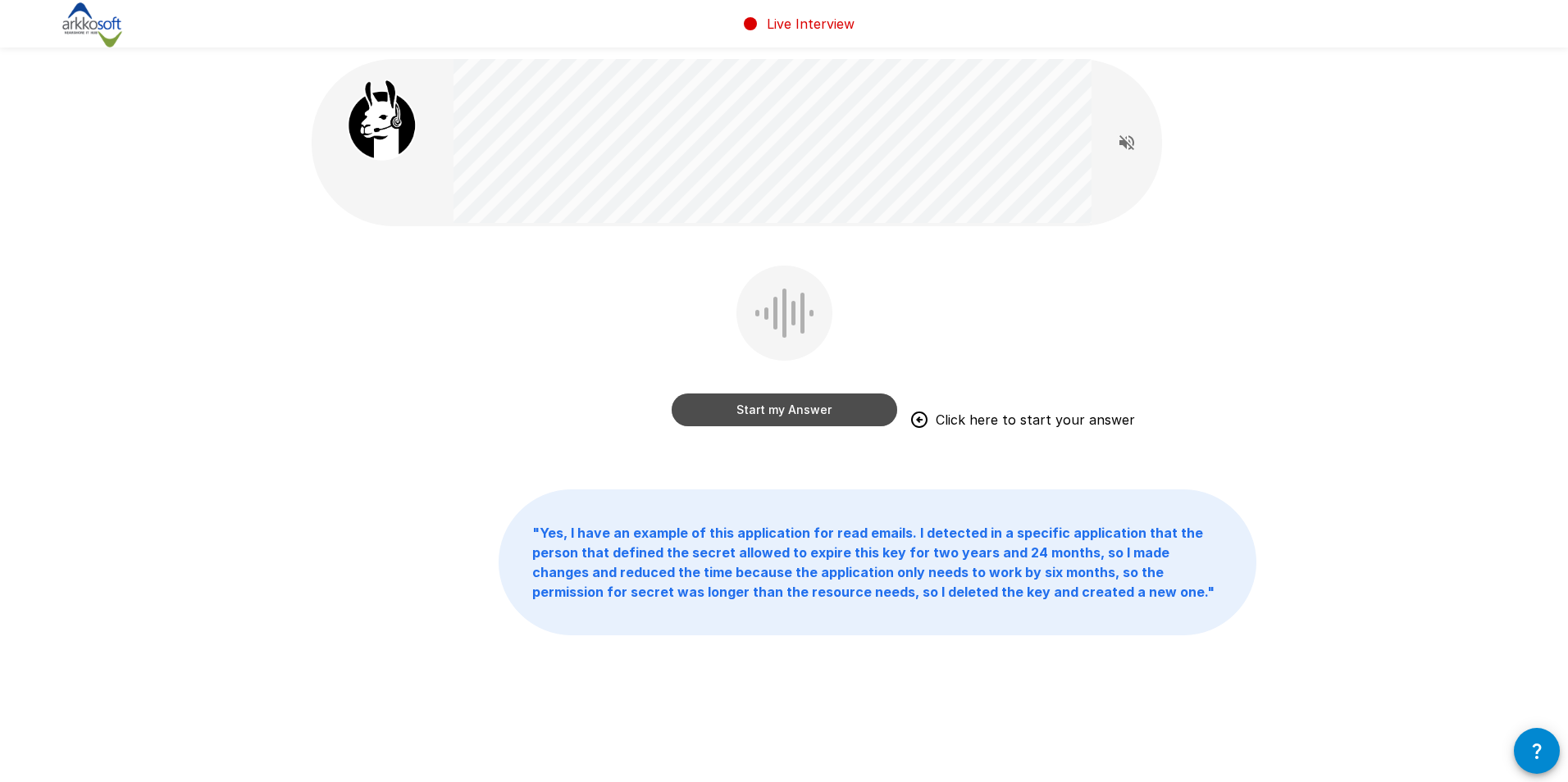
click at [820, 408] on button "Start my Answer" at bounding box center [784, 410] width 226 height 33
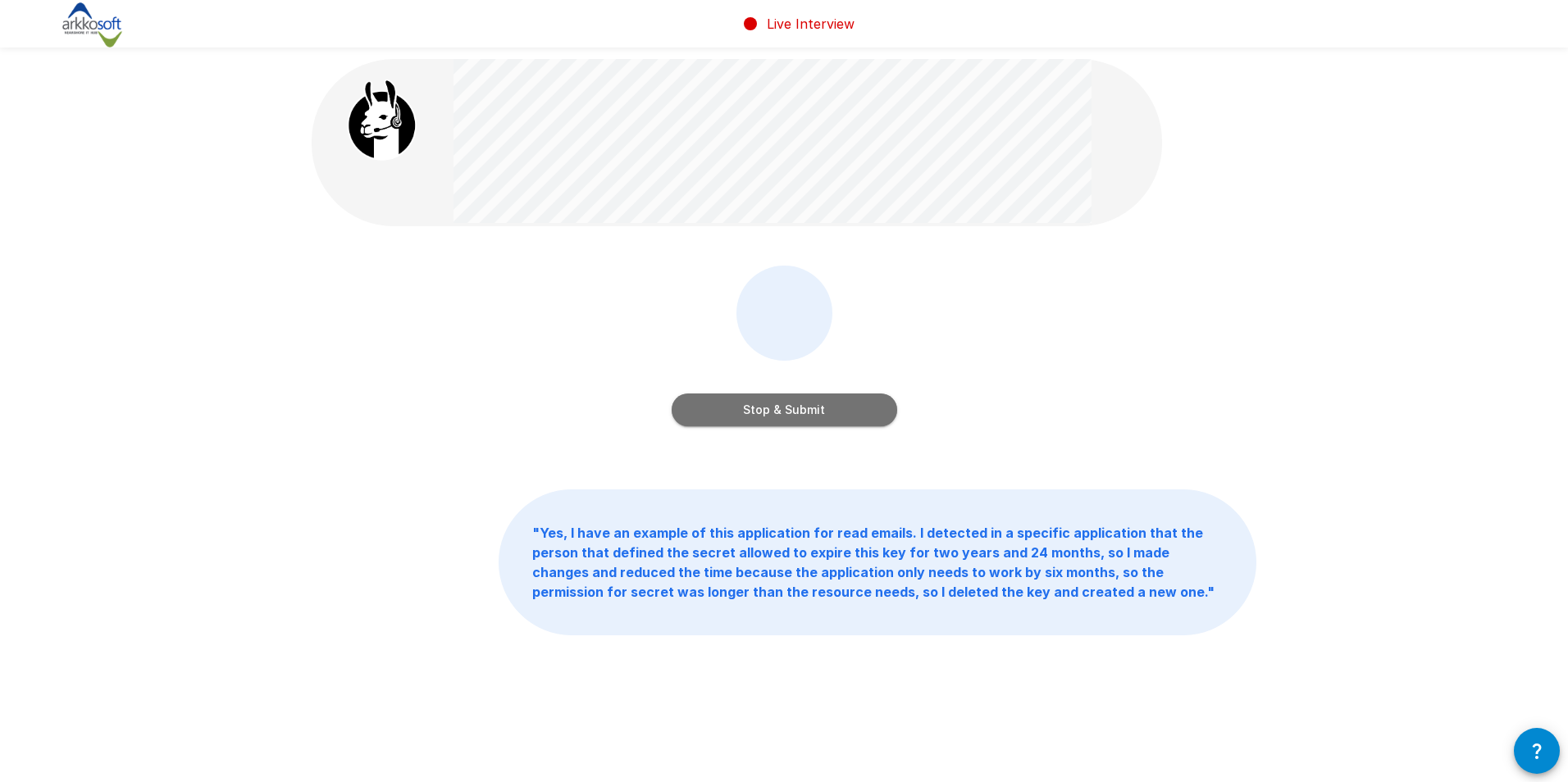
click at [844, 403] on button "Stop & Submit" at bounding box center [784, 410] width 226 height 33
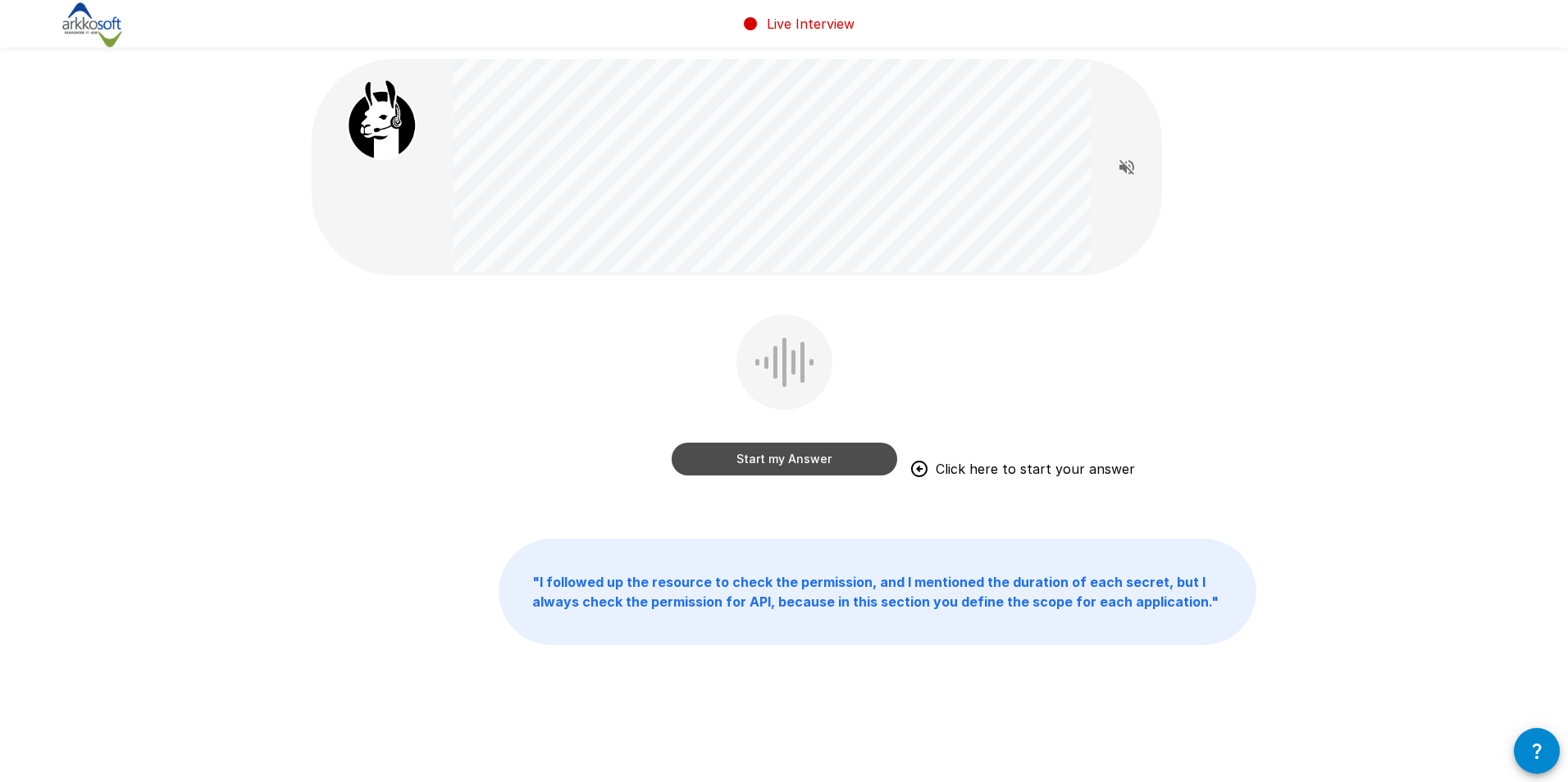
click at [738, 448] on button "Start my Answer" at bounding box center [784, 459] width 226 height 33
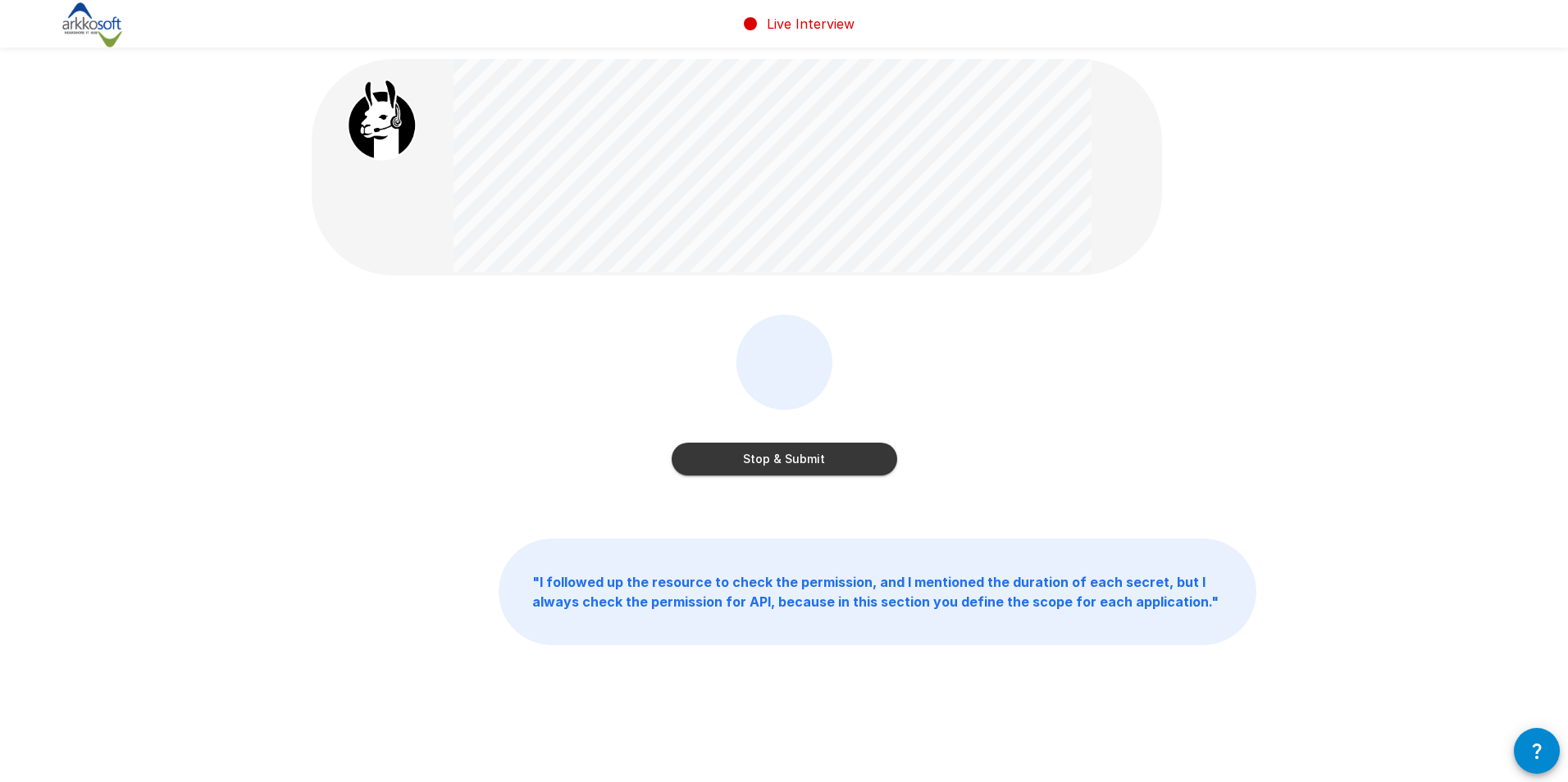
click at [766, 454] on button "Stop & Submit" at bounding box center [784, 459] width 226 height 33
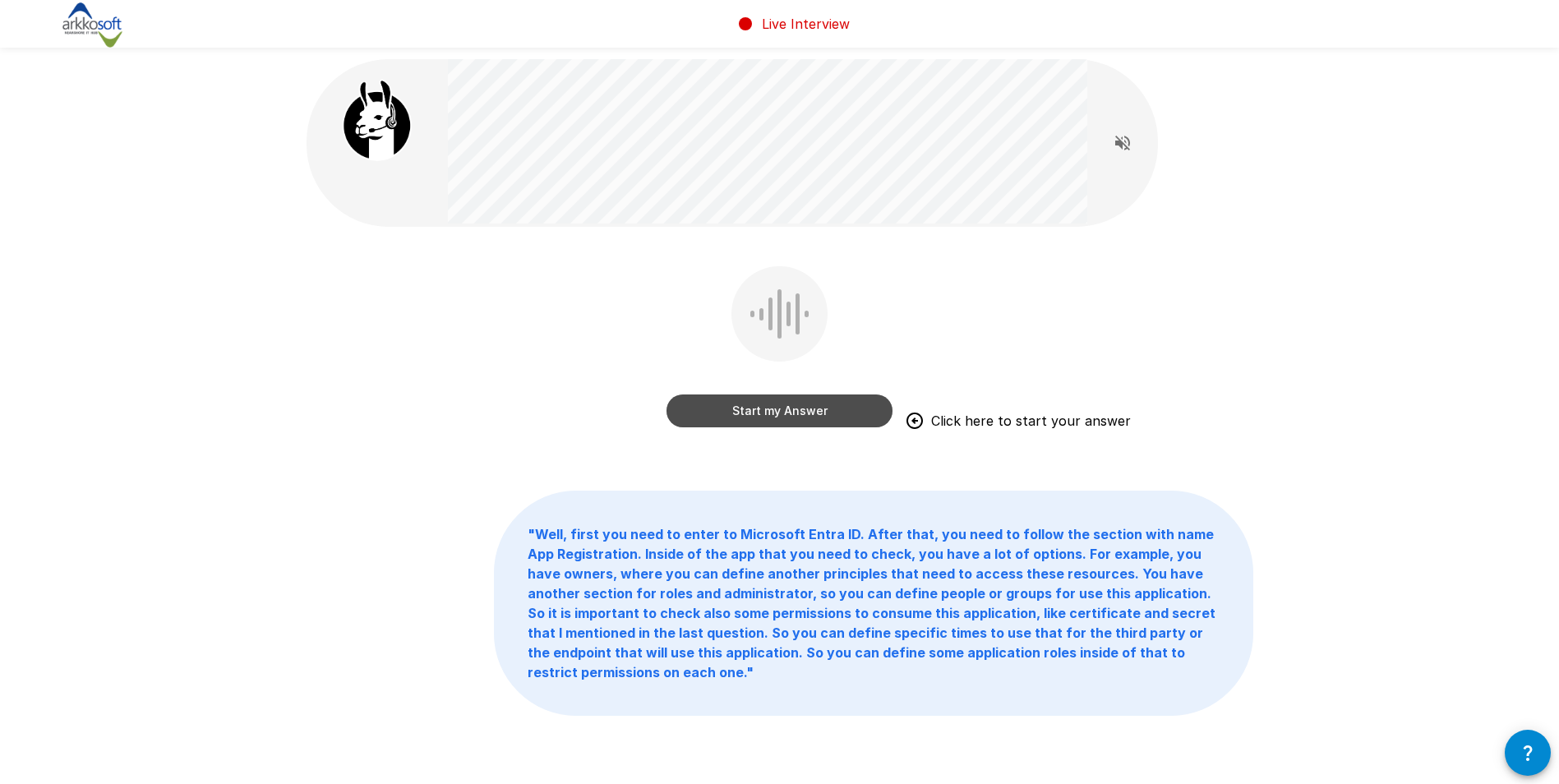
click at [761, 404] on button "Start my Answer" at bounding box center [779, 411] width 226 height 33
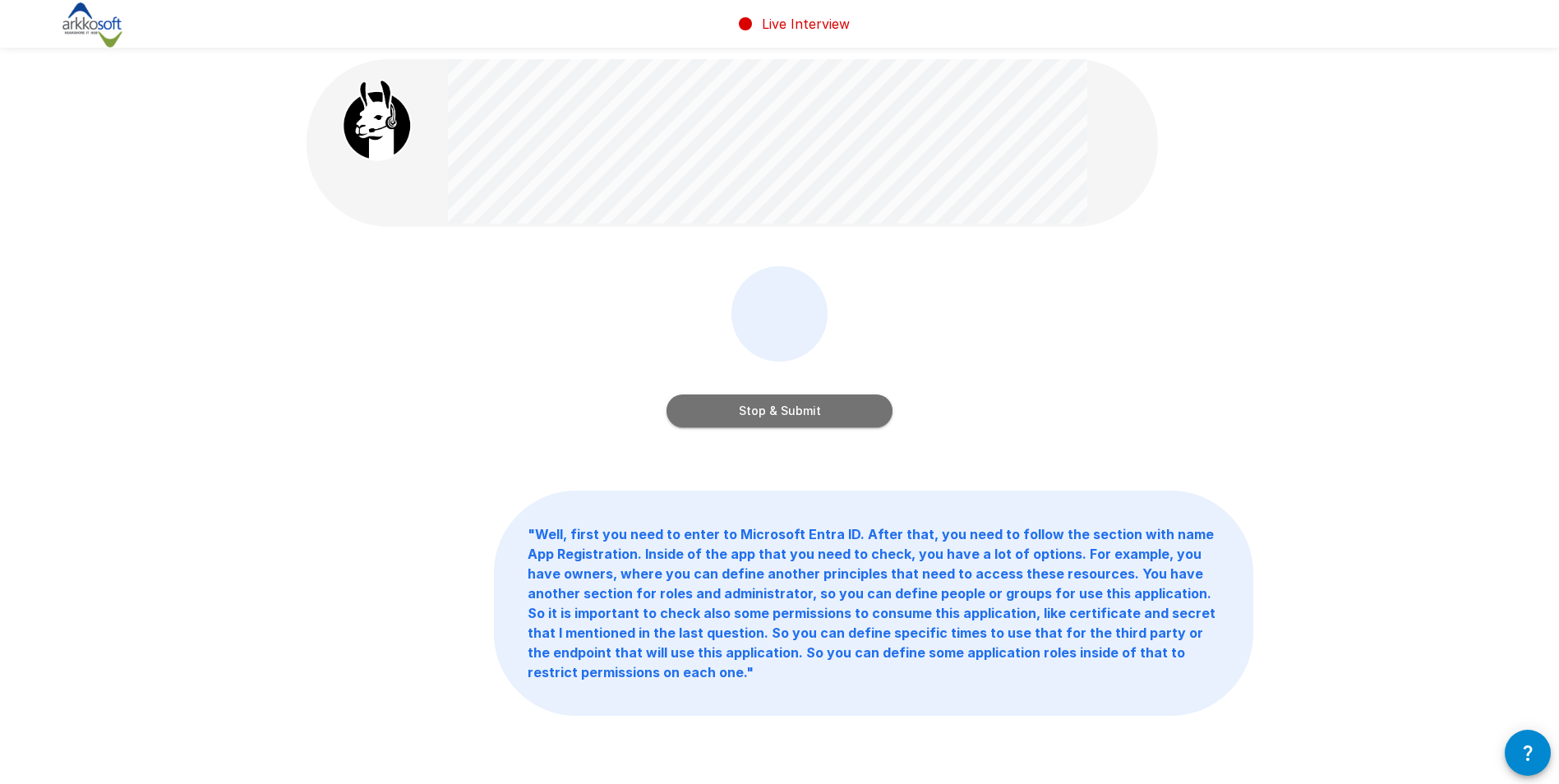
click at [790, 418] on button "Stop & Submit" at bounding box center [779, 411] width 226 height 33
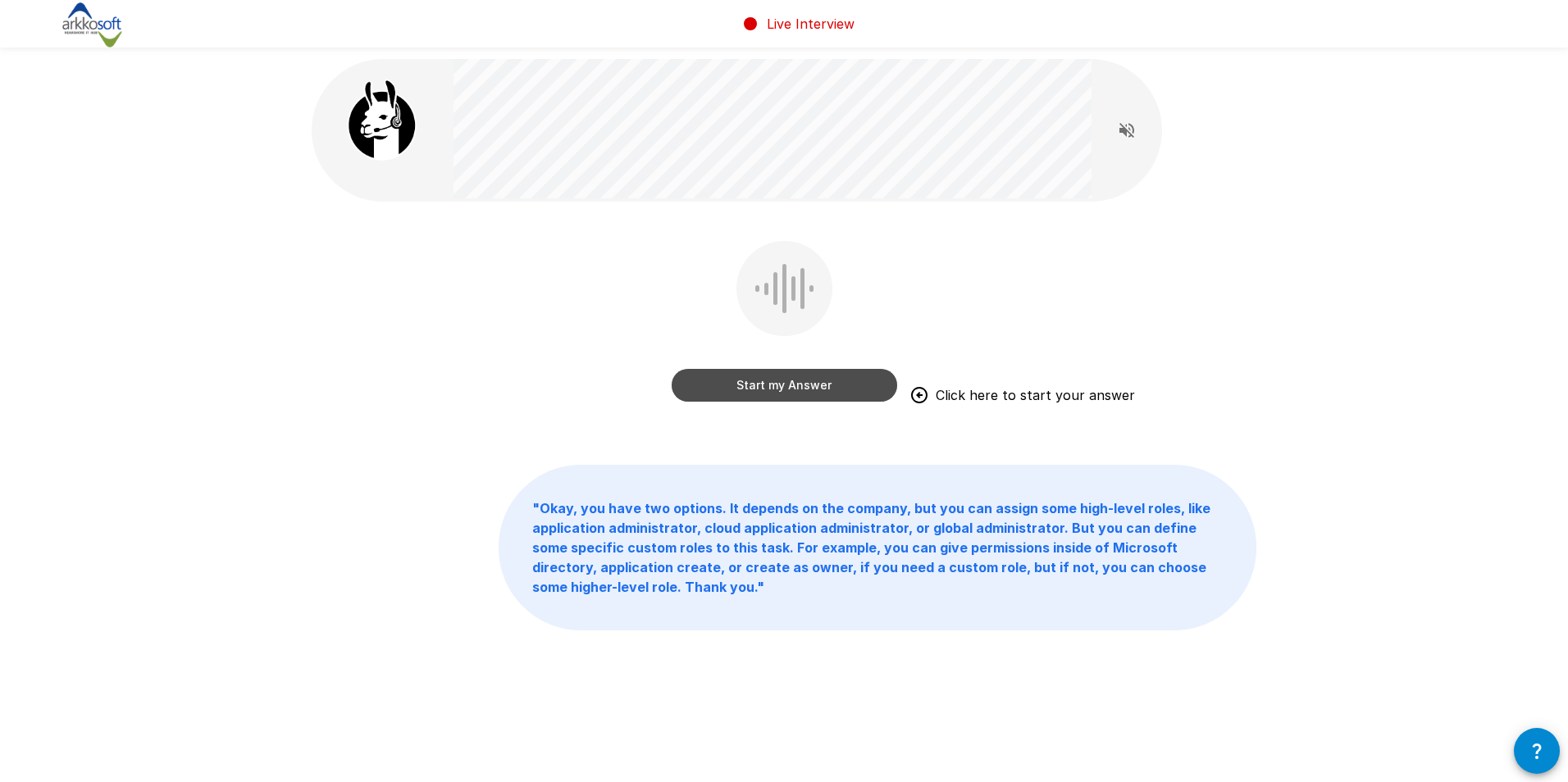
click at [770, 379] on button "Start my Answer" at bounding box center [784, 385] width 226 height 33
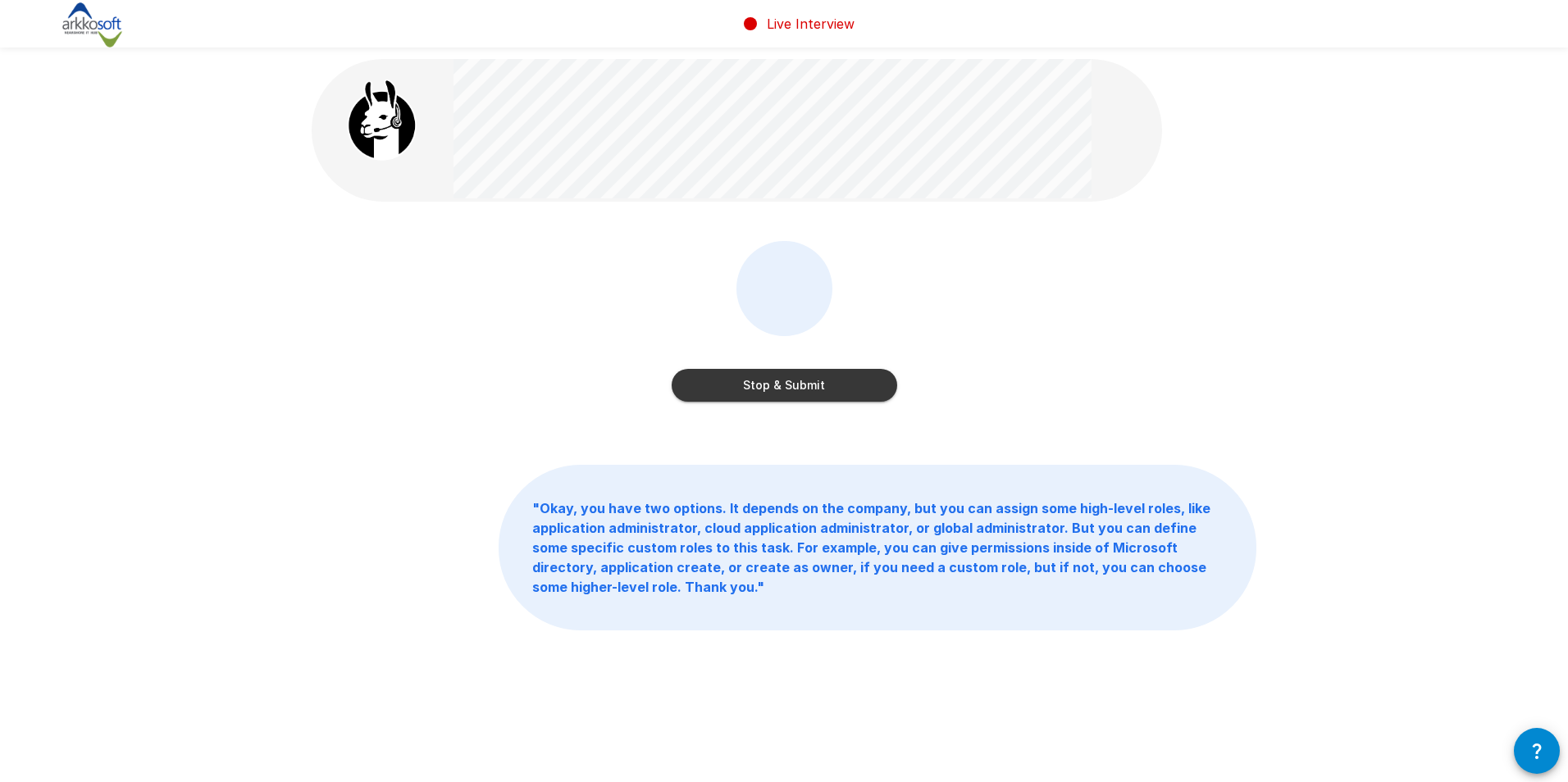
click at [834, 381] on button "Stop & Submit" at bounding box center [784, 385] width 226 height 33
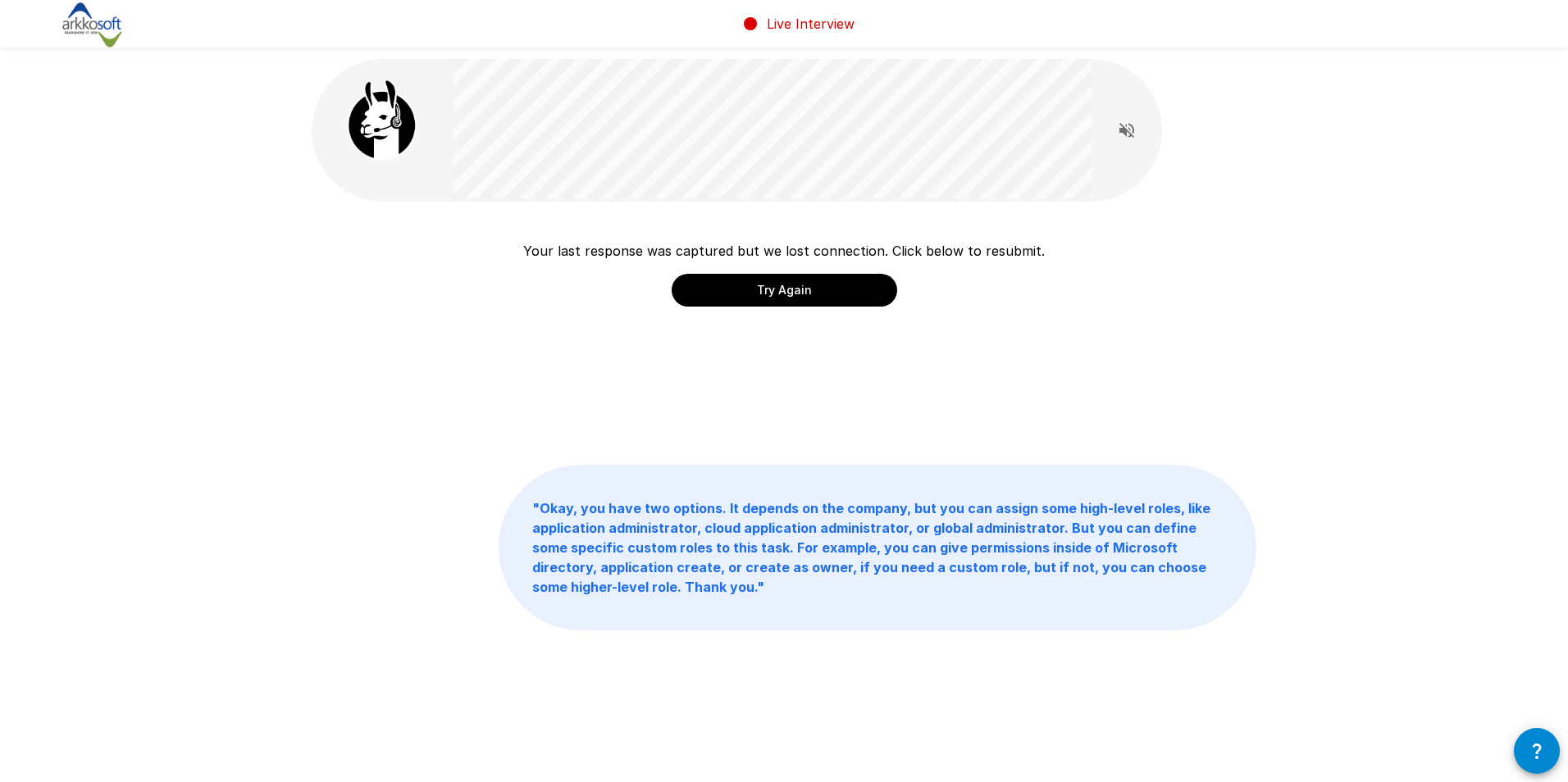
click at [795, 290] on button "Try Again" at bounding box center [784, 290] width 226 height 33
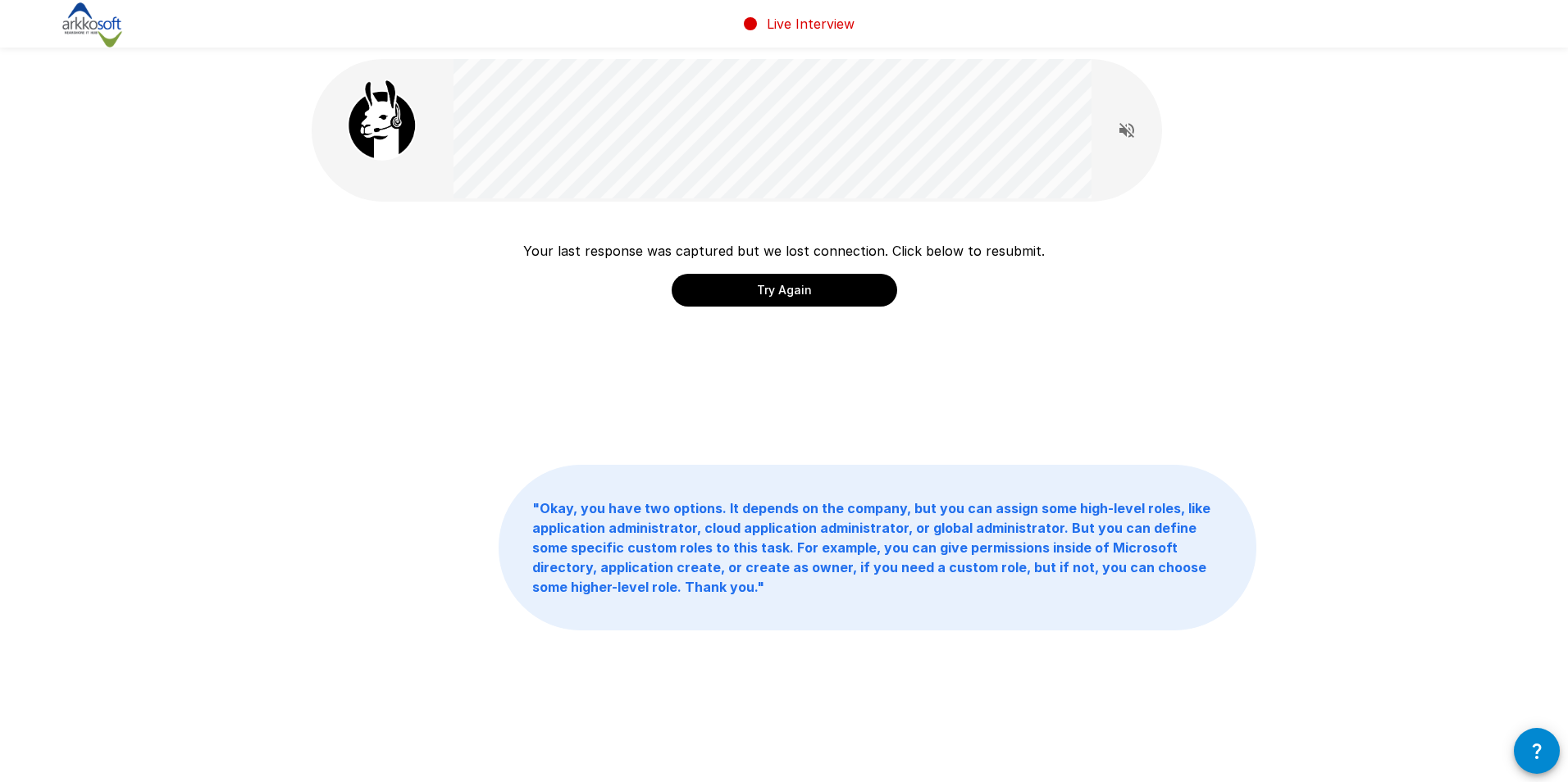
click at [795, 290] on button "Try Again" at bounding box center [784, 290] width 226 height 33
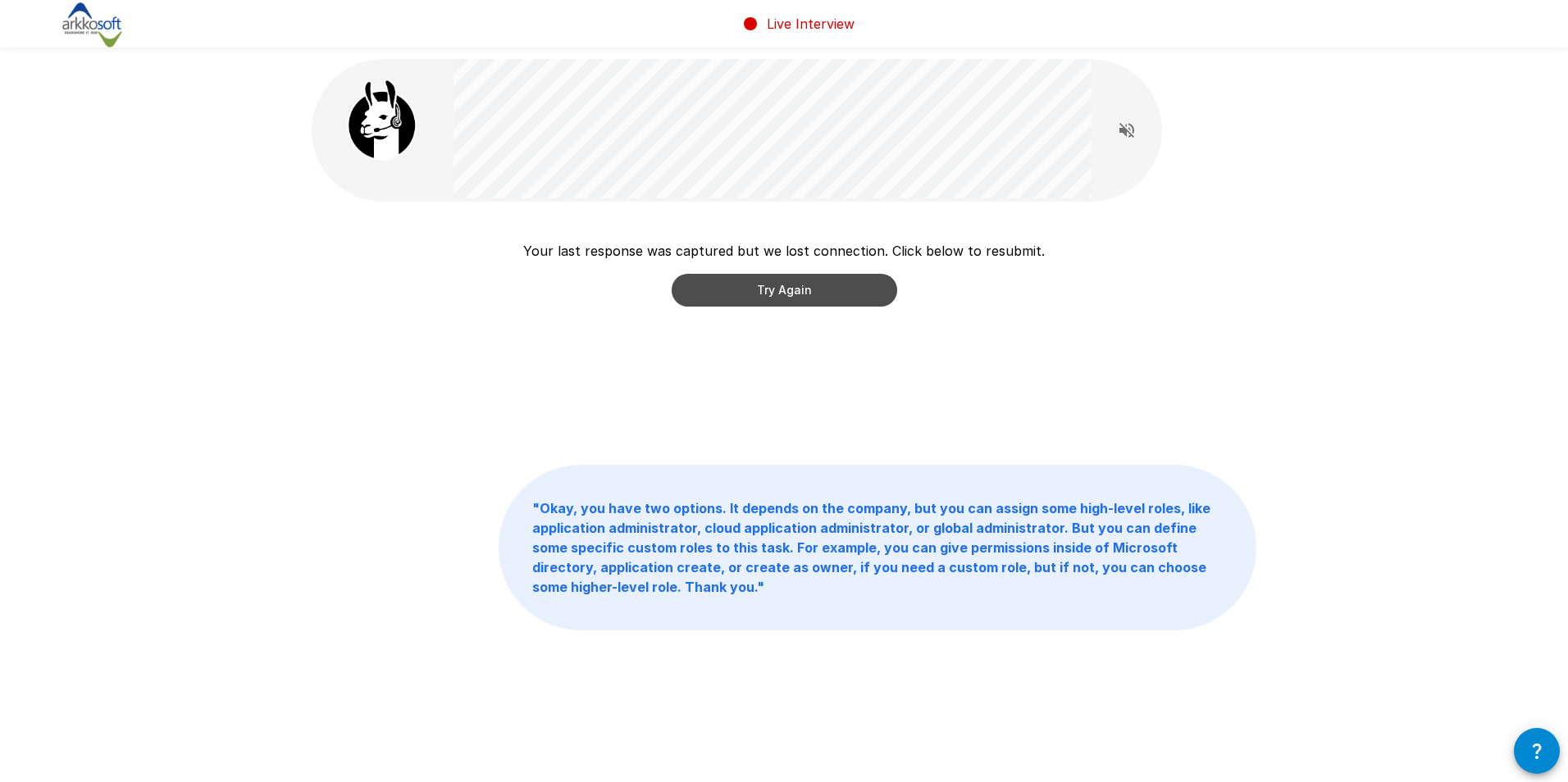
click at [795, 290] on button "Try Again" at bounding box center [784, 290] width 226 height 33
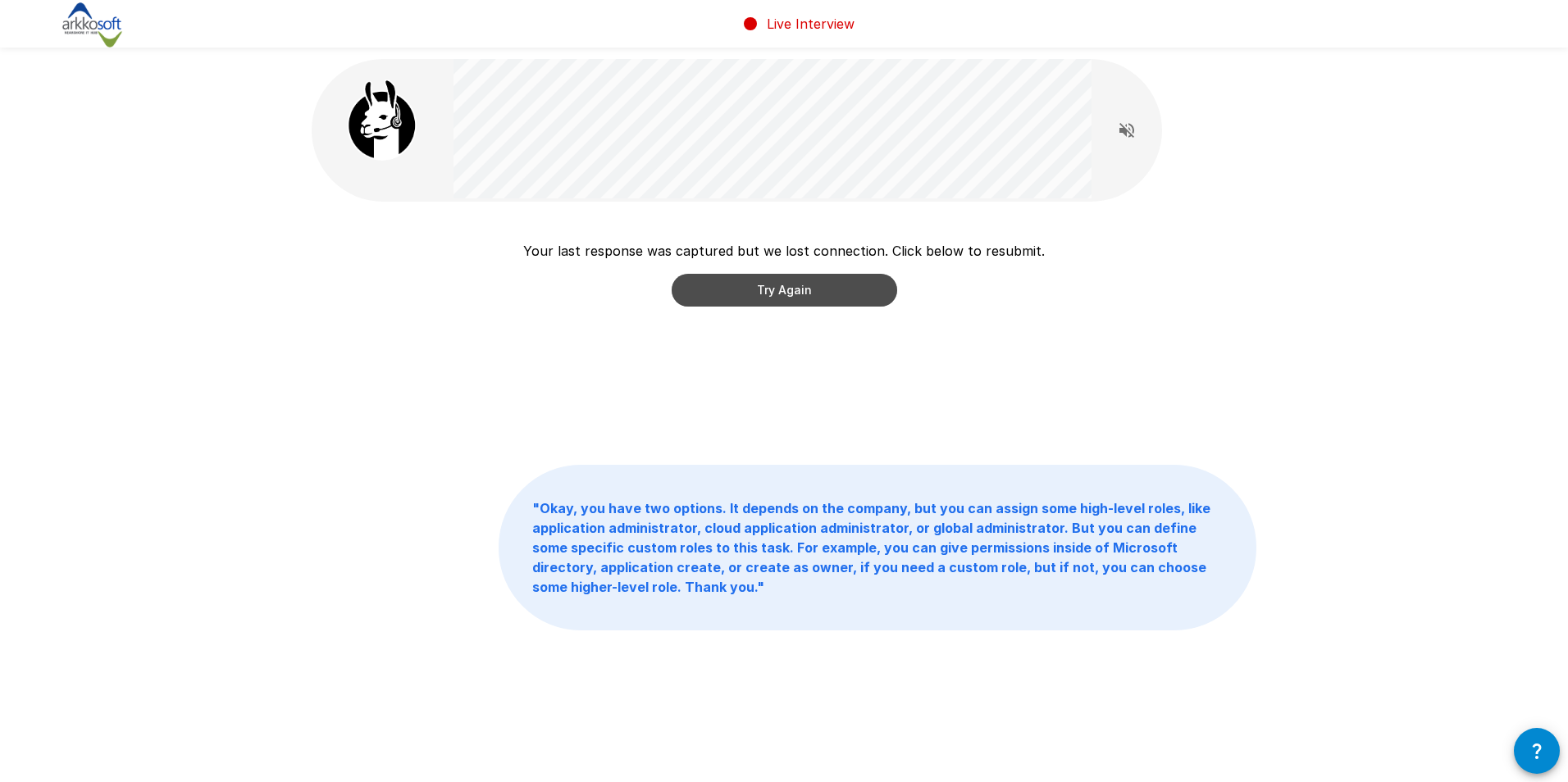
click at [795, 290] on button "Try Again" at bounding box center [784, 290] width 226 height 33
click at [791, 289] on button "Try Again" at bounding box center [784, 290] width 226 height 33
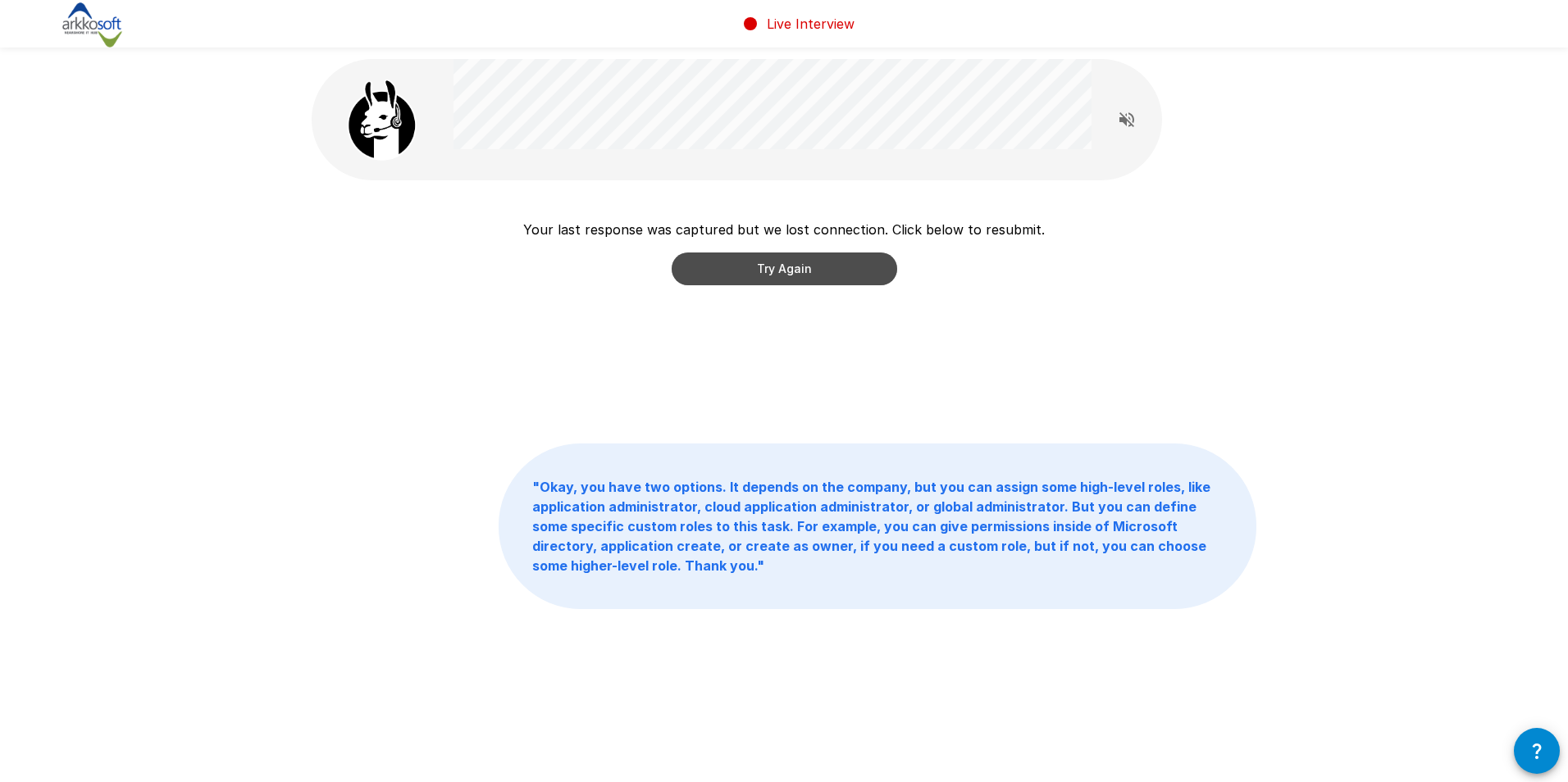
click at [831, 254] on button "Try Again" at bounding box center [784, 269] width 226 height 33
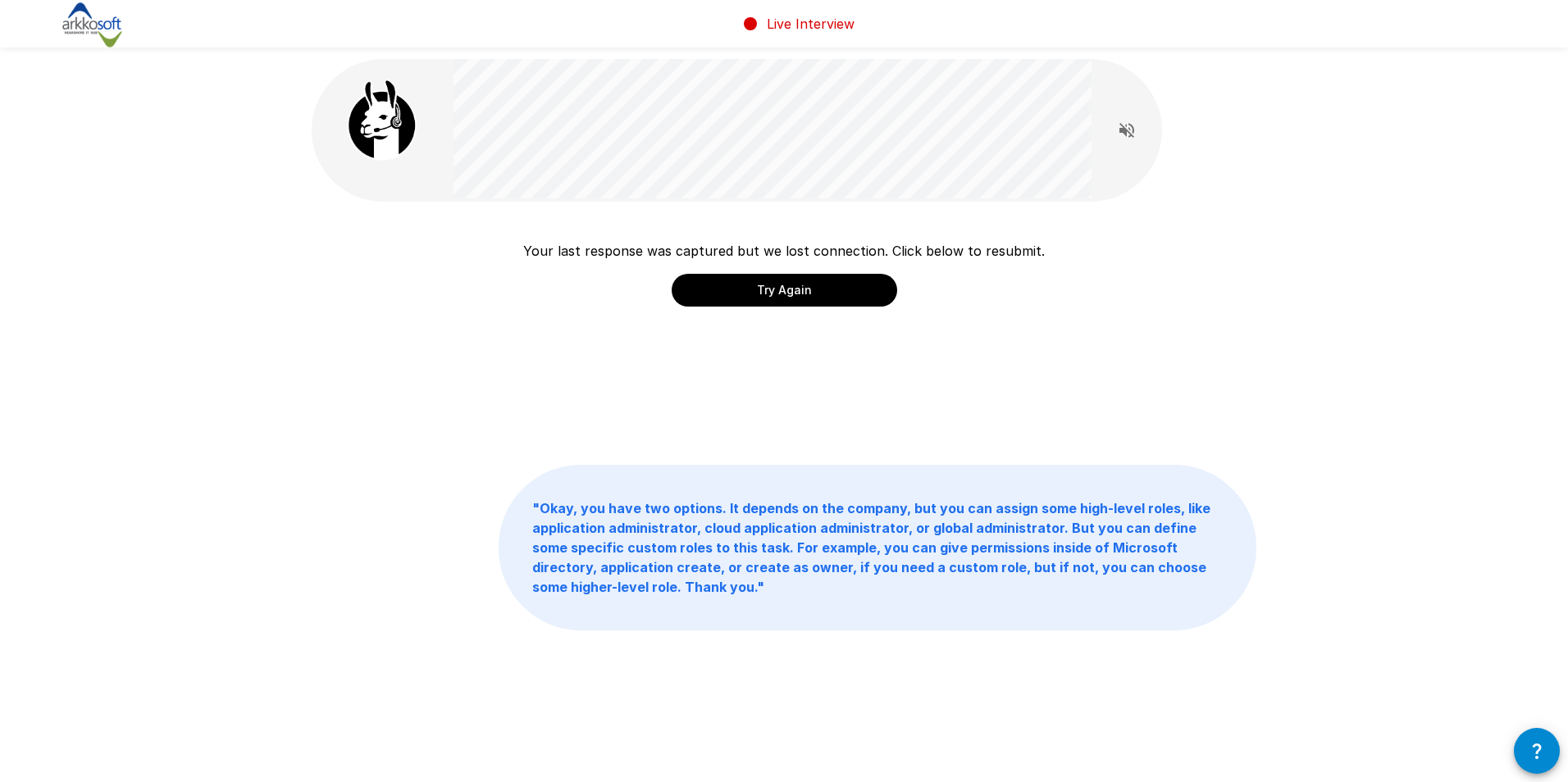
click at [831, 254] on p "Your last response was captured but we lost connection. Click below to resubmit." at bounding box center [784, 251] width 522 height 20
click at [841, 275] on button "Try Again" at bounding box center [784, 290] width 226 height 33
click at [825, 290] on button "Try Again" at bounding box center [784, 290] width 226 height 33
